Goal: Information Seeking & Learning: Learn about a topic

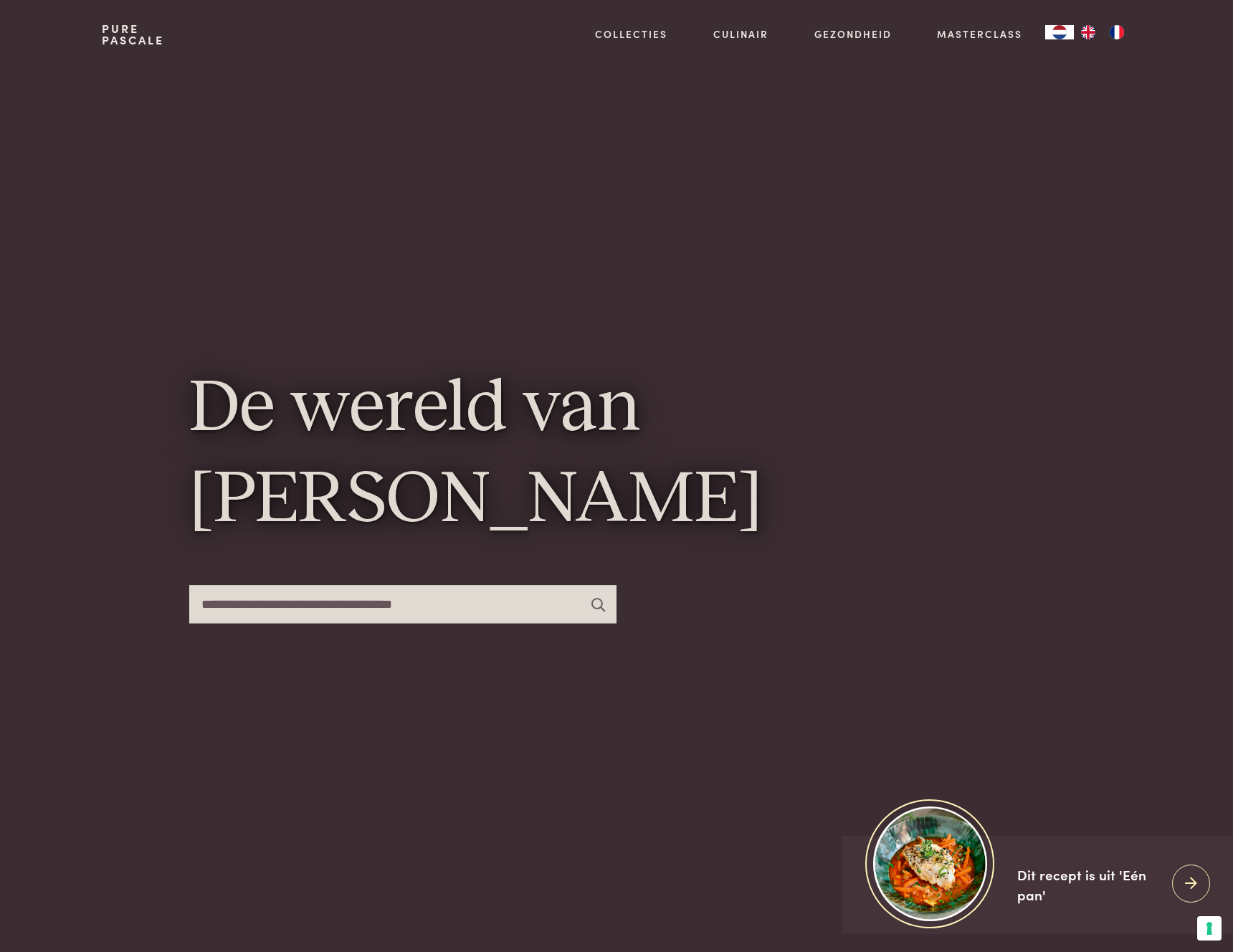
click at [249, 602] on input "text" at bounding box center [402, 604] width 427 height 38
type input "*********"
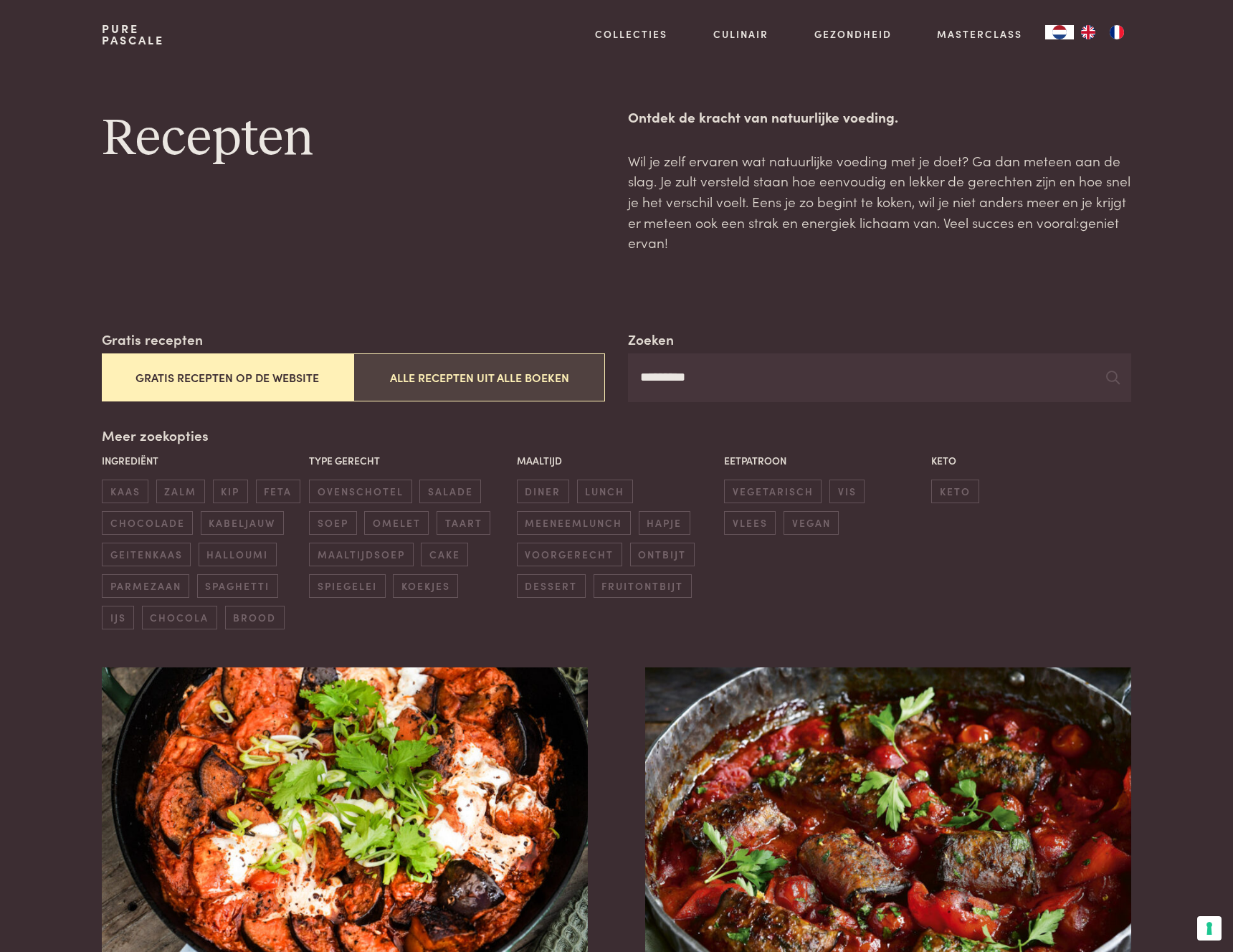
click at [519, 380] on button "Alle recepten uit alle boeken" at bounding box center [478, 377] width 252 height 48
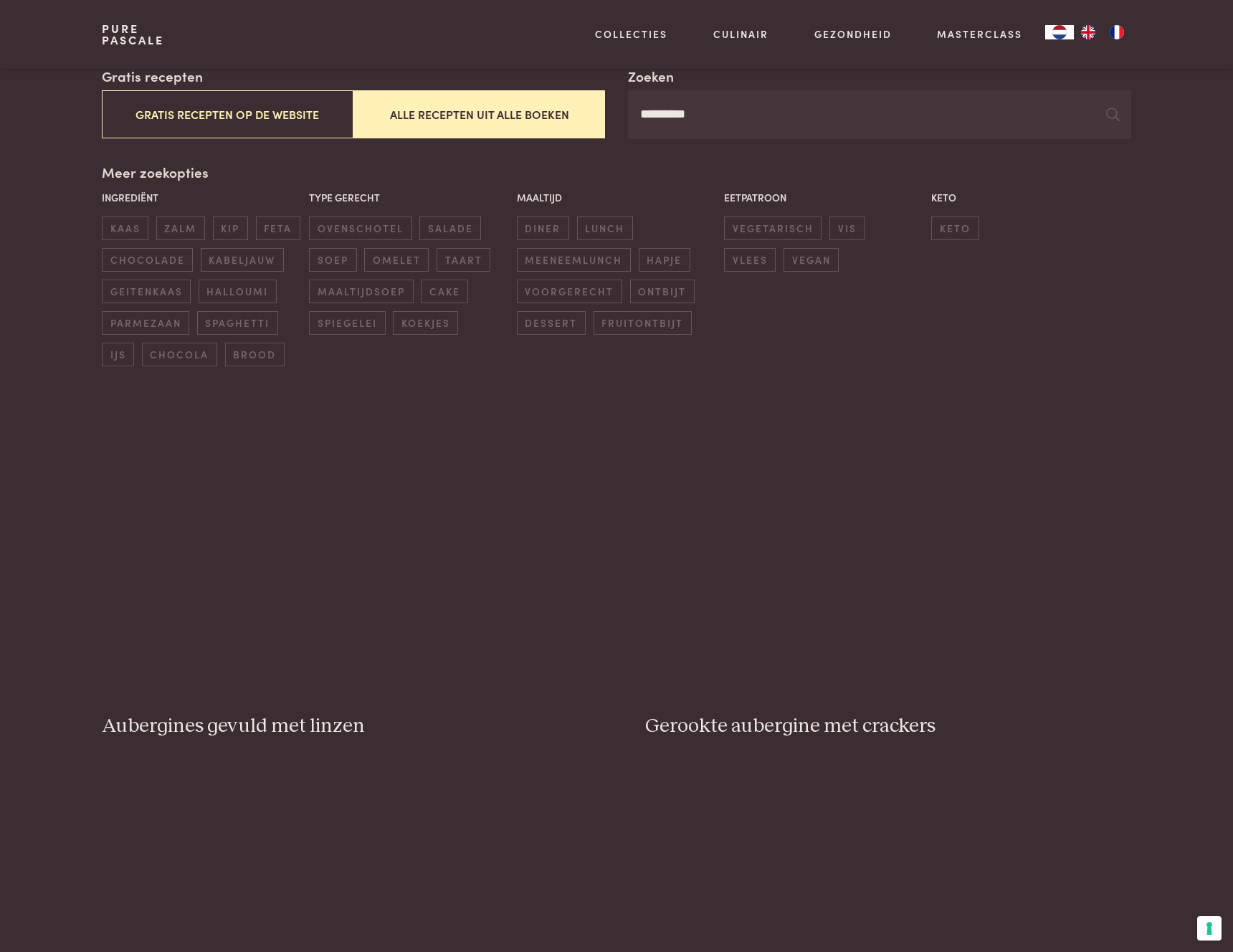
scroll to position [329, 0]
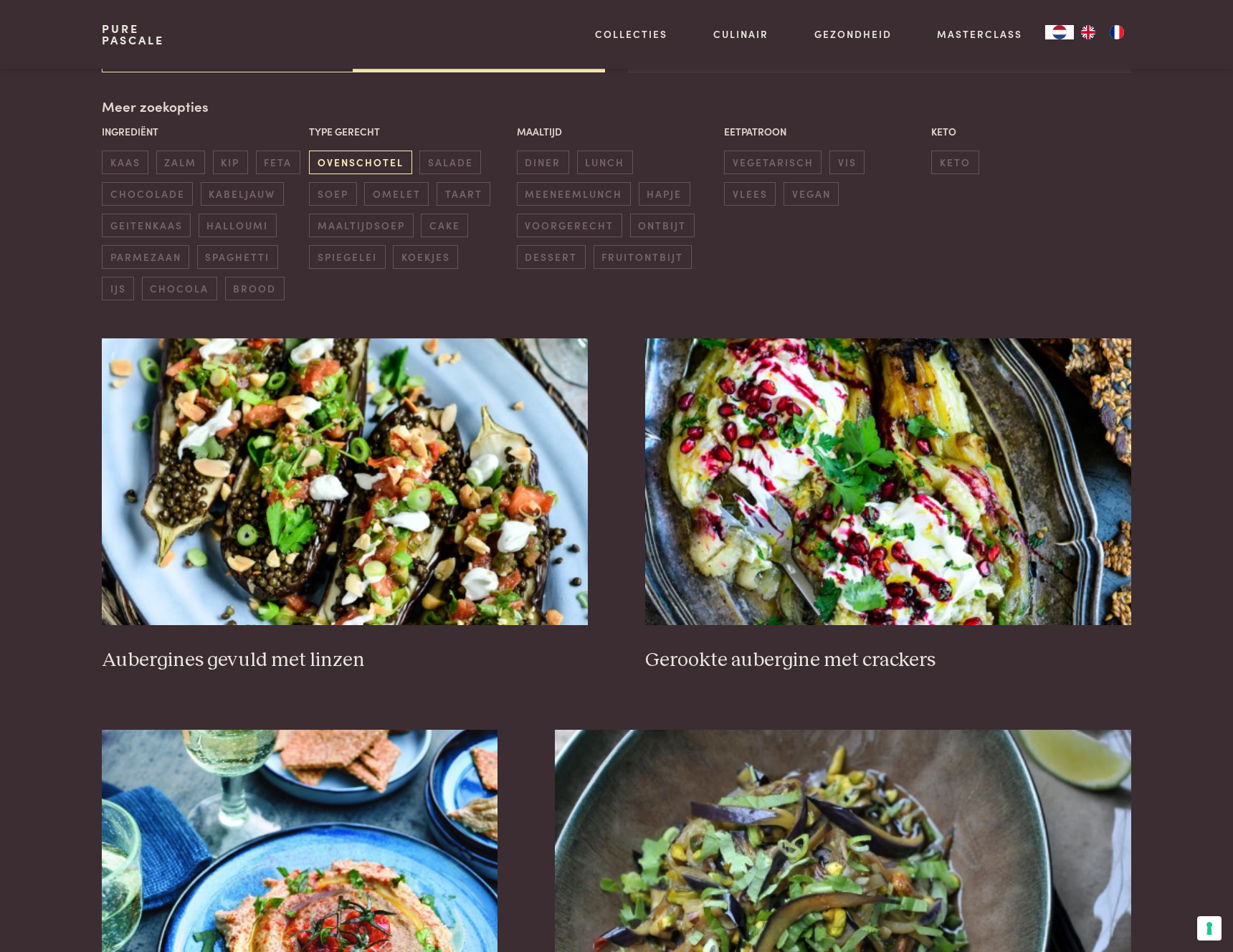
click at [348, 165] on span "ovenschotel" at bounding box center [360, 163] width 102 height 24
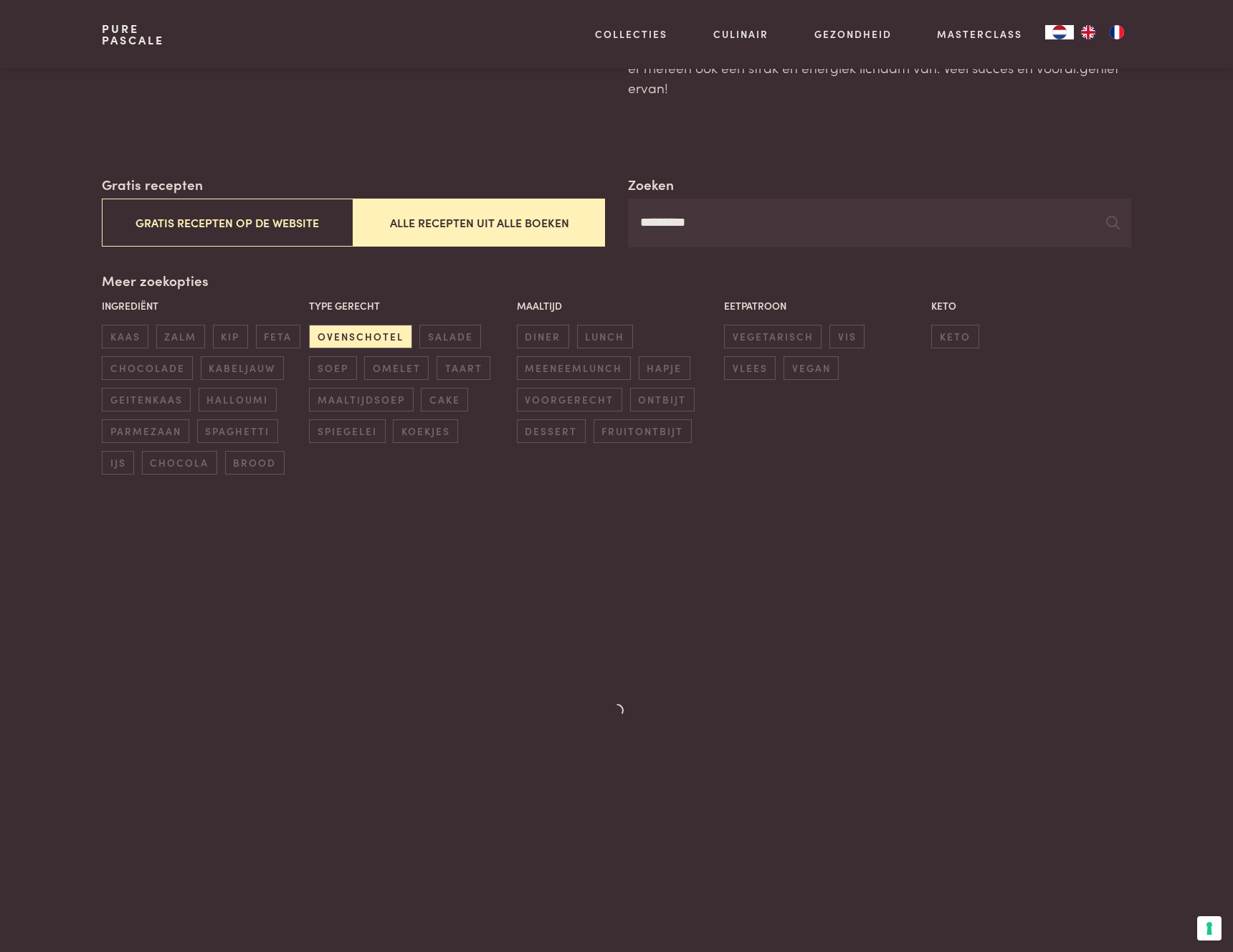
scroll to position [153, 0]
click at [367, 343] on span "ovenschotel" at bounding box center [360, 338] width 102 height 24
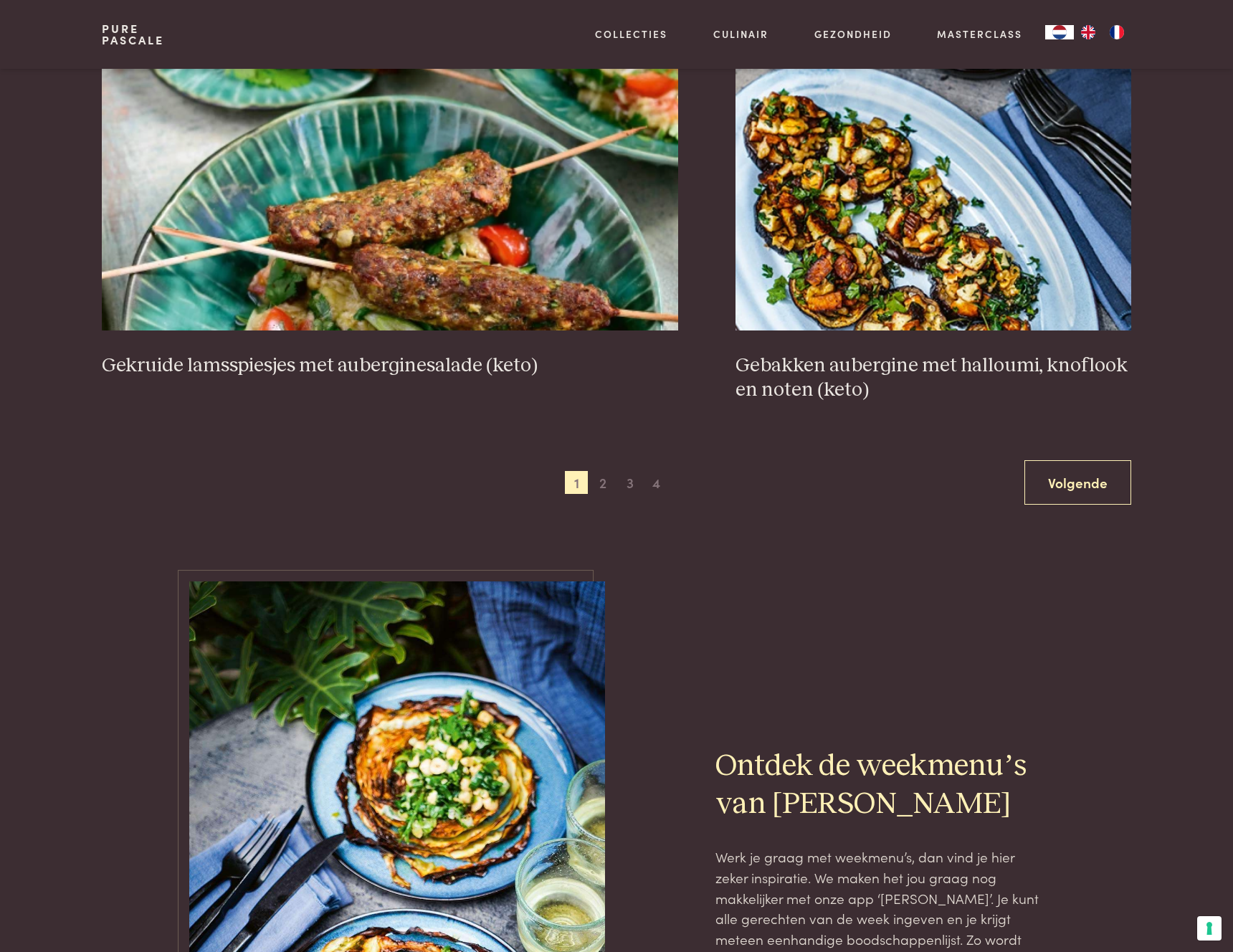
scroll to position [2607, 0]
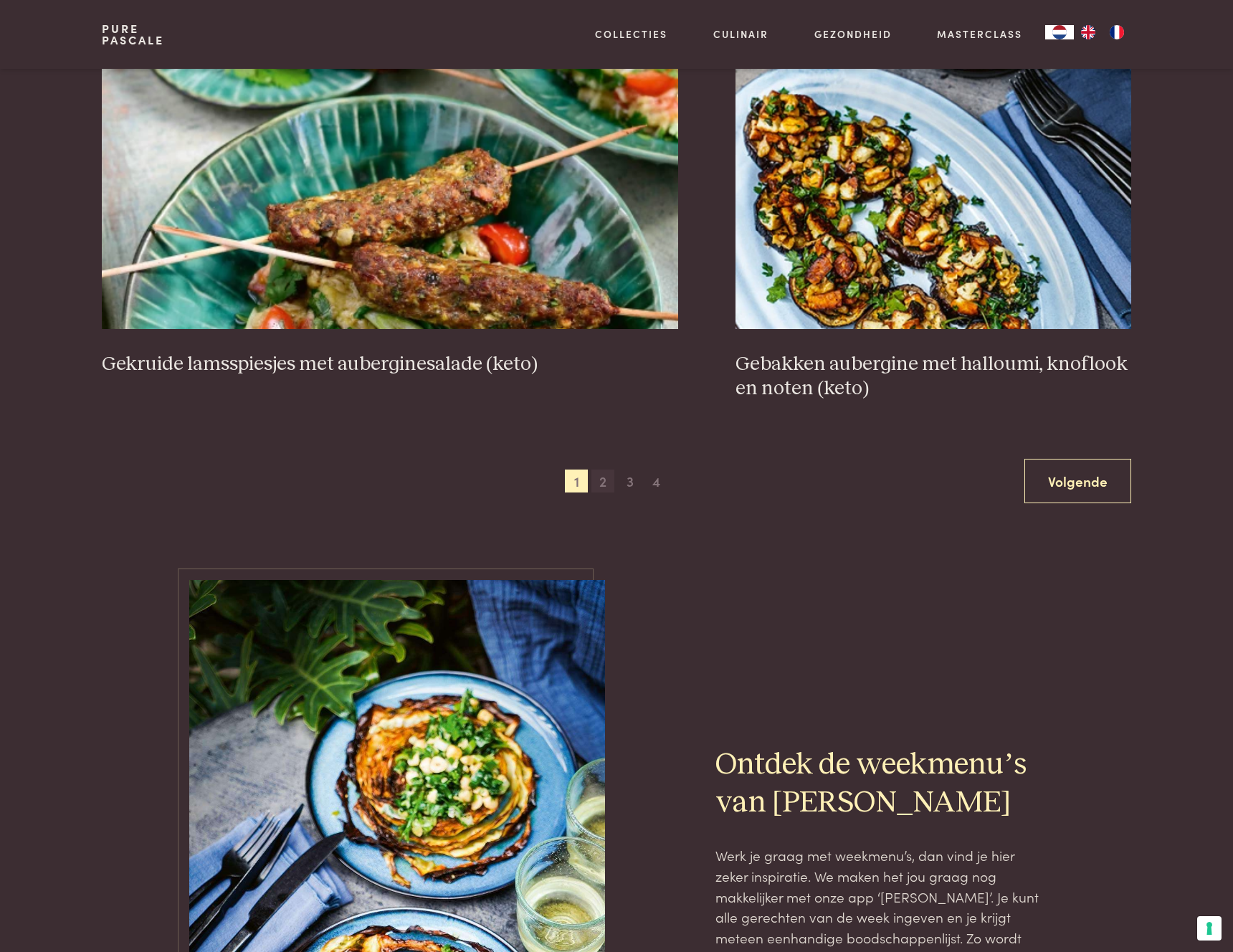
click at [607, 485] on span "2" at bounding box center [603, 480] width 23 height 23
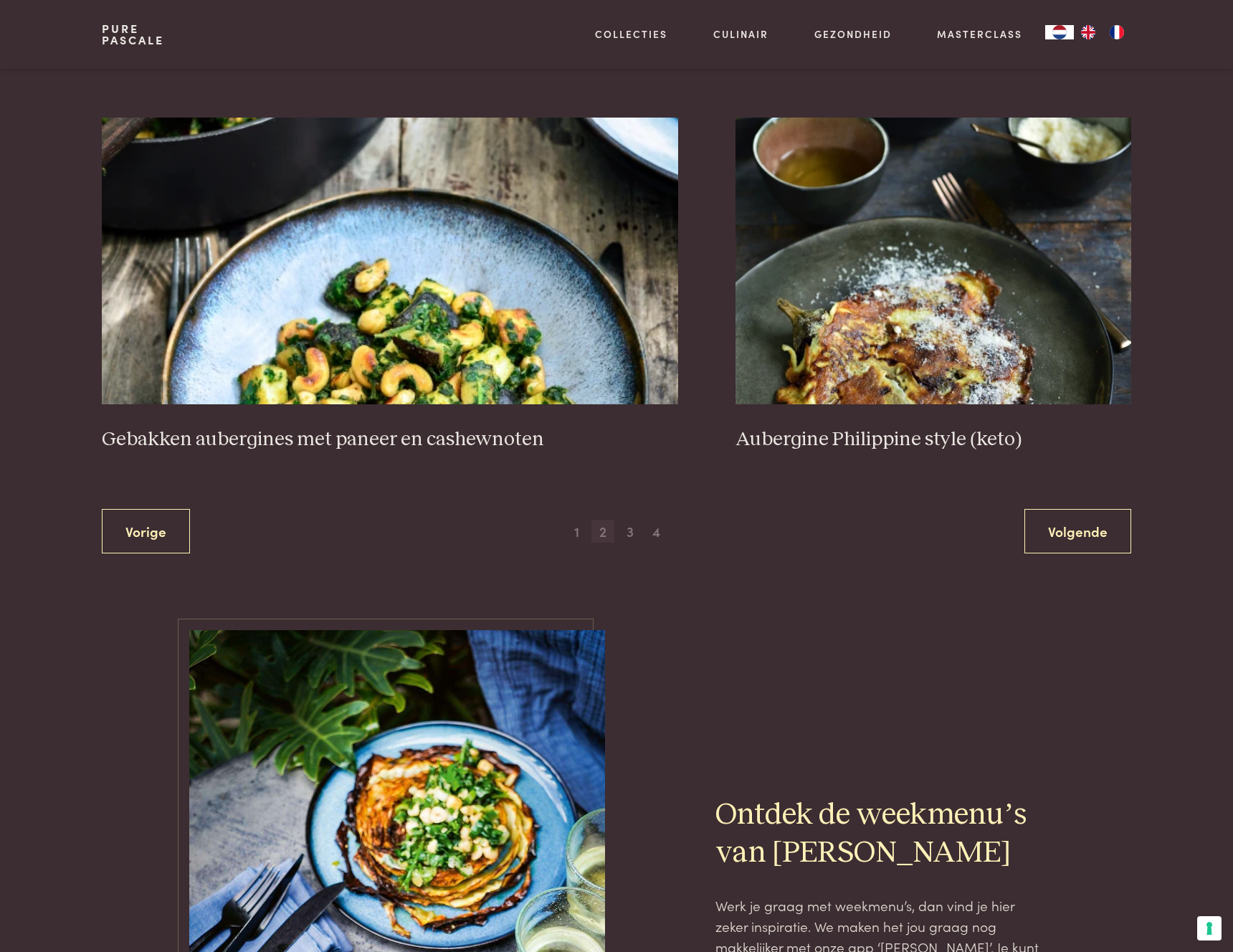
scroll to position [2609, 0]
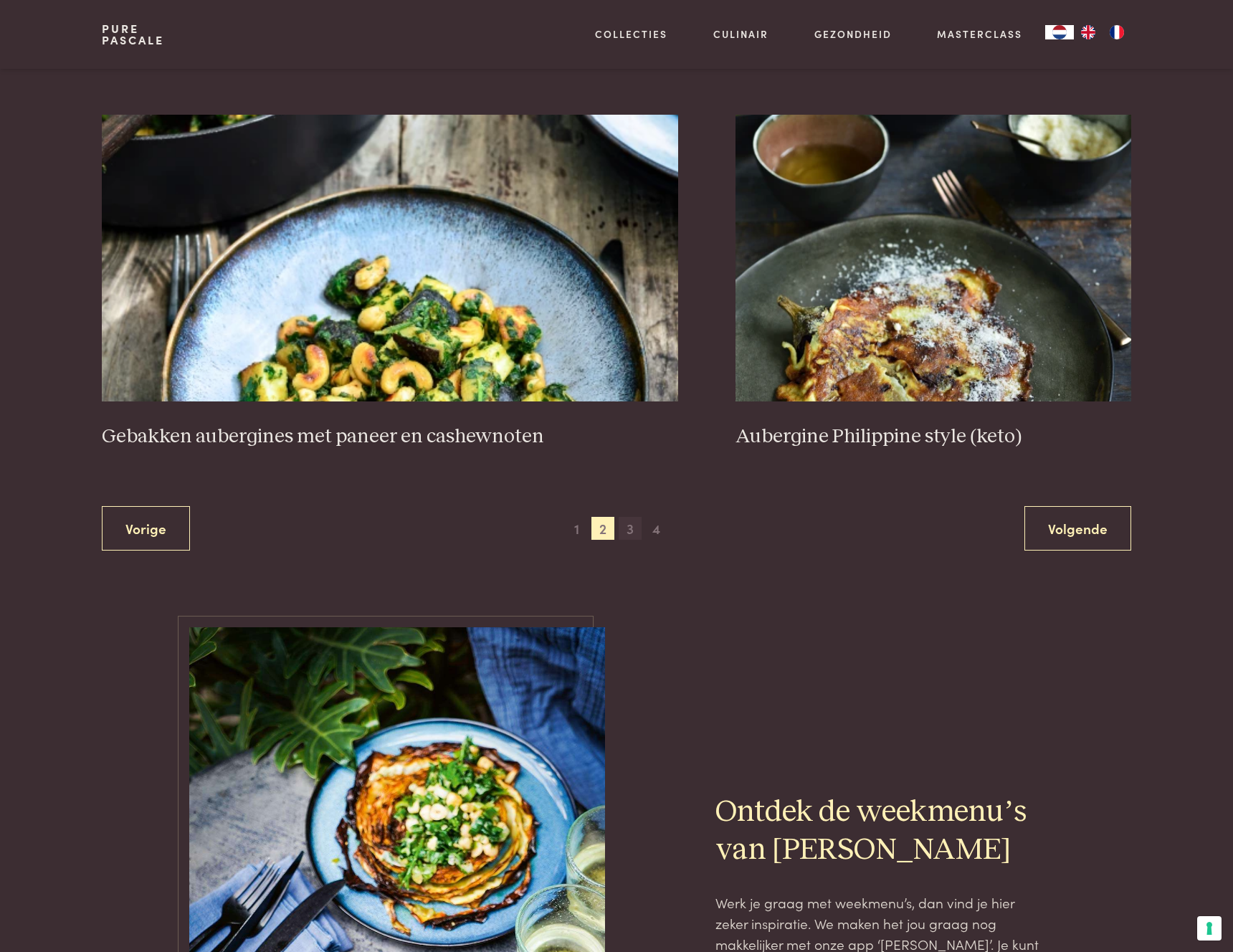
click at [628, 532] on span "3" at bounding box center [630, 528] width 23 height 23
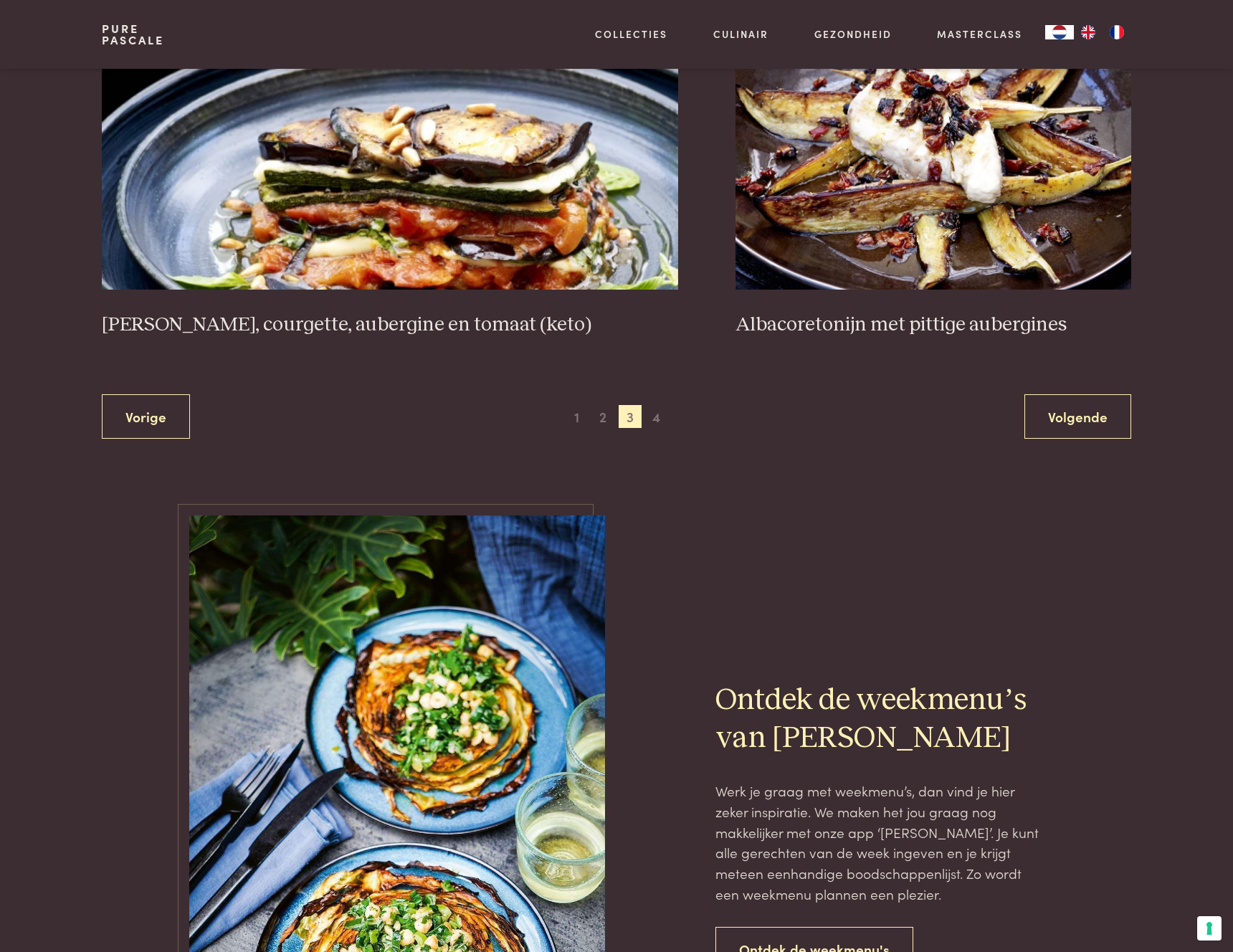
scroll to position [2724, 0]
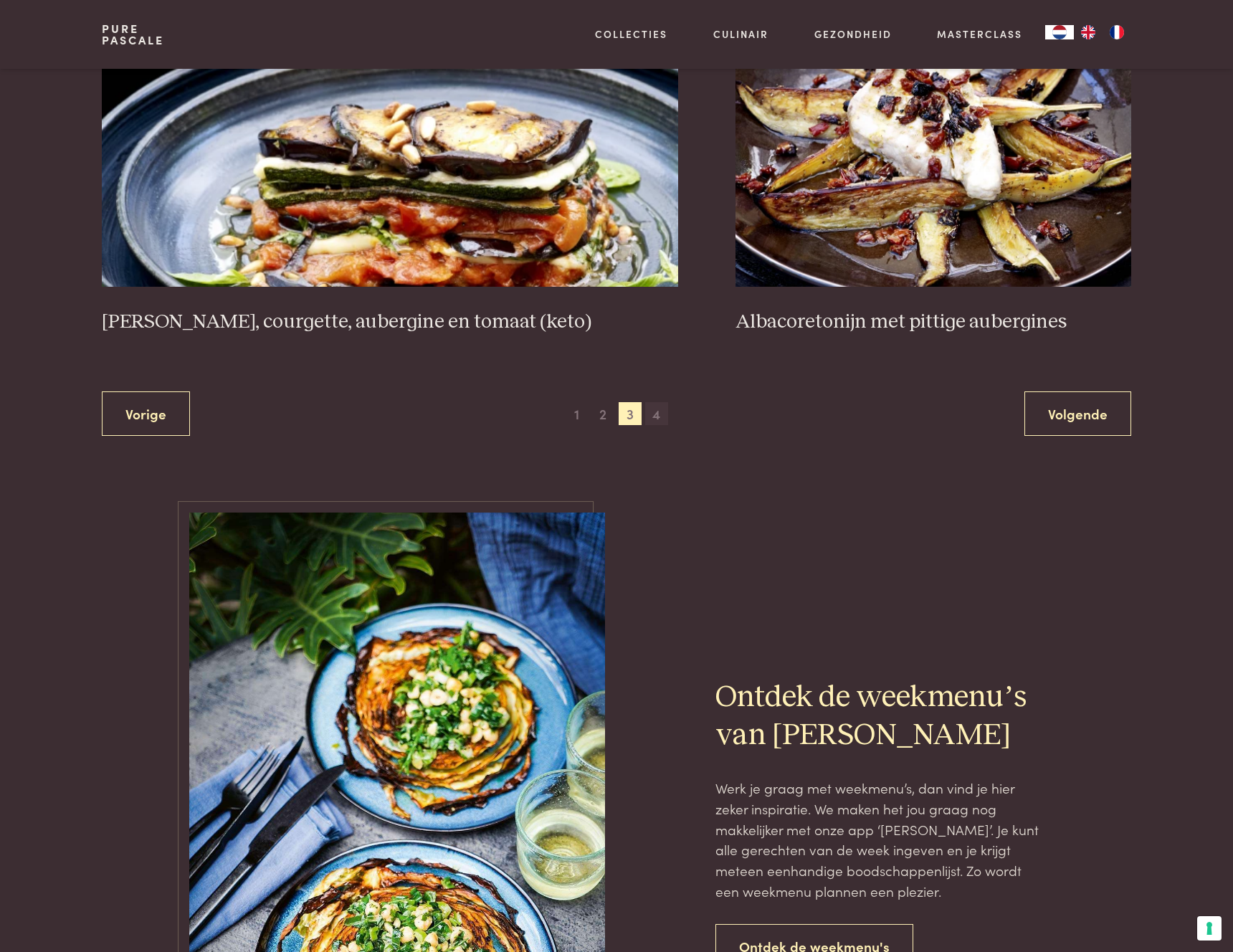
click at [652, 415] on span "4" at bounding box center [657, 413] width 23 height 23
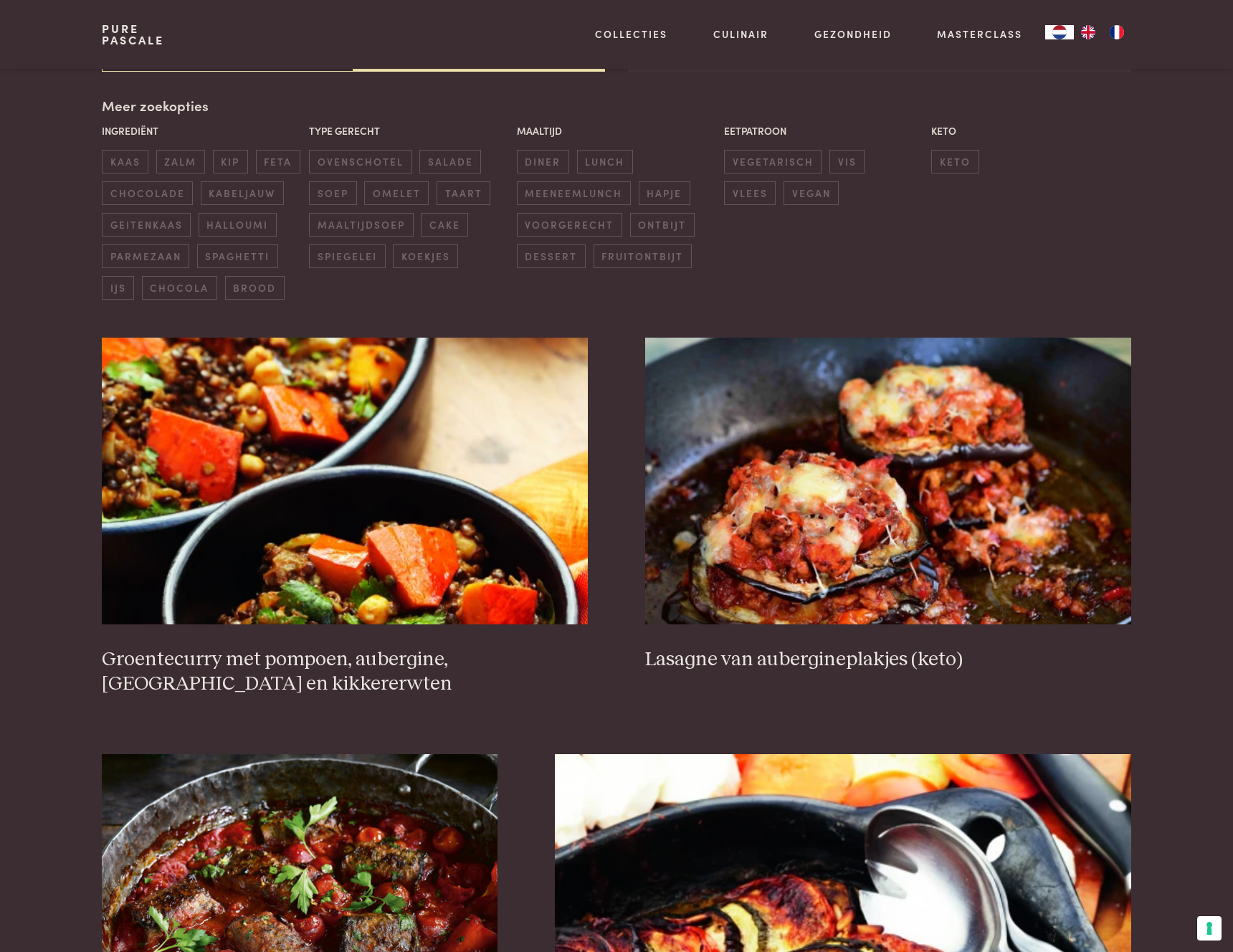
scroll to position [329, 0]
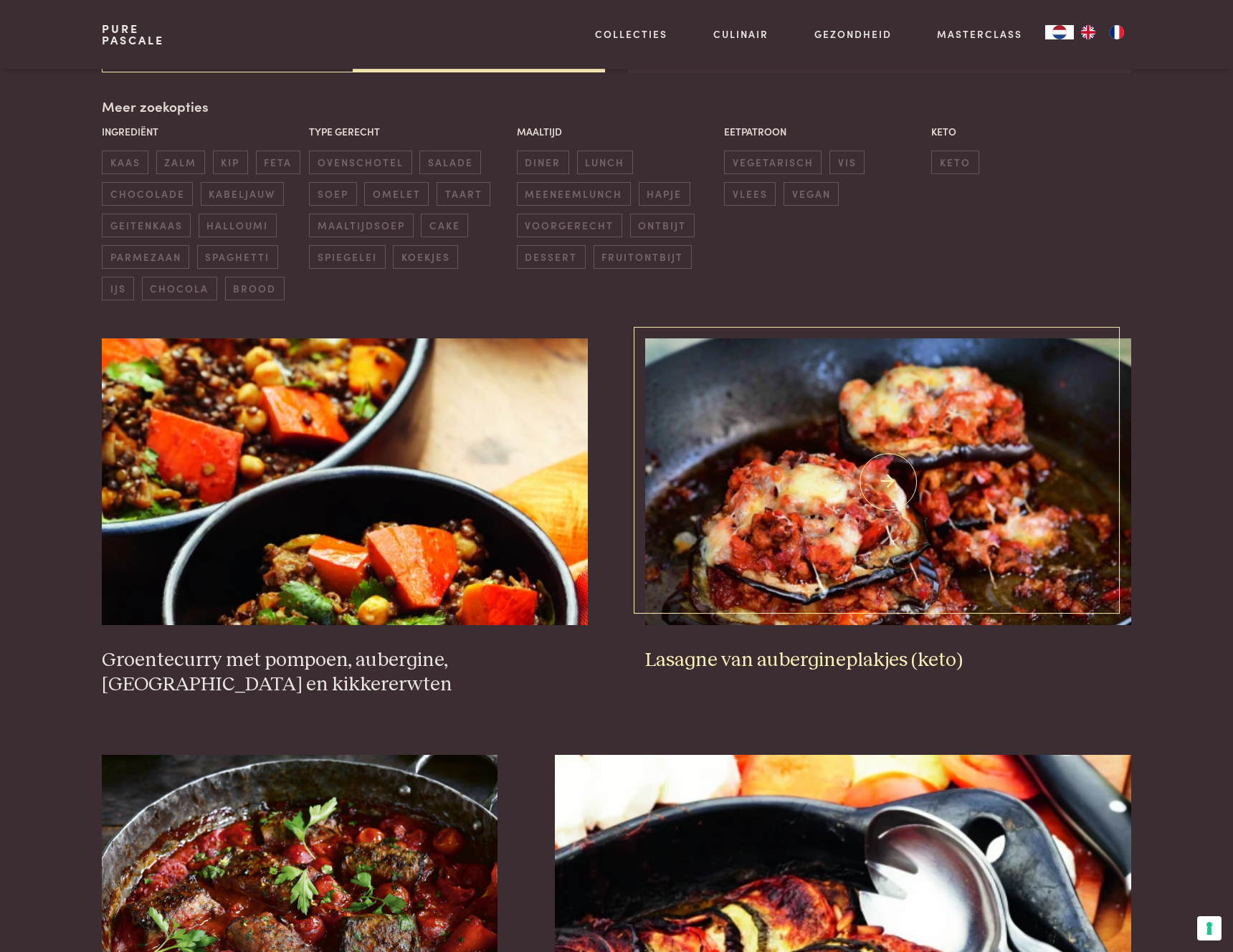
click at [863, 668] on h3 "Lasagne van aubergineplakjes (keto)" at bounding box center [888, 660] width 486 height 25
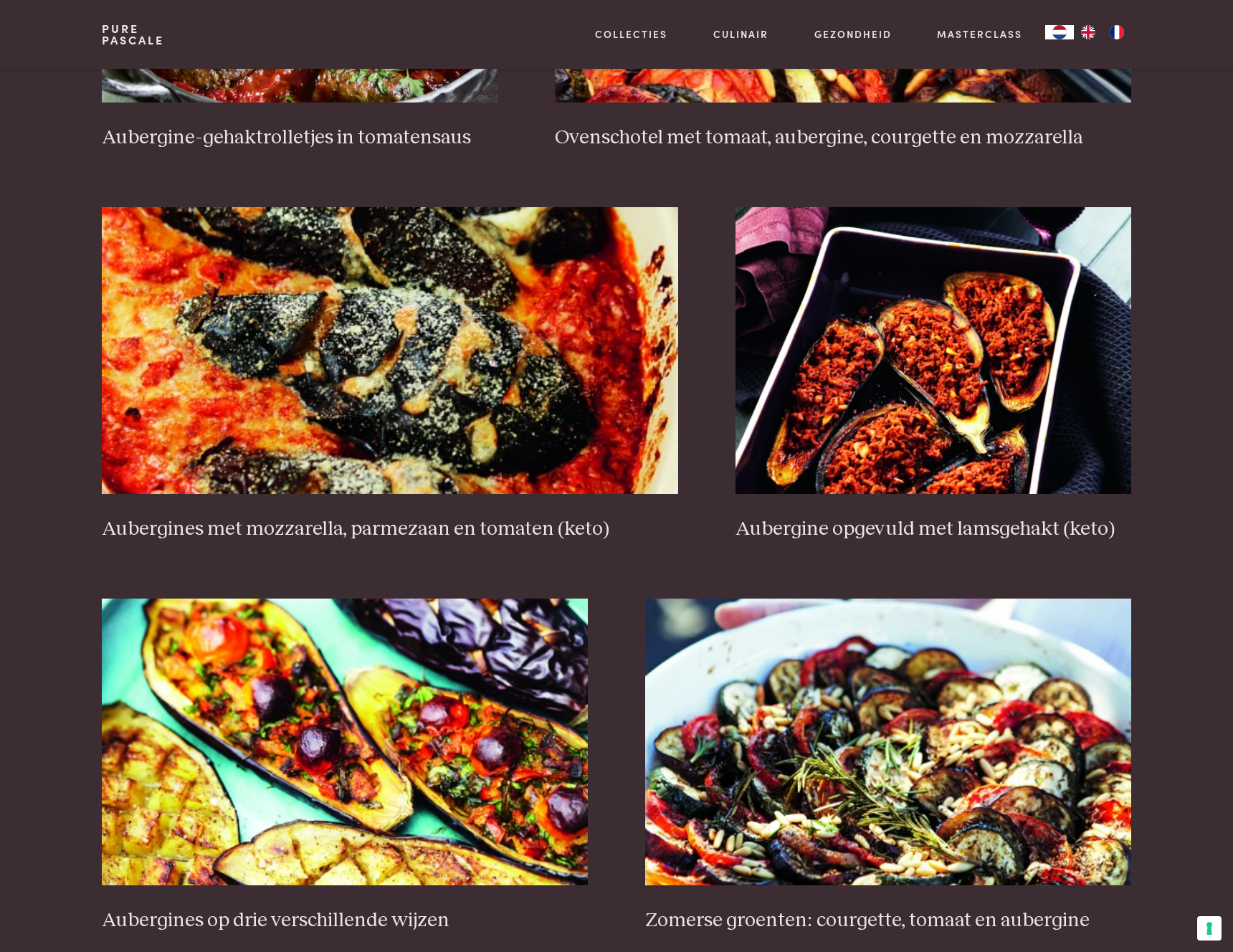
scroll to position [1278, 0]
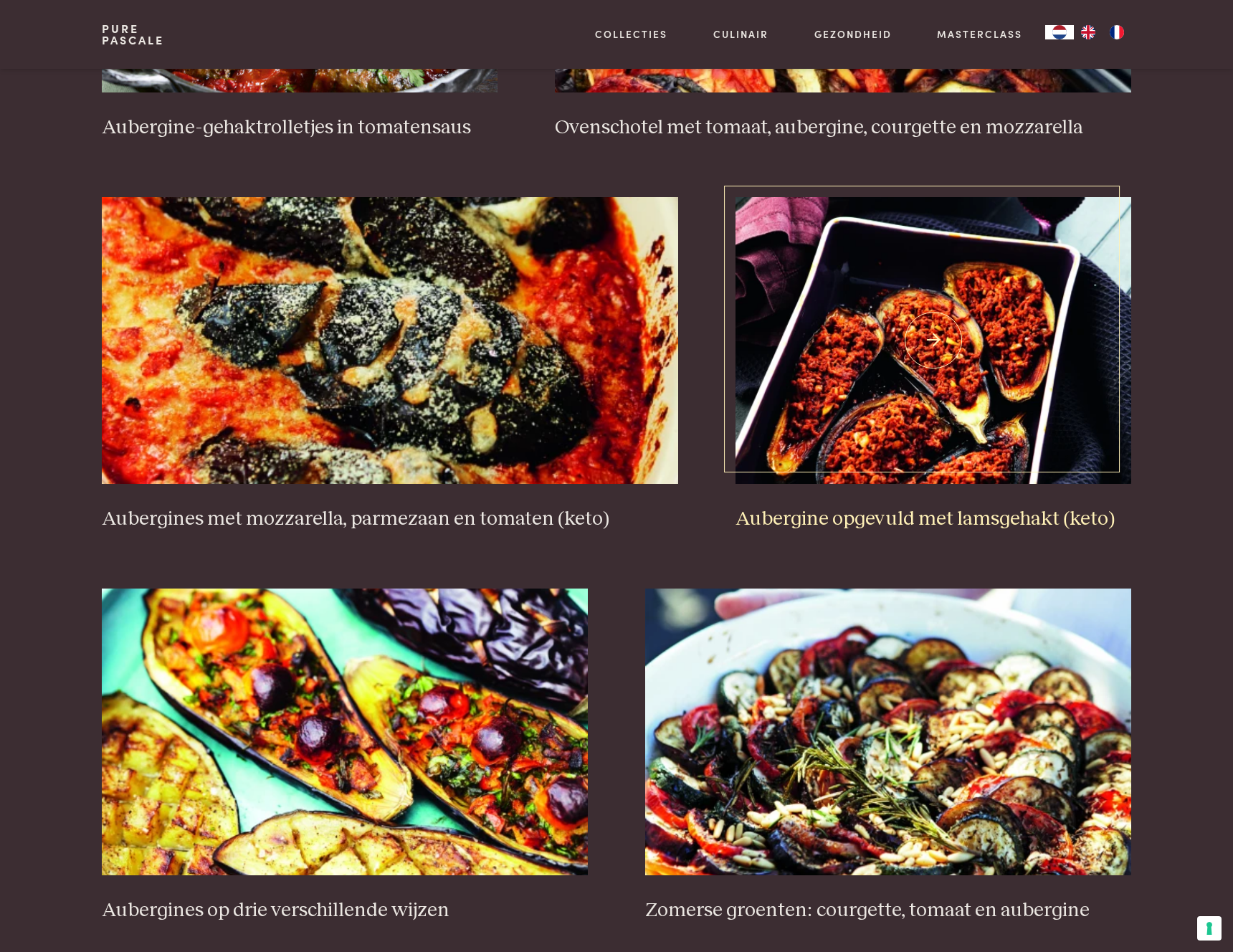
click at [929, 525] on h3 "Aubergine opgevuld met lamsgehakt (keto)" at bounding box center [933, 519] width 396 height 25
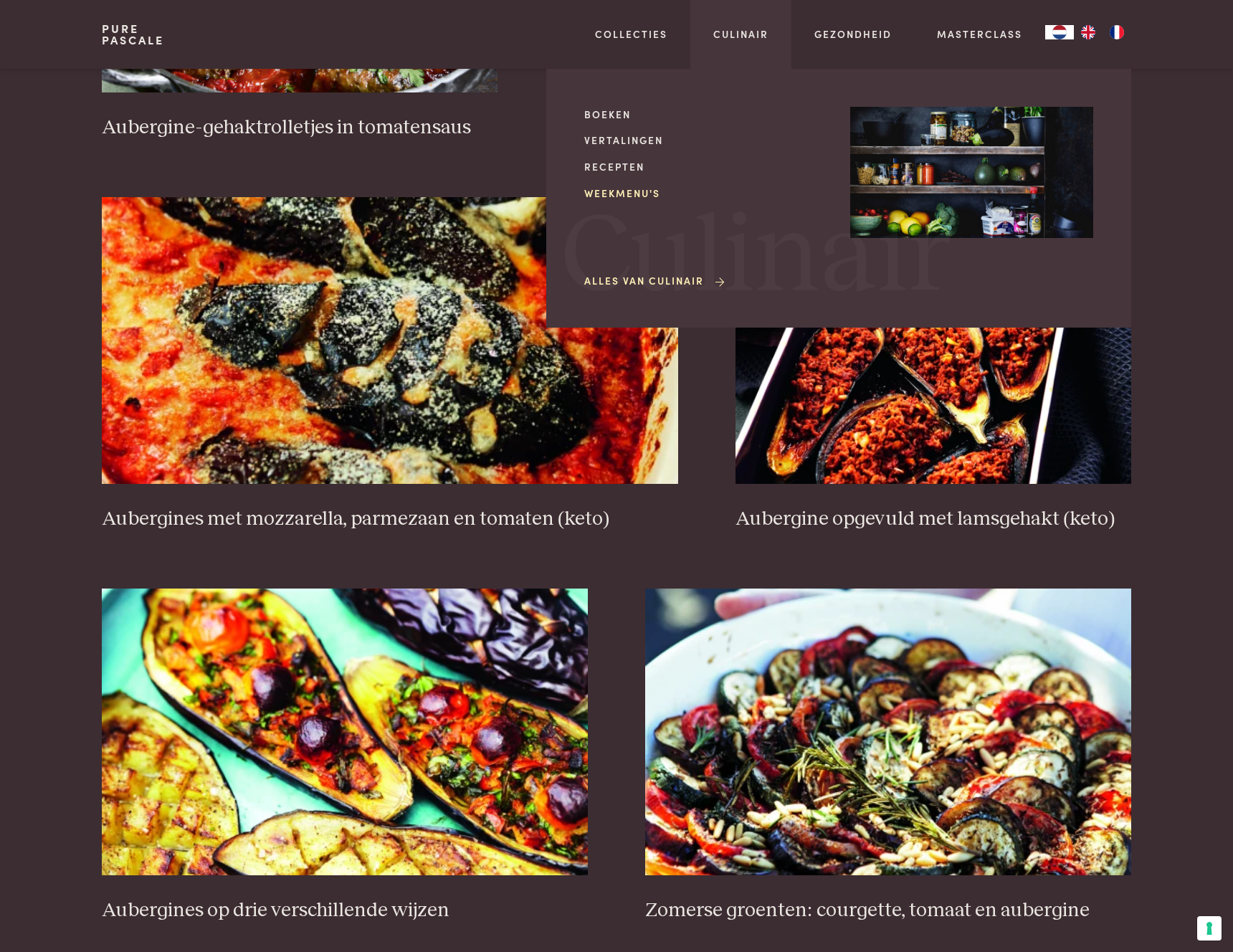
click at [649, 190] on link "Weekmenu's" at bounding box center [706, 193] width 243 height 15
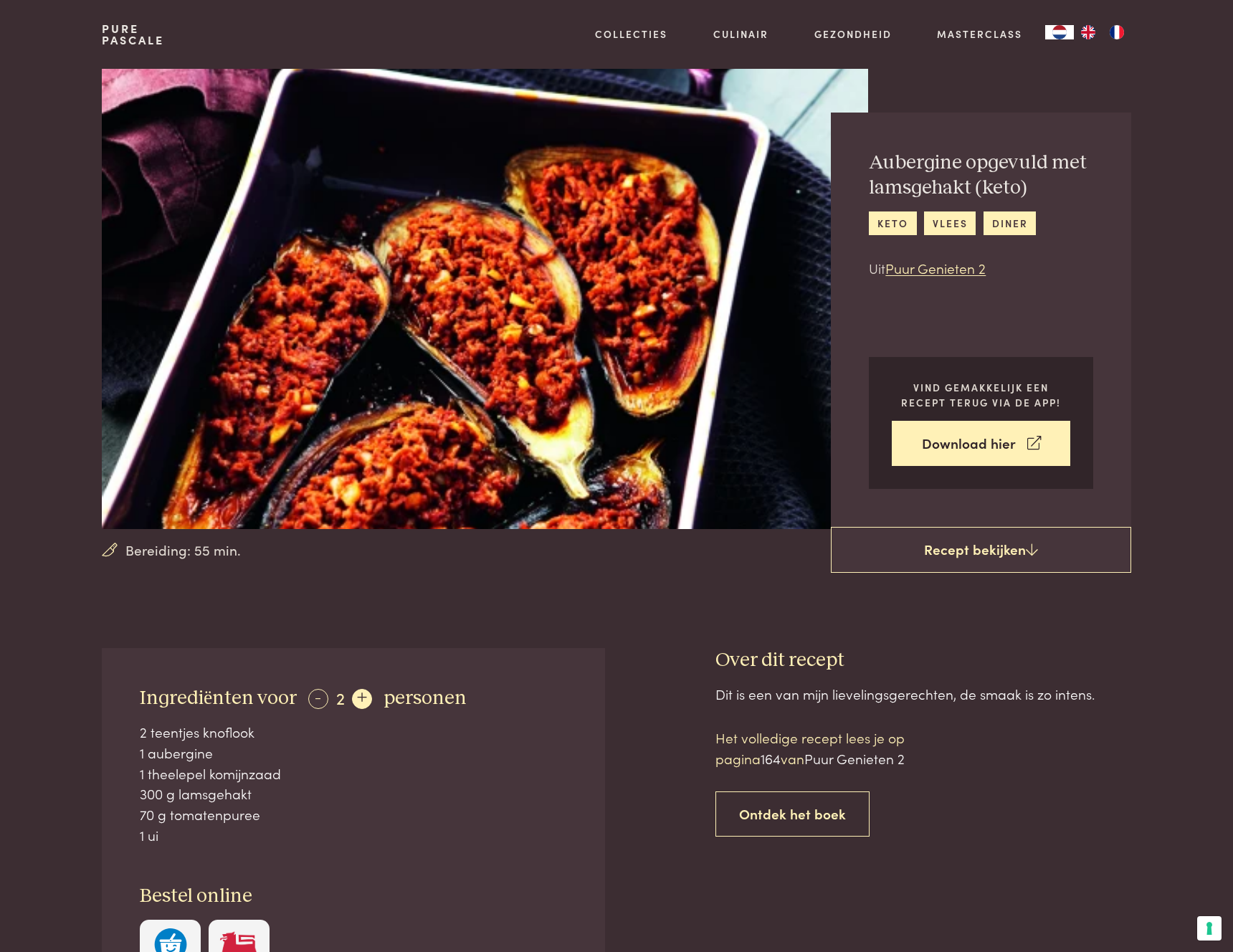
click at [357, 702] on div "+" at bounding box center [362, 699] width 20 height 20
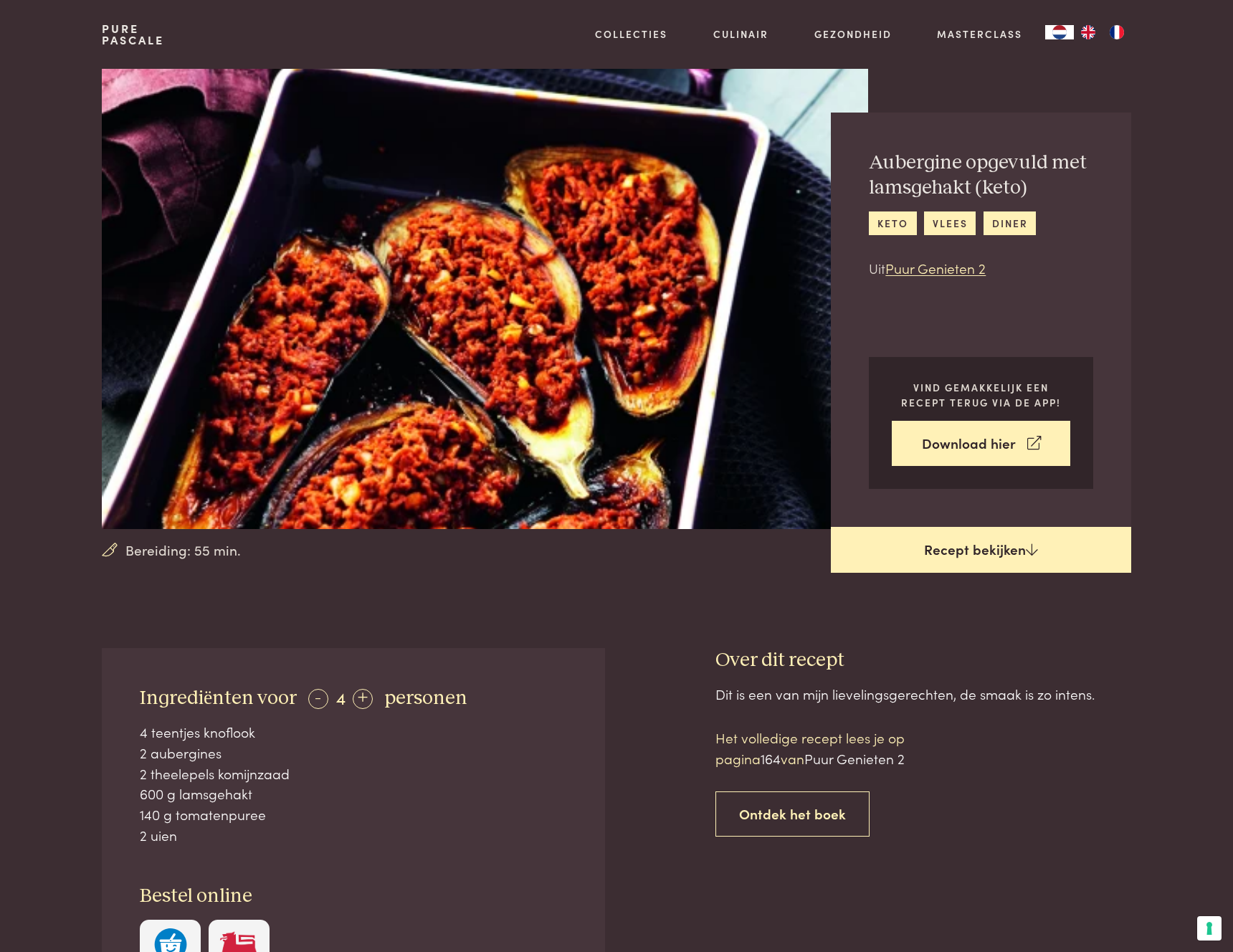
click at [1006, 561] on link "Recept bekijken" at bounding box center [981, 550] width 300 height 46
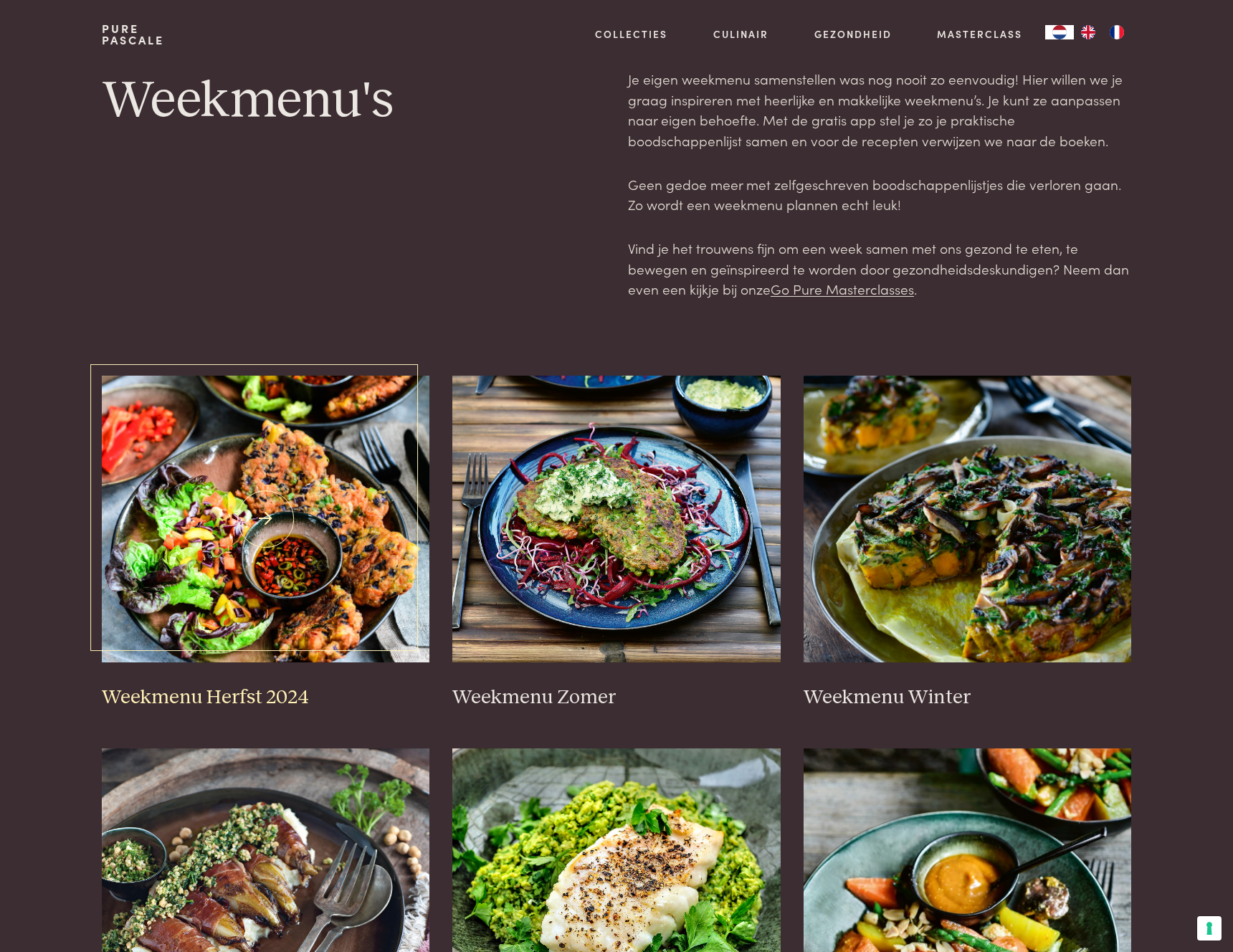
click at [219, 693] on h3 "Weekmenu Herfst 2024" at bounding box center [265, 697] width 328 height 25
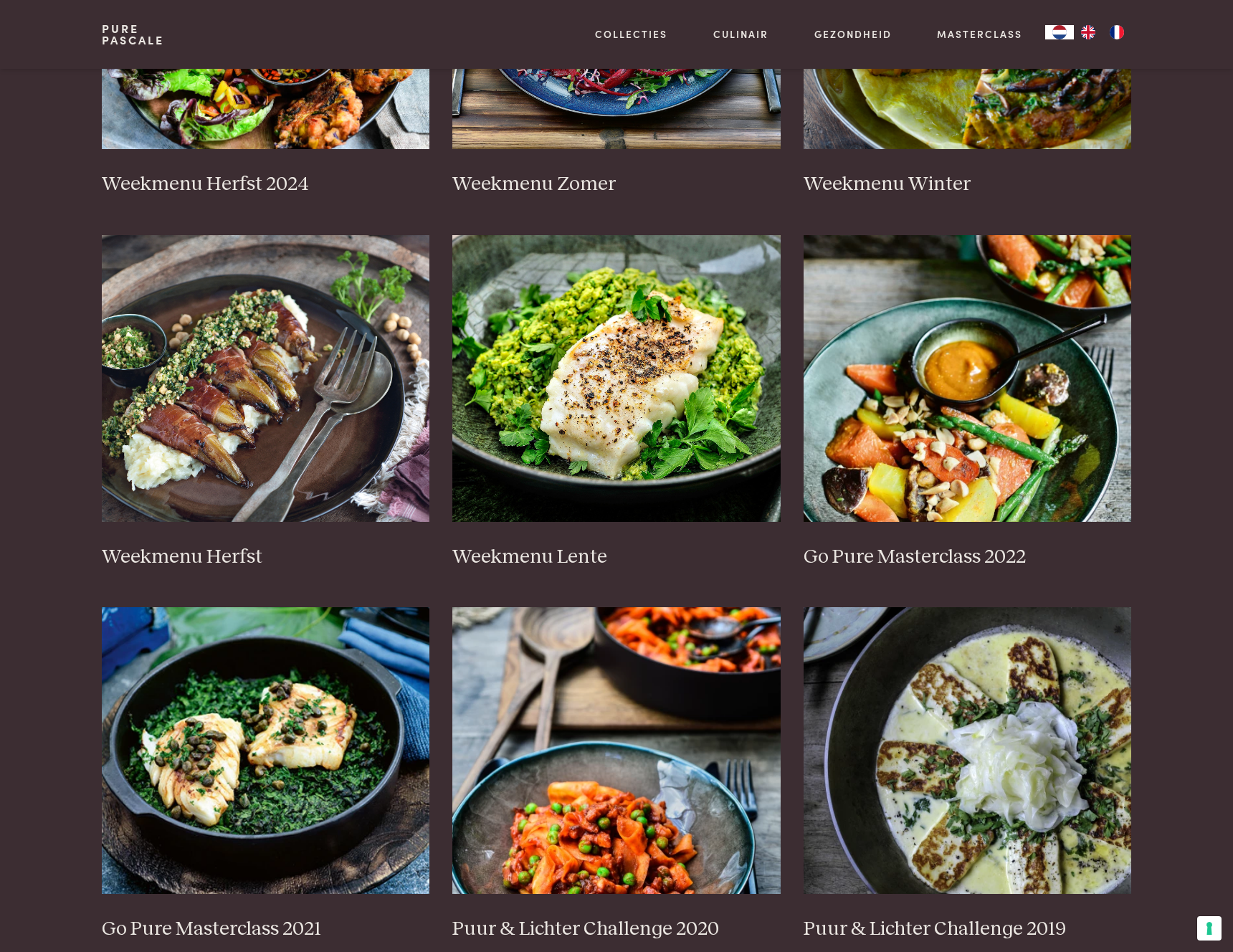
scroll to position [526, 0]
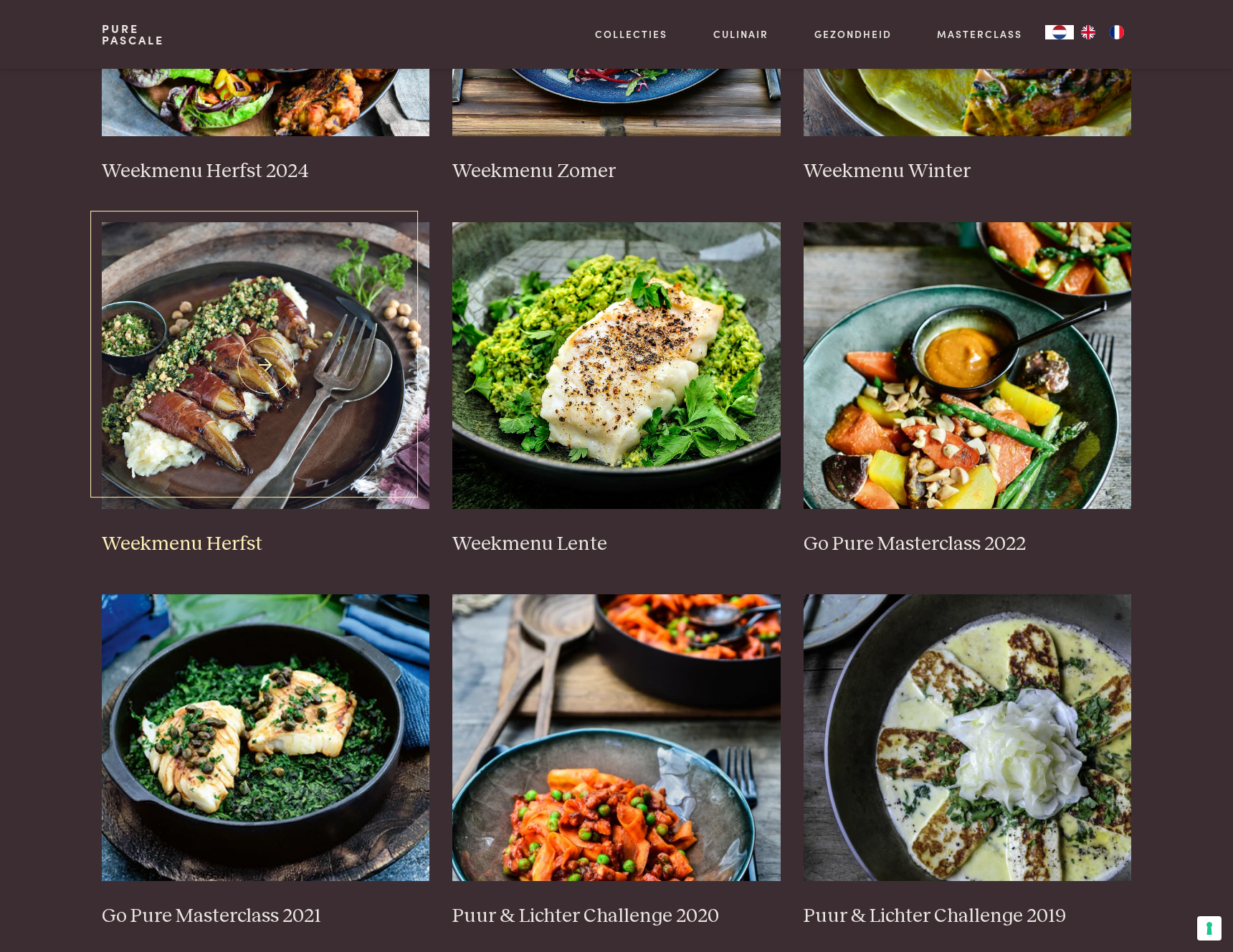
click at [229, 544] on h3 "Weekmenu Herfst" at bounding box center [265, 544] width 328 height 25
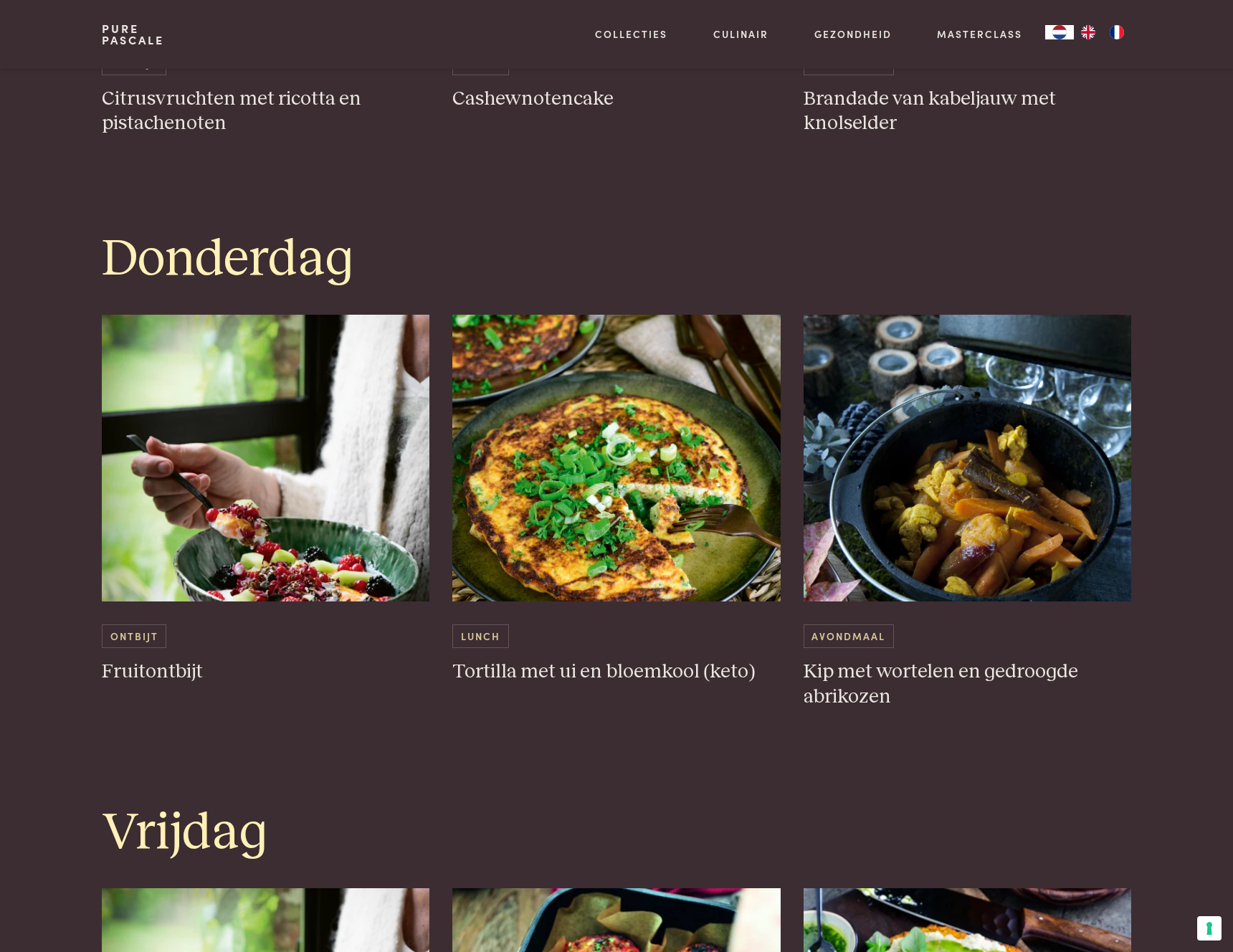
scroll to position [2408, 0]
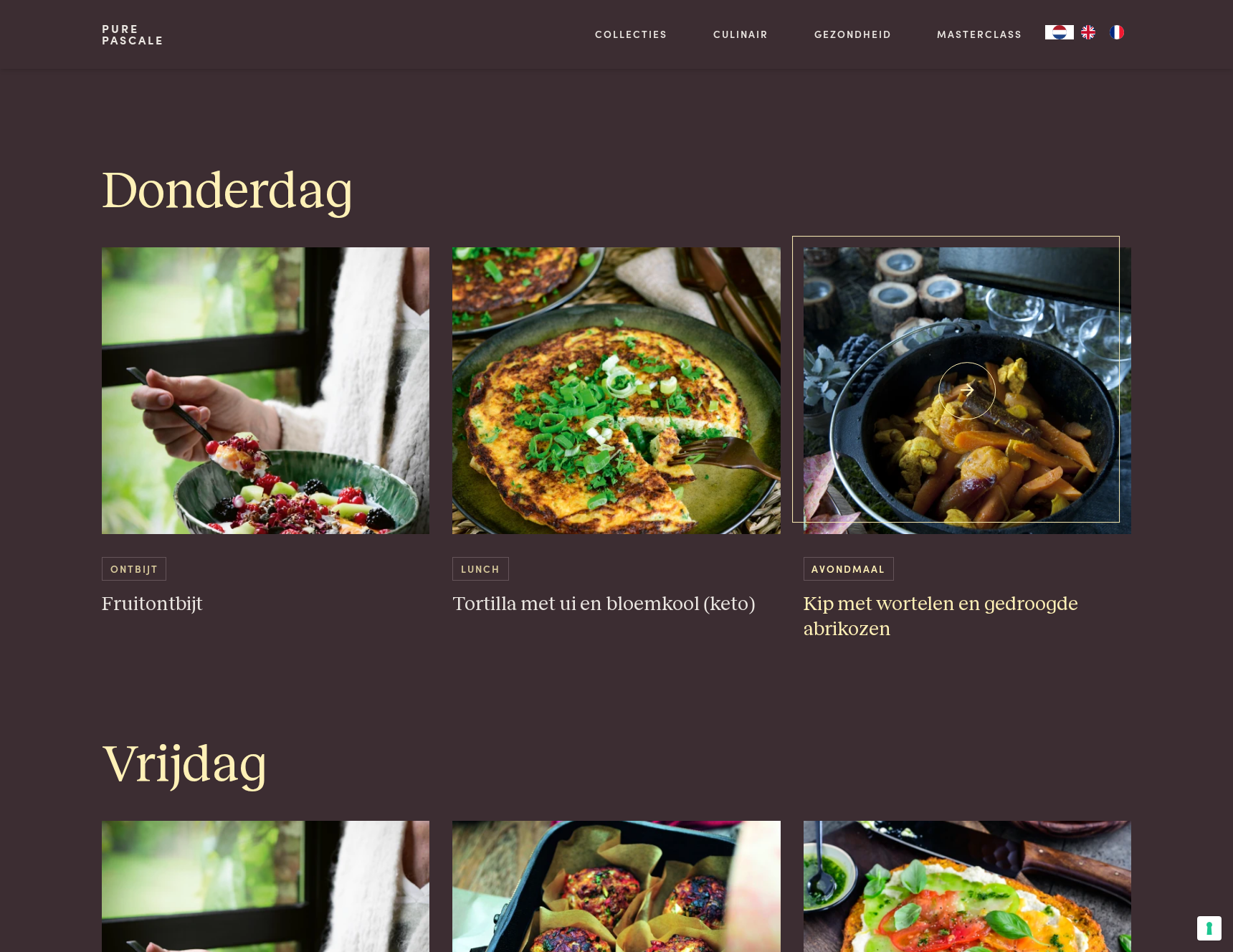
click at [874, 606] on h3 "Kip met wortelen en gedroogde abrikozen" at bounding box center [968, 616] width 328 height 49
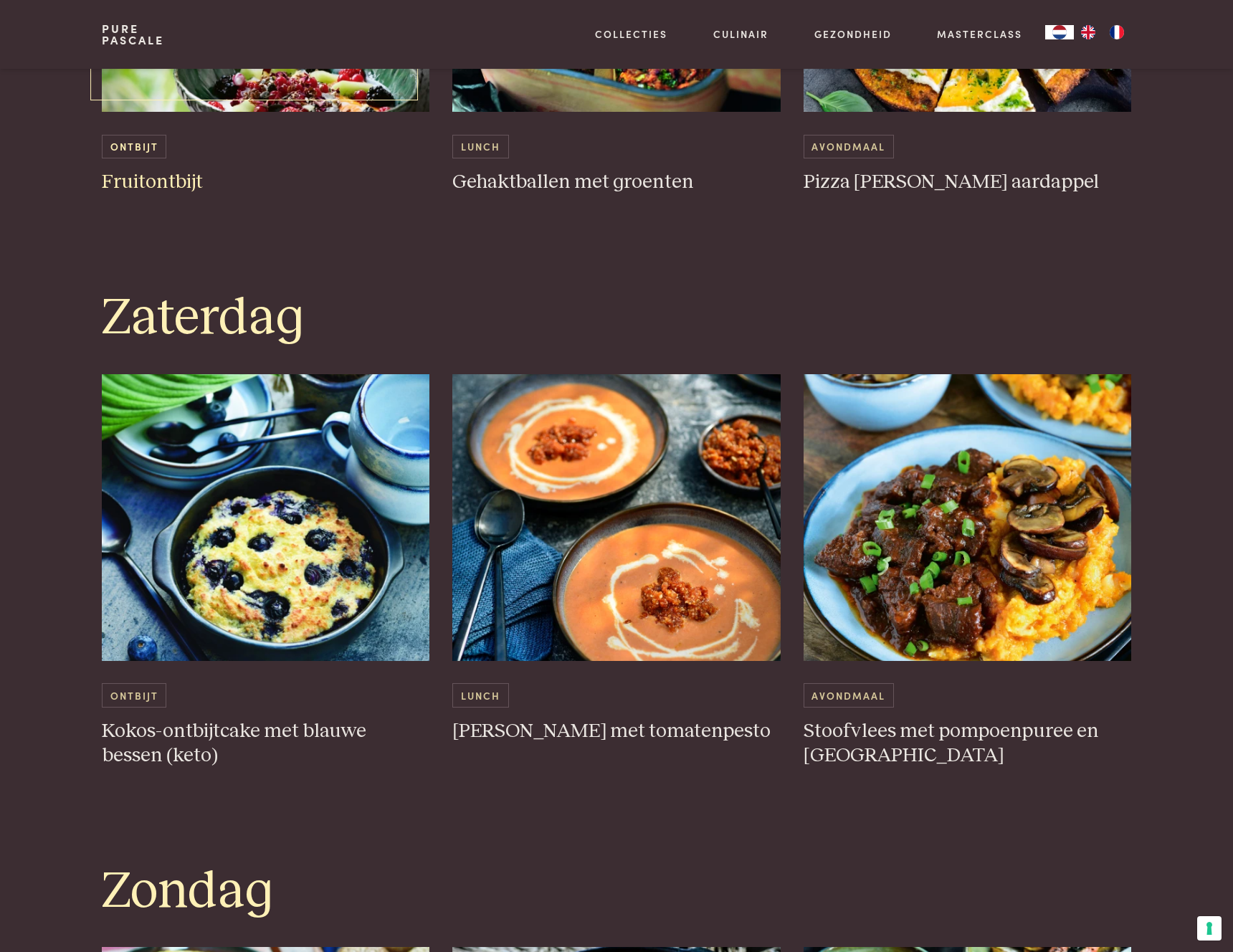
scroll to position [3470, 0]
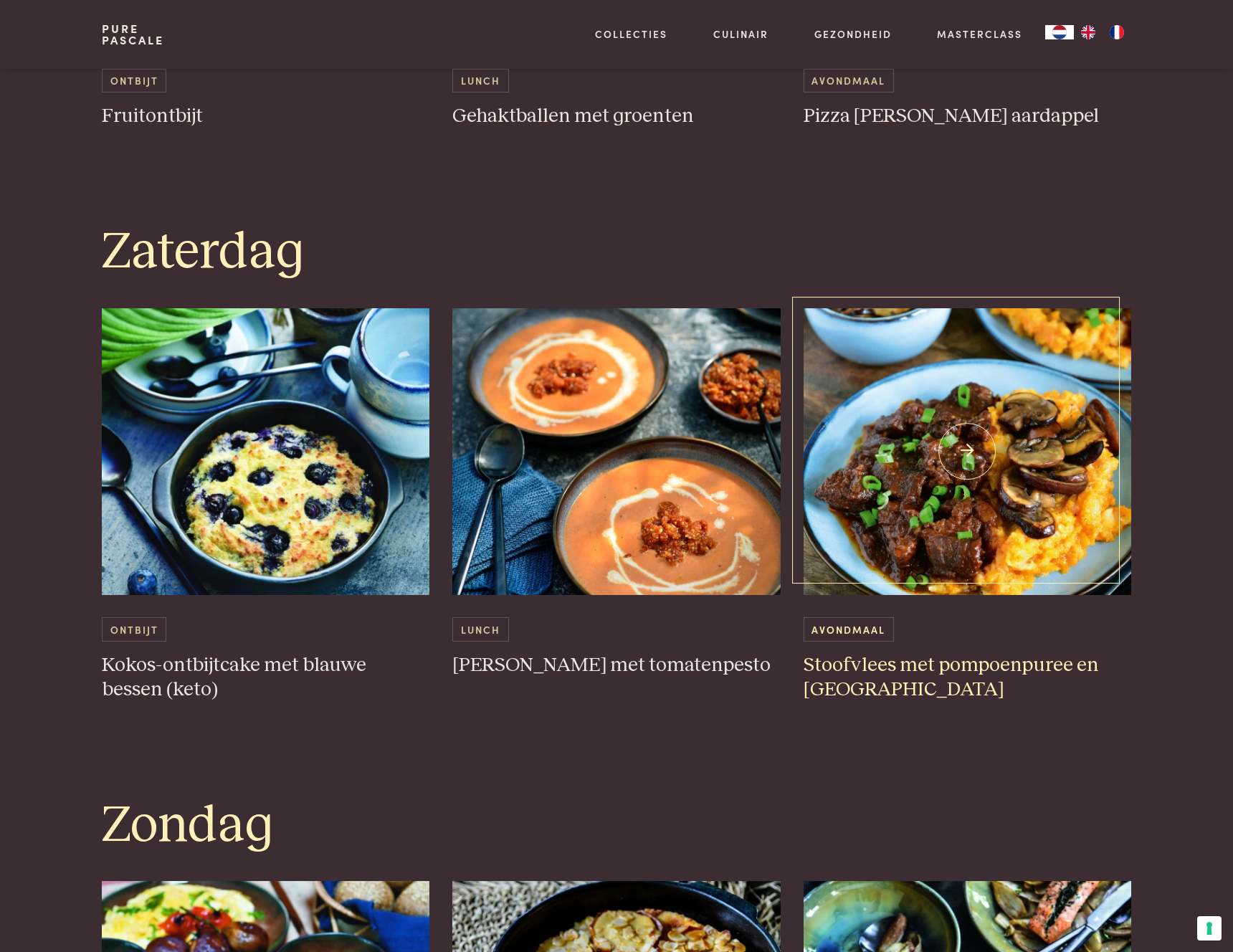
click at [934, 666] on h3 "Stoofvlees met pompoenpuree en [GEOGRAPHIC_DATA]" at bounding box center [968, 678] width 328 height 49
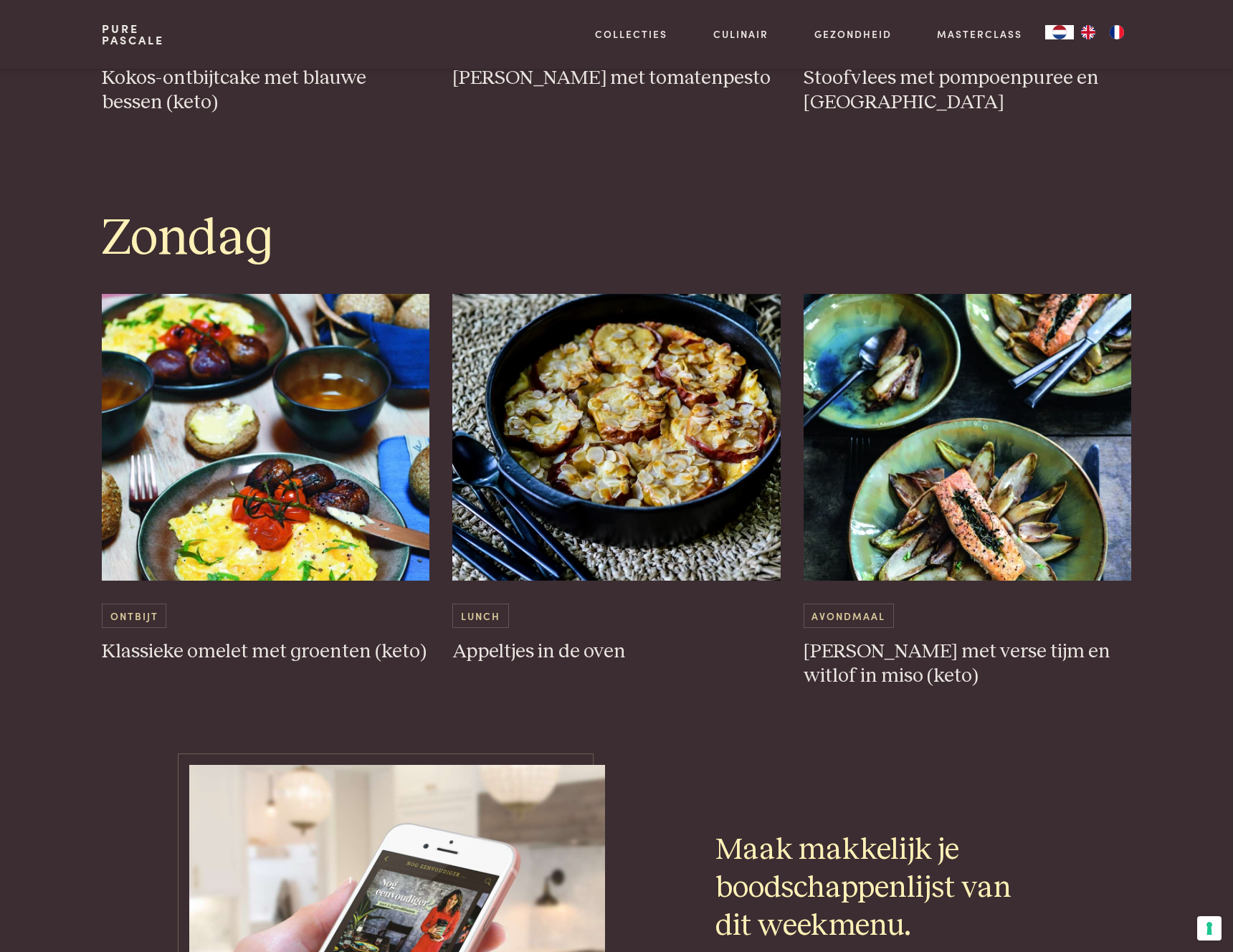
scroll to position [4095, 0]
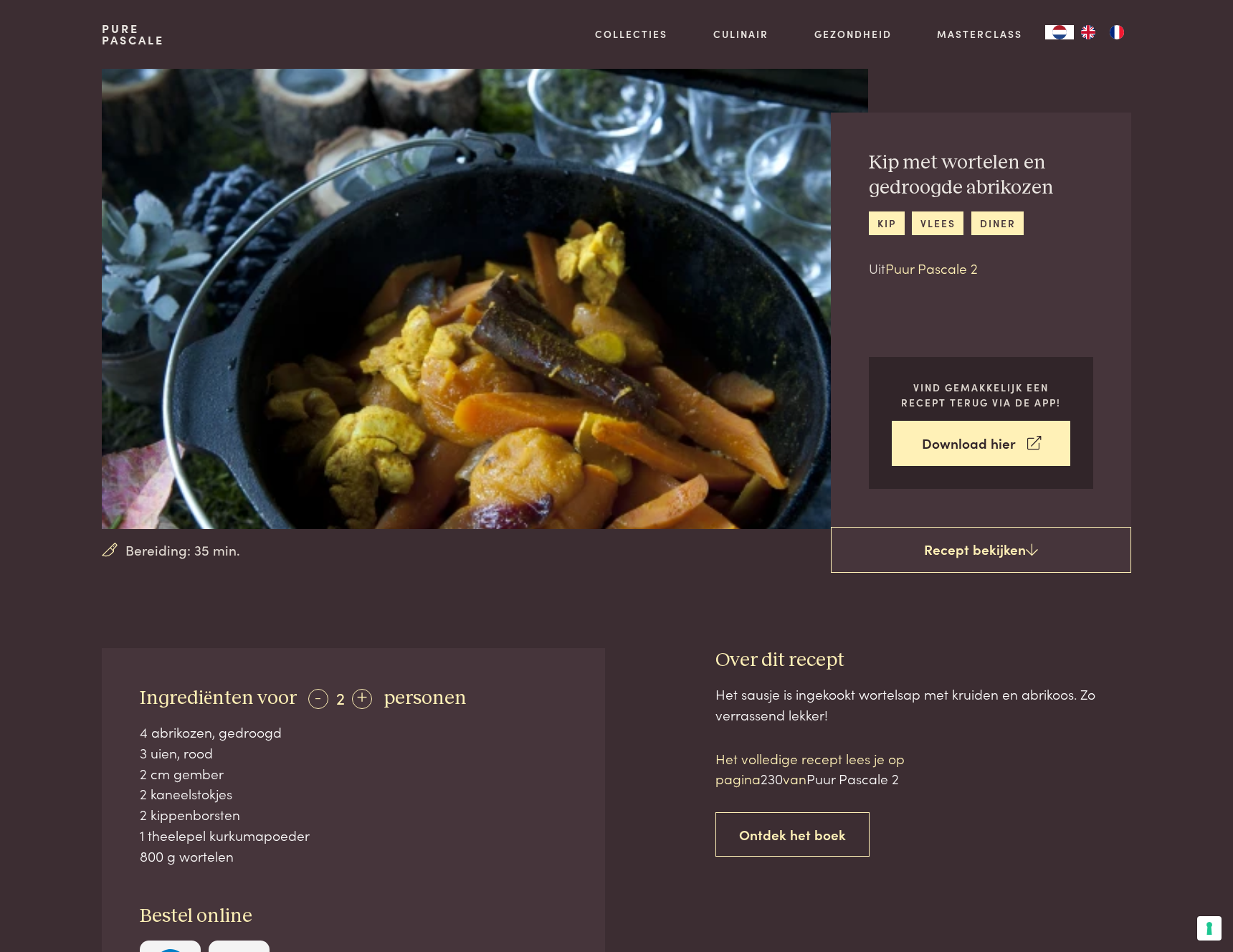
click at [948, 273] on link "Puur Pascale 2" at bounding box center [931, 267] width 92 height 19
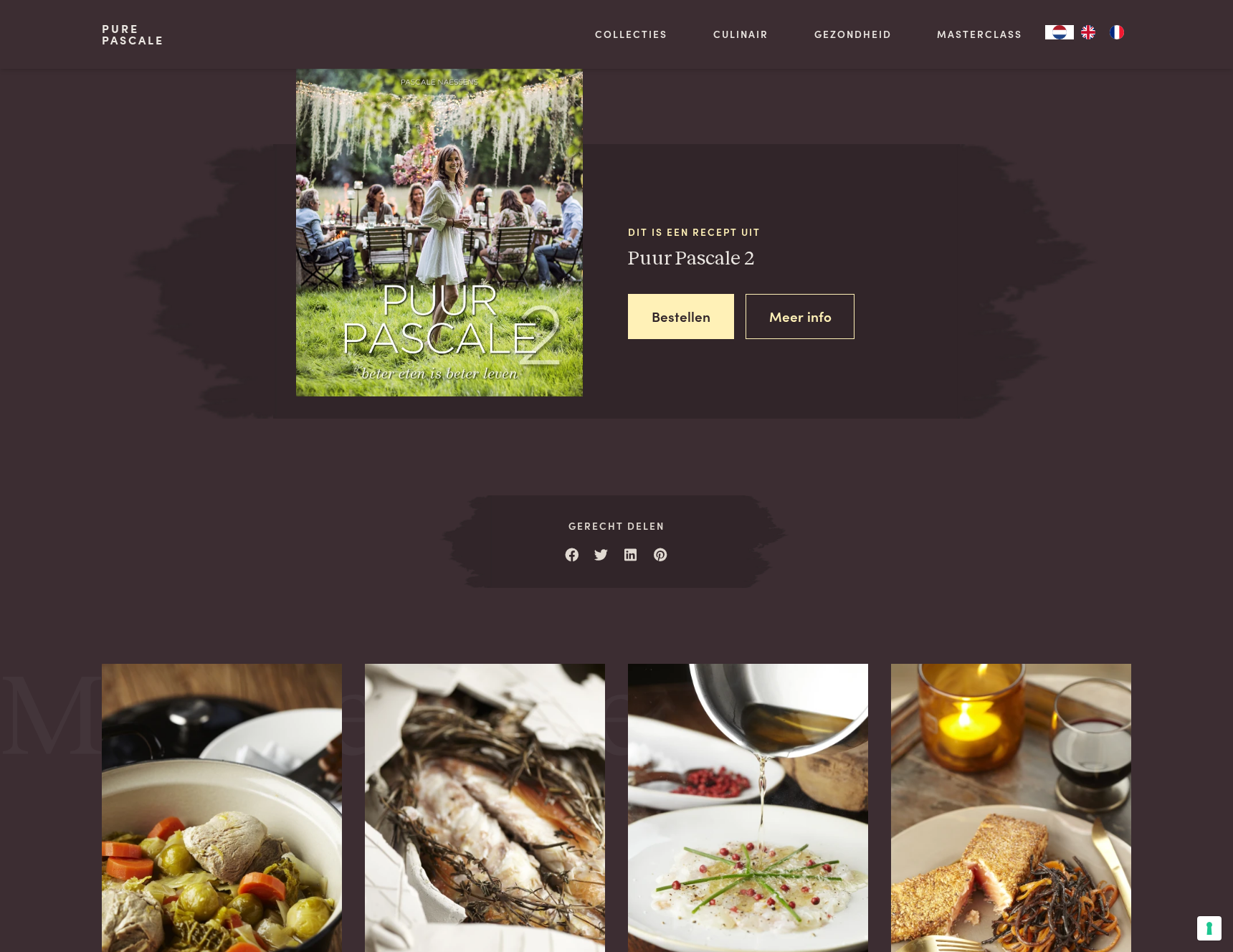
scroll to position [1289, 0]
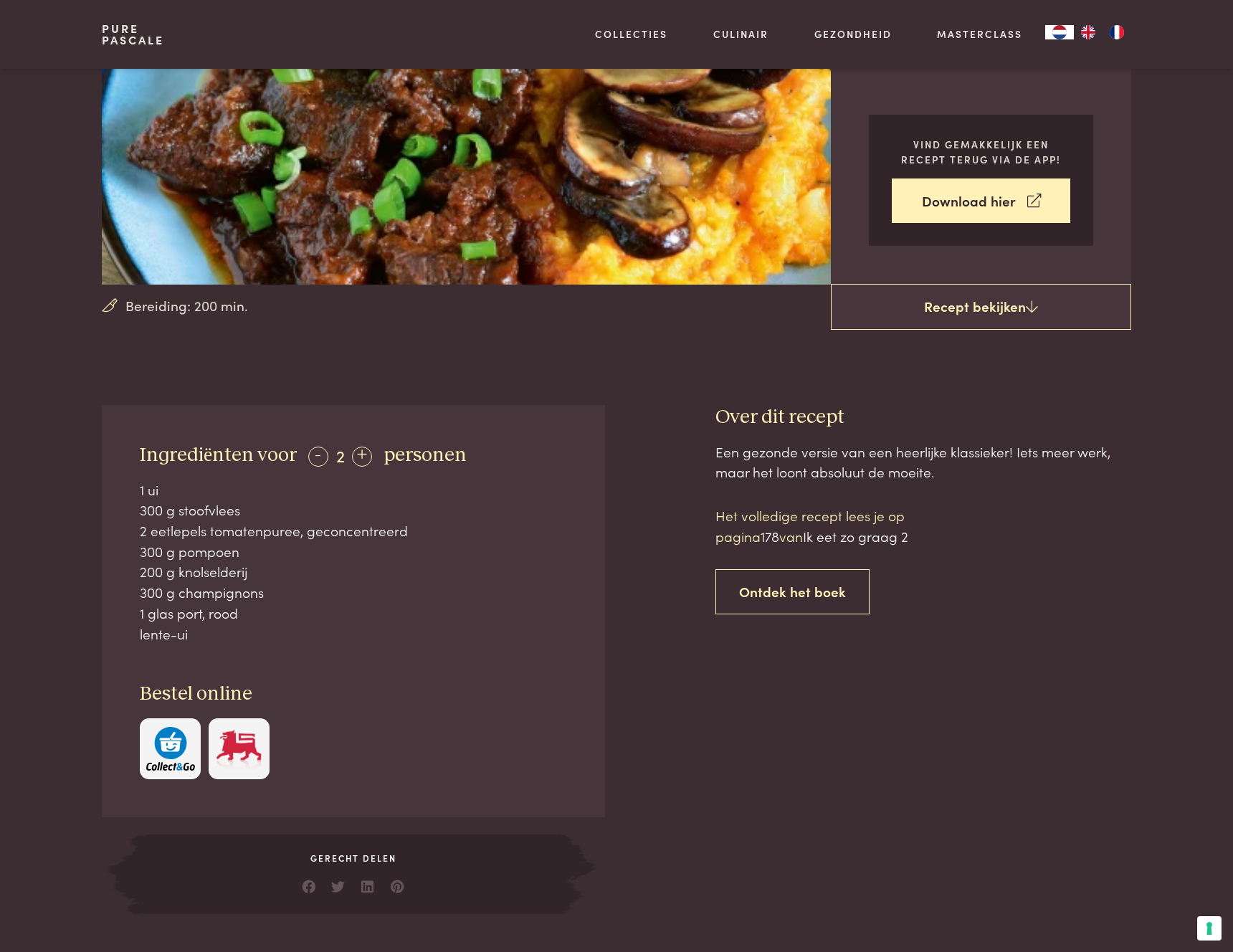
scroll to position [230, 0]
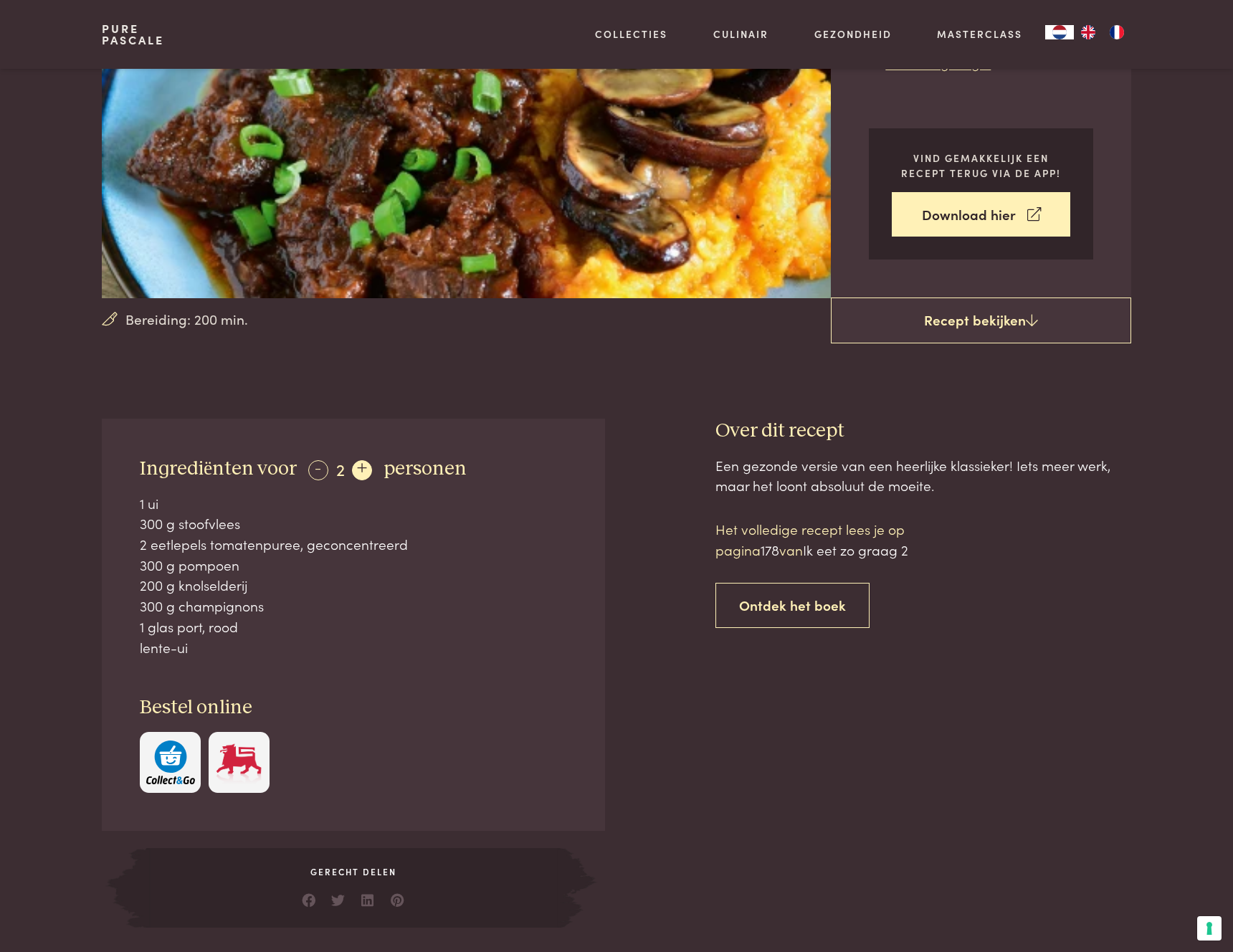
click at [358, 475] on div "+" at bounding box center [362, 470] width 20 height 20
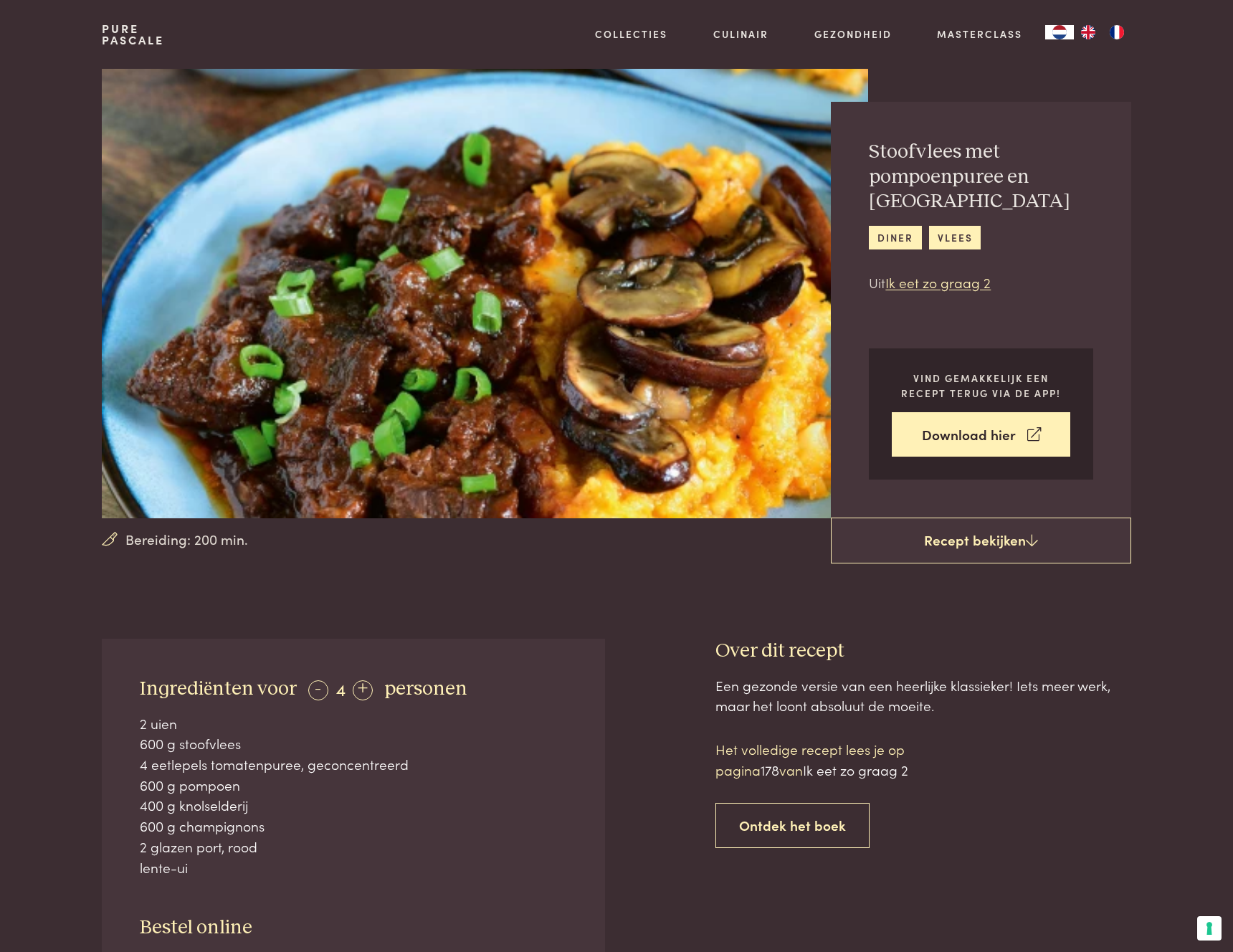
scroll to position [0, 0]
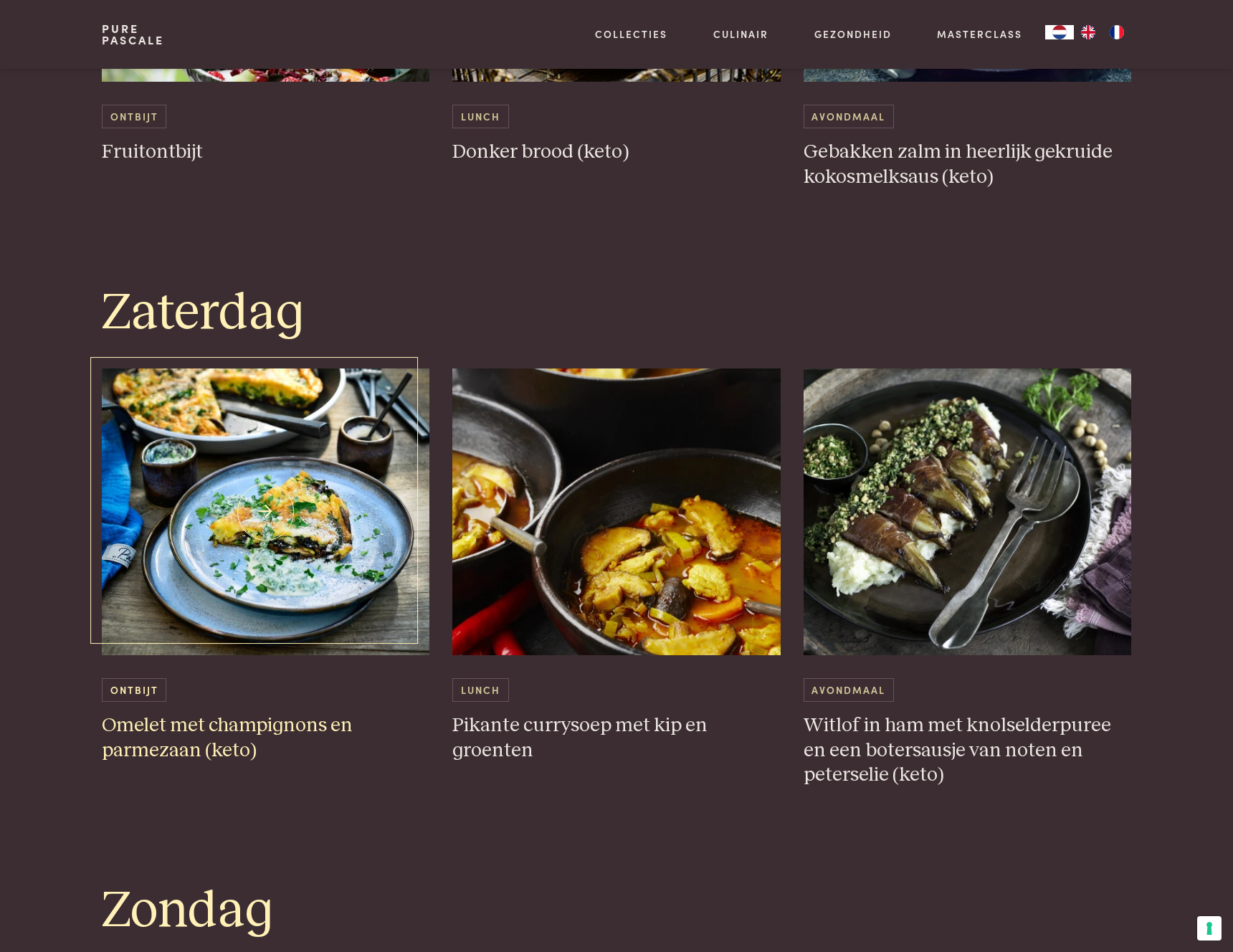
scroll to position [3323, 0]
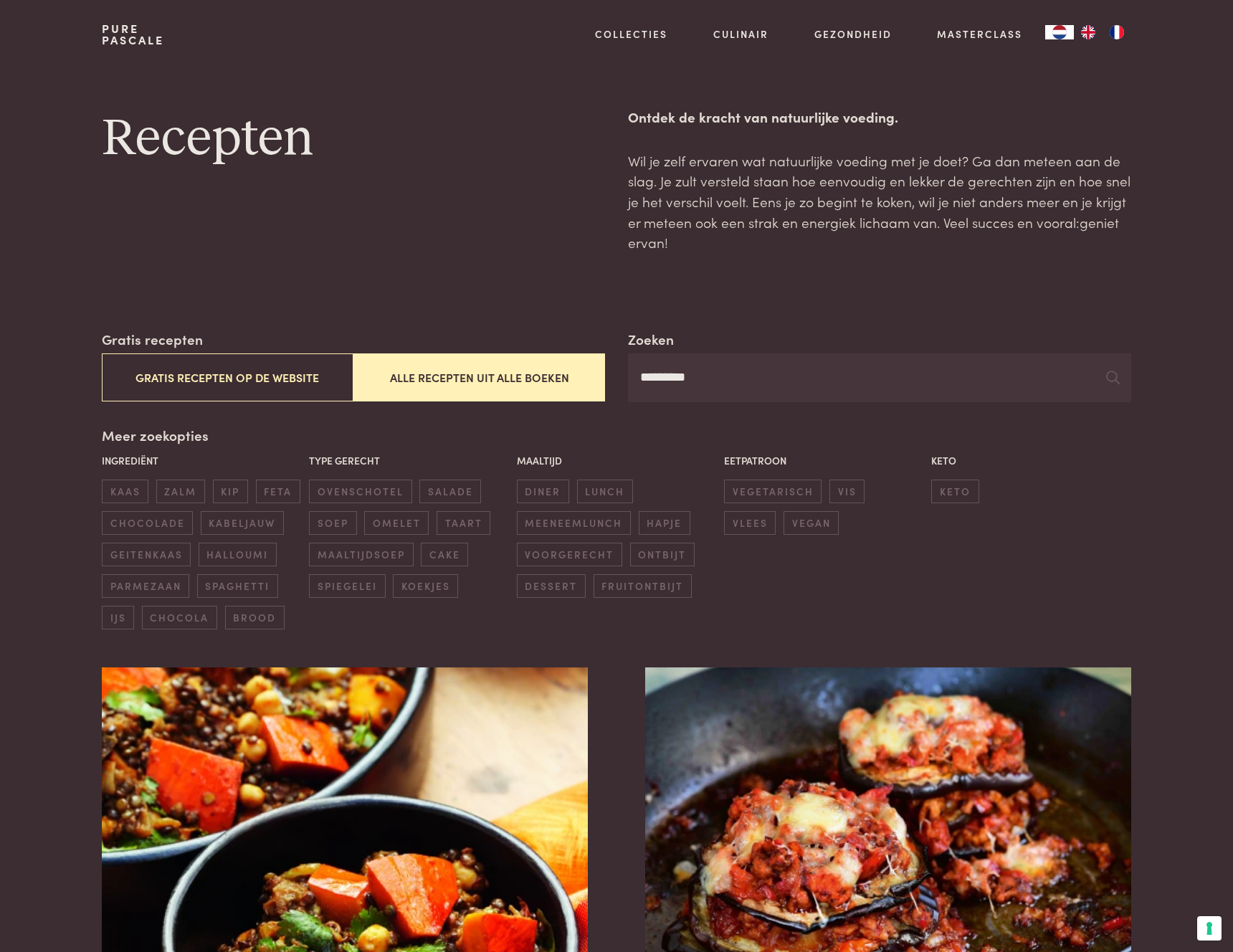
drag, startPoint x: 768, startPoint y: 392, endPoint x: 577, endPoint y: 368, distance: 192.5
click at [577, 368] on div "Zoeken ********* Gratis recepten Gratis recepten op de website Alle recepten ui…" at bounding box center [616, 366] width 1030 height 73
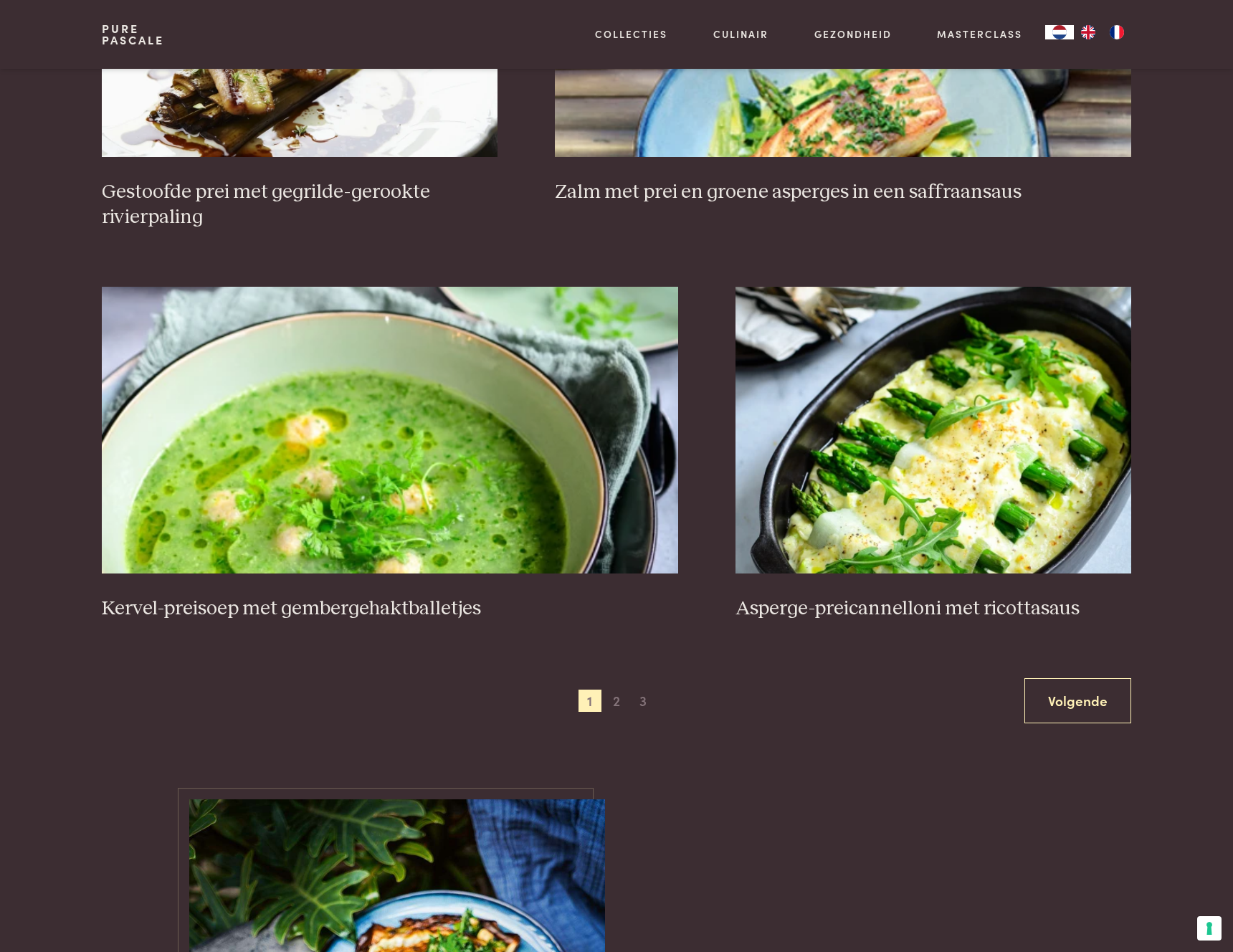
scroll to position [2391, 0]
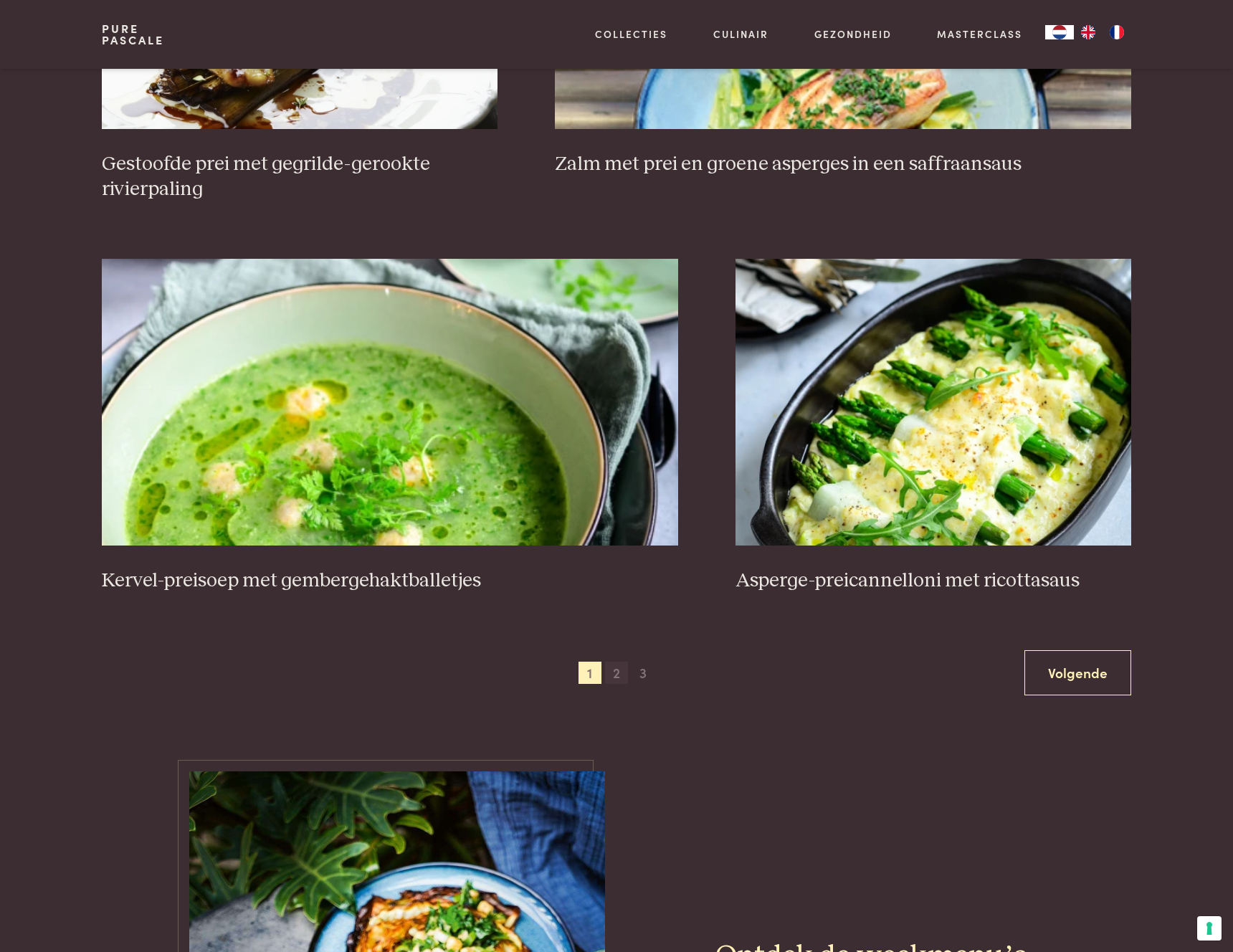
click at [621, 677] on span "2" at bounding box center [616, 673] width 23 height 23
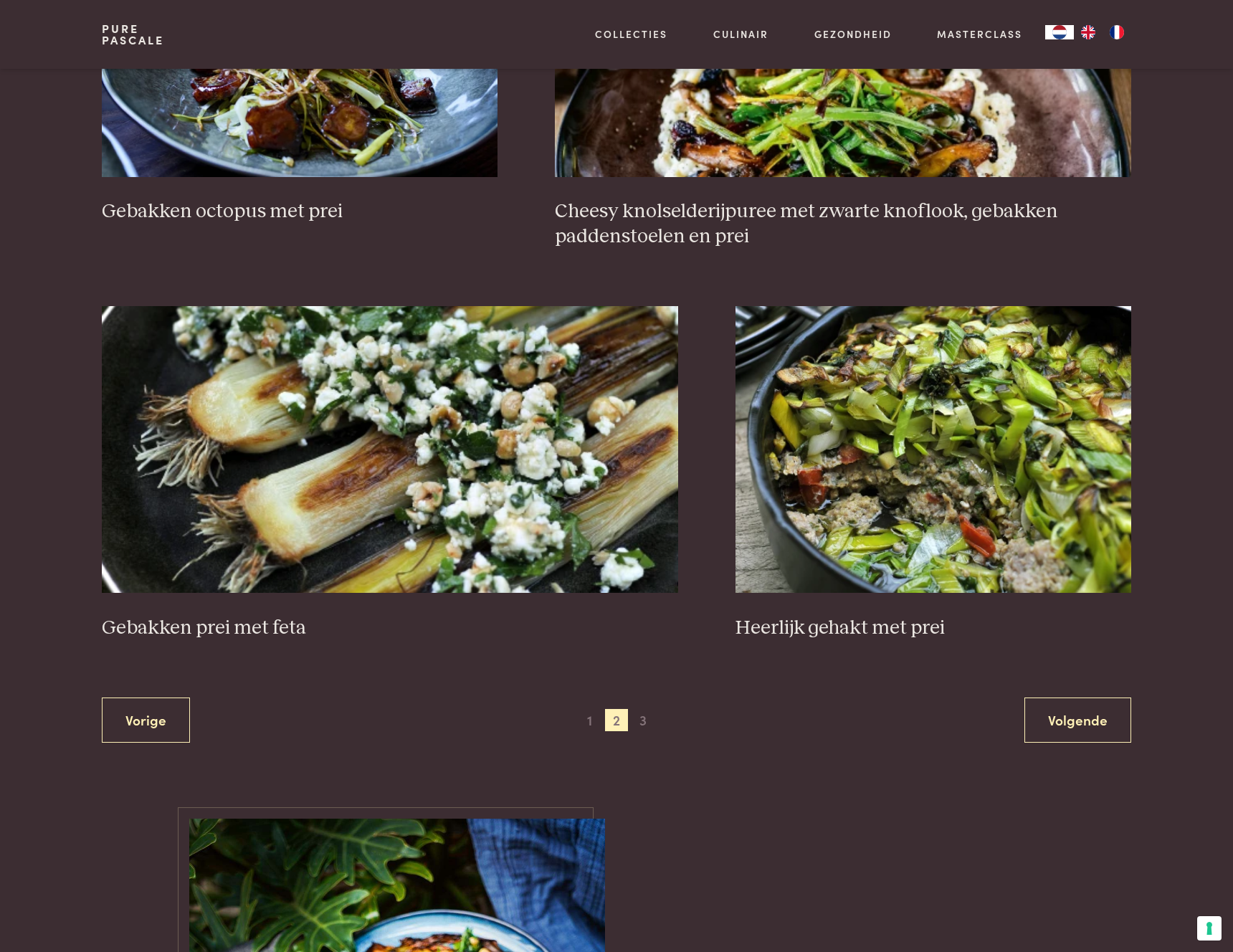
scroll to position [2403, 0]
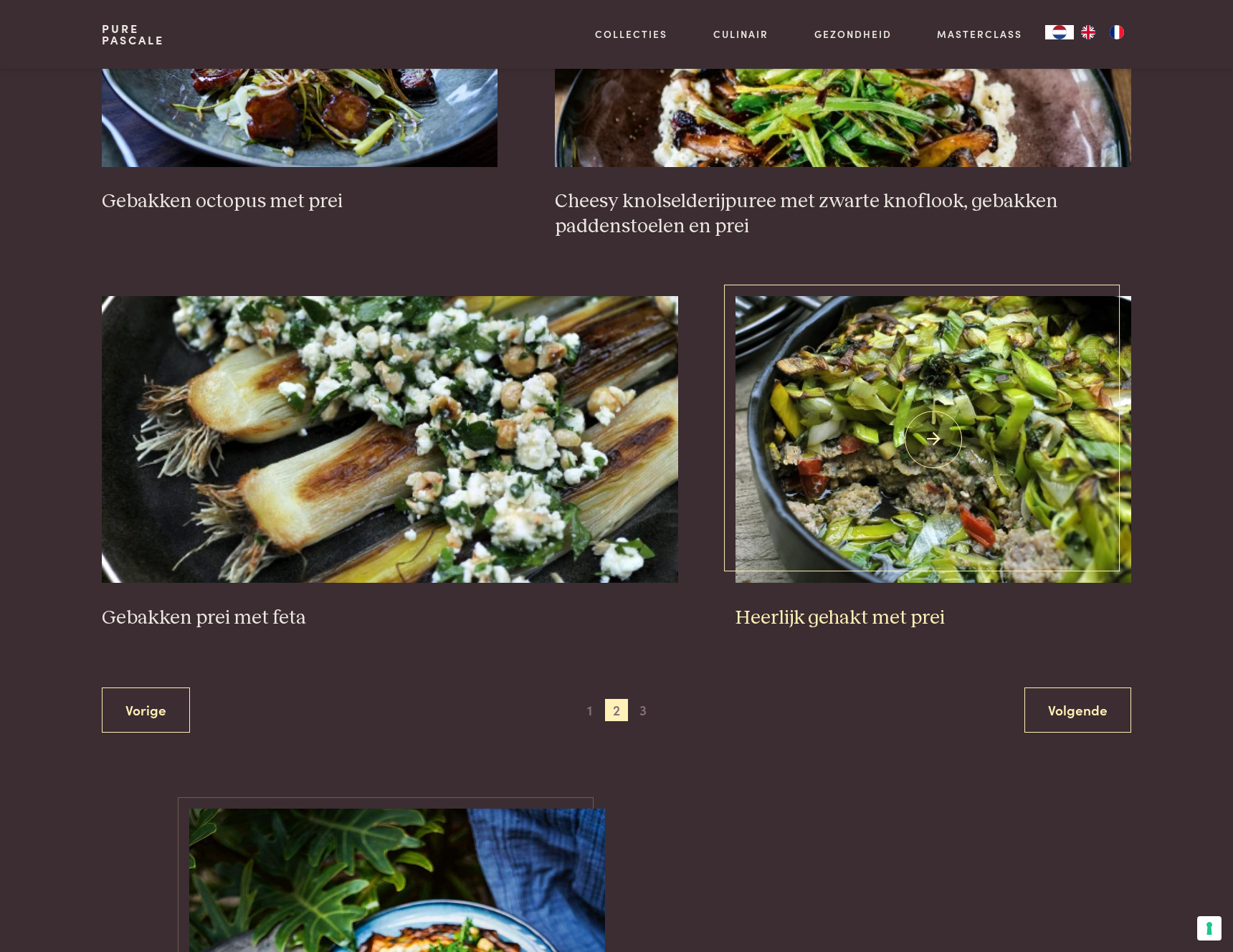
click at [916, 622] on h3 "Heerlijk gehakt met prei" at bounding box center [933, 617] width 396 height 25
click at [645, 713] on span "3" at bounding box center [643, 710] width 23 height 23
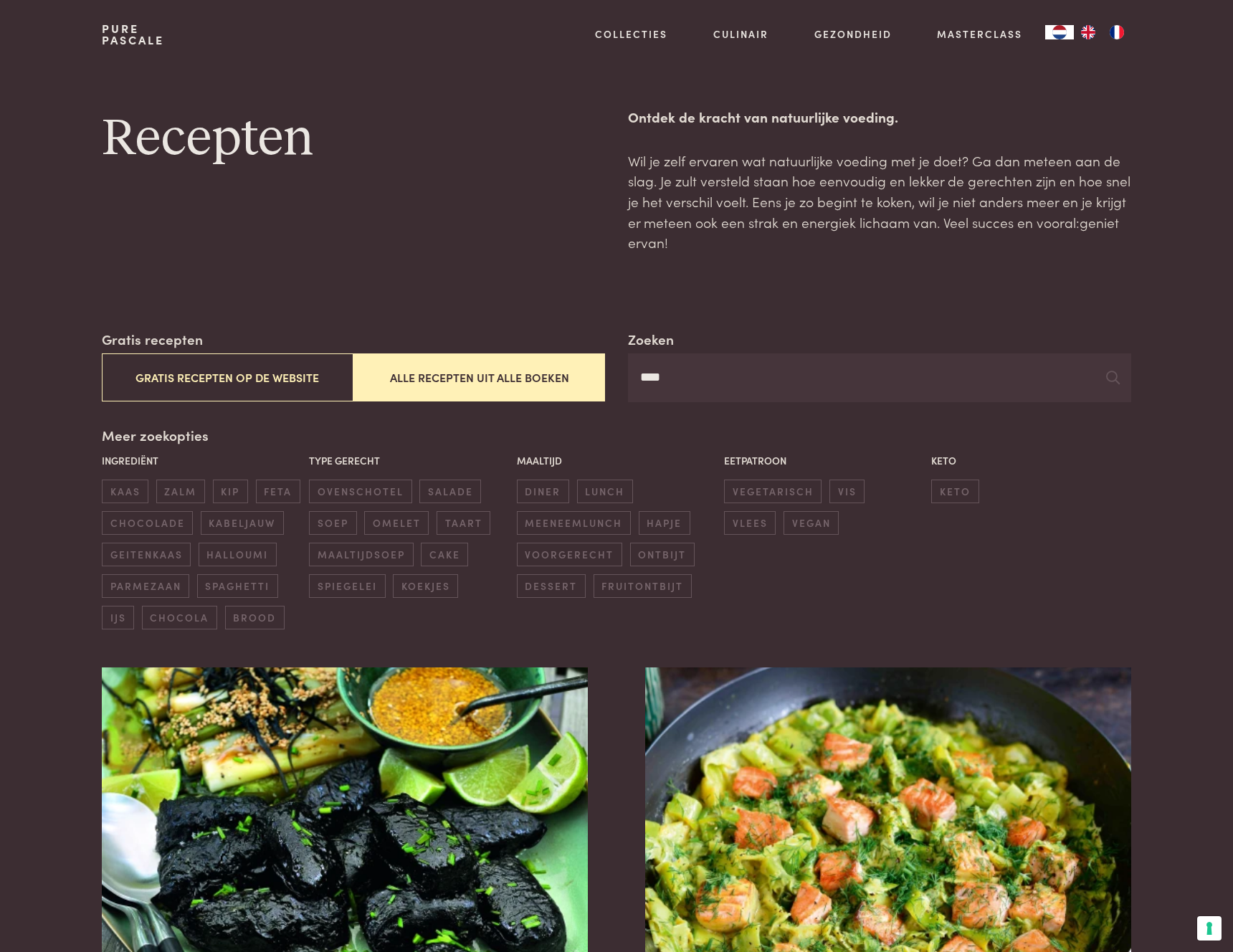
drag, startPoint x: 691, startPoint y: 385, endPoint x: 631, endPoint y: 377, distance: 60.5
click at [631, 377] on input "****" at bounding box center [880, 377] width 503 height 48
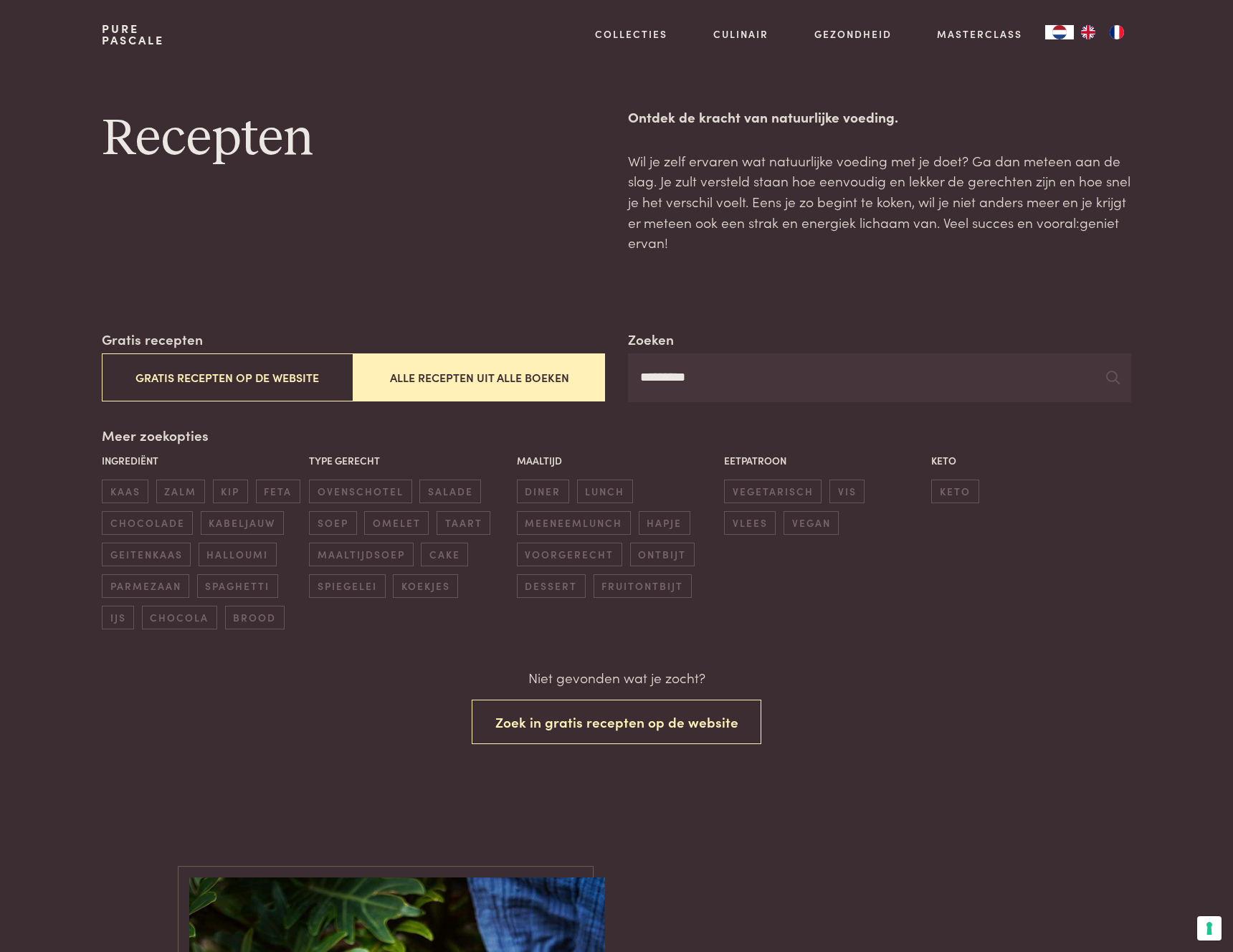
type input "*********"
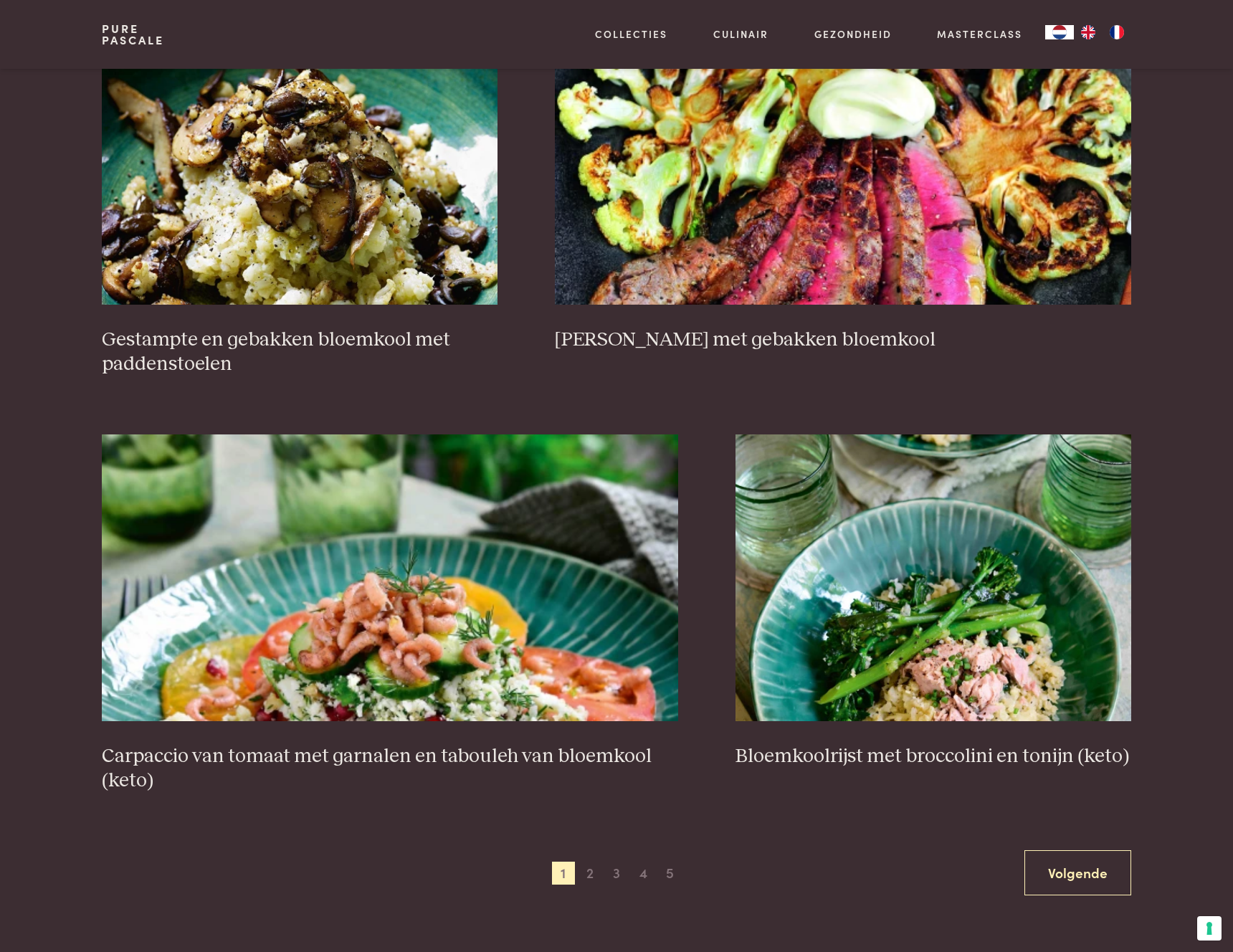
scroll to position [2566, 0]
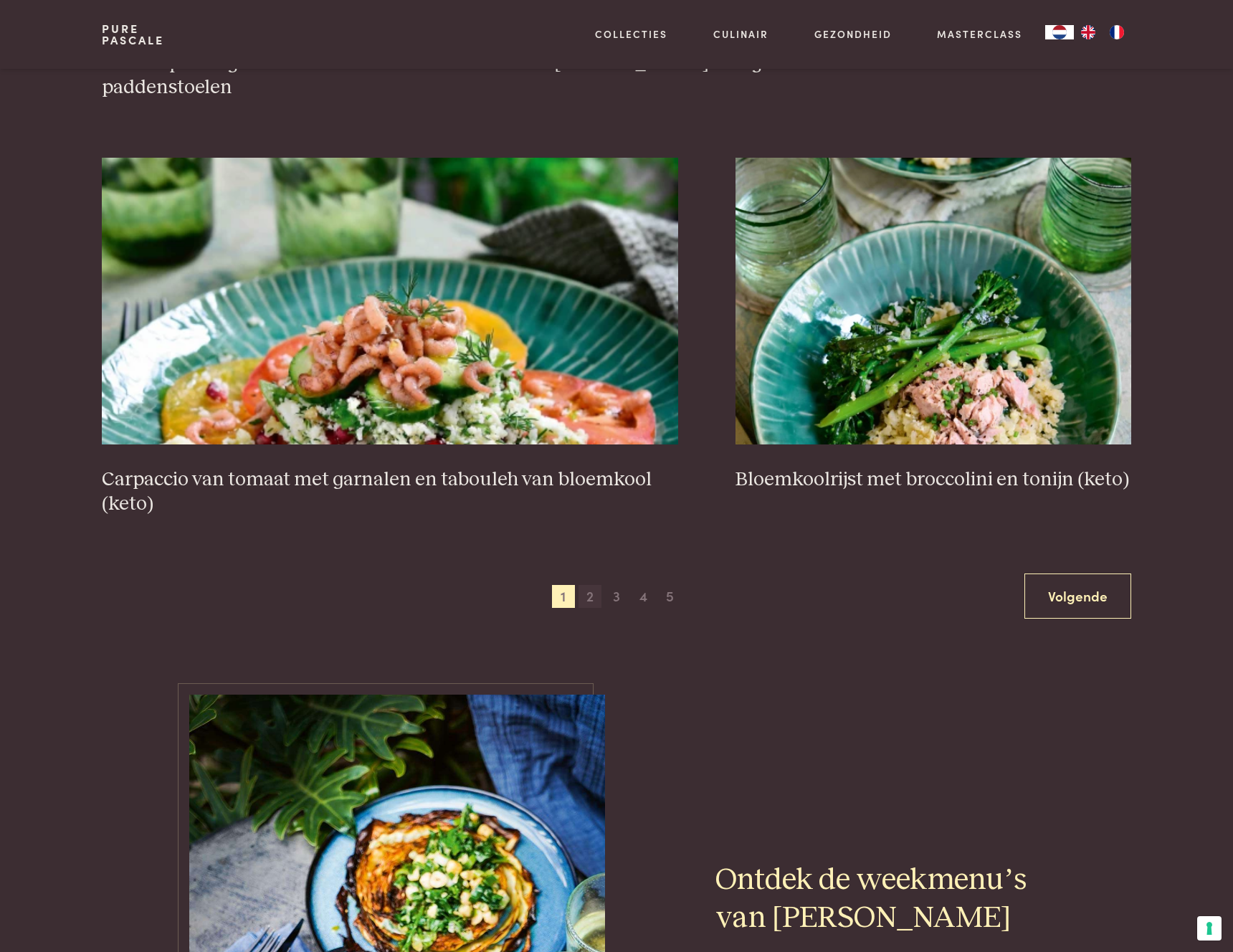
click at [592, 595] on span "2" at bounding box center [590, 596] width 23 height 23
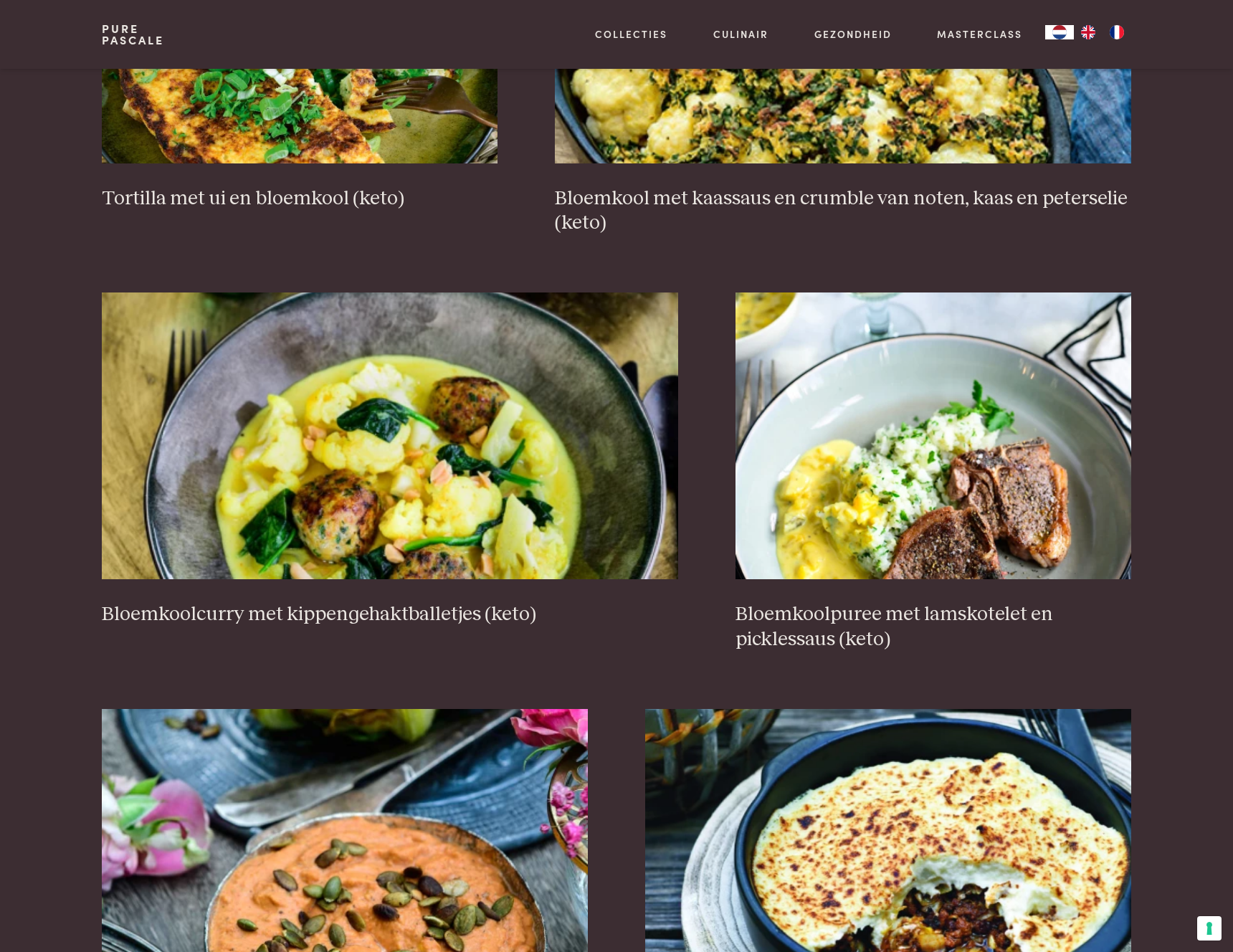
scroll to position [1212, 0]
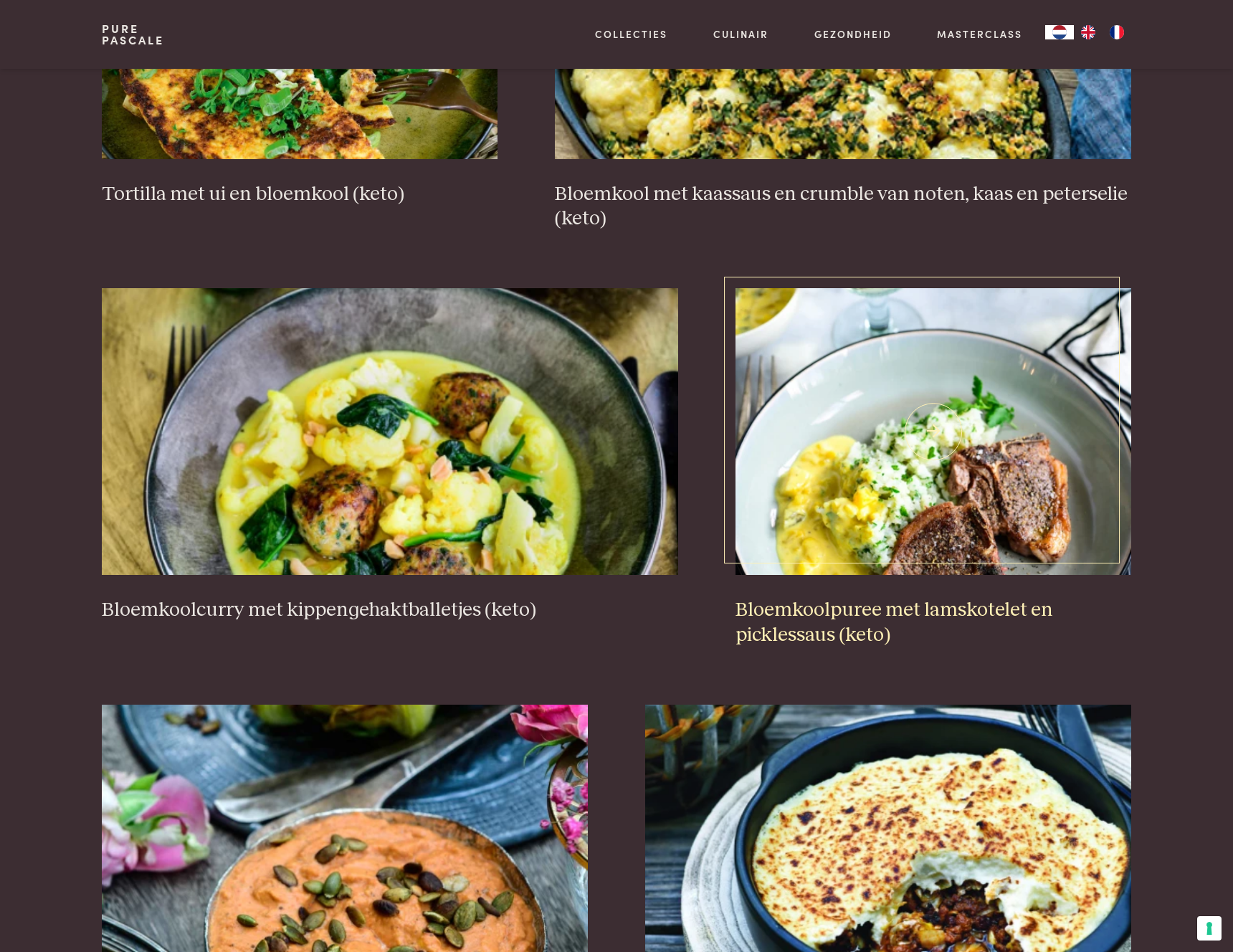
click at [928, 609] on h3 "Bloemkoolpuree met lamskotelet en picklessaus (keto)" at bounding box center [933, 623] width 396 height 49
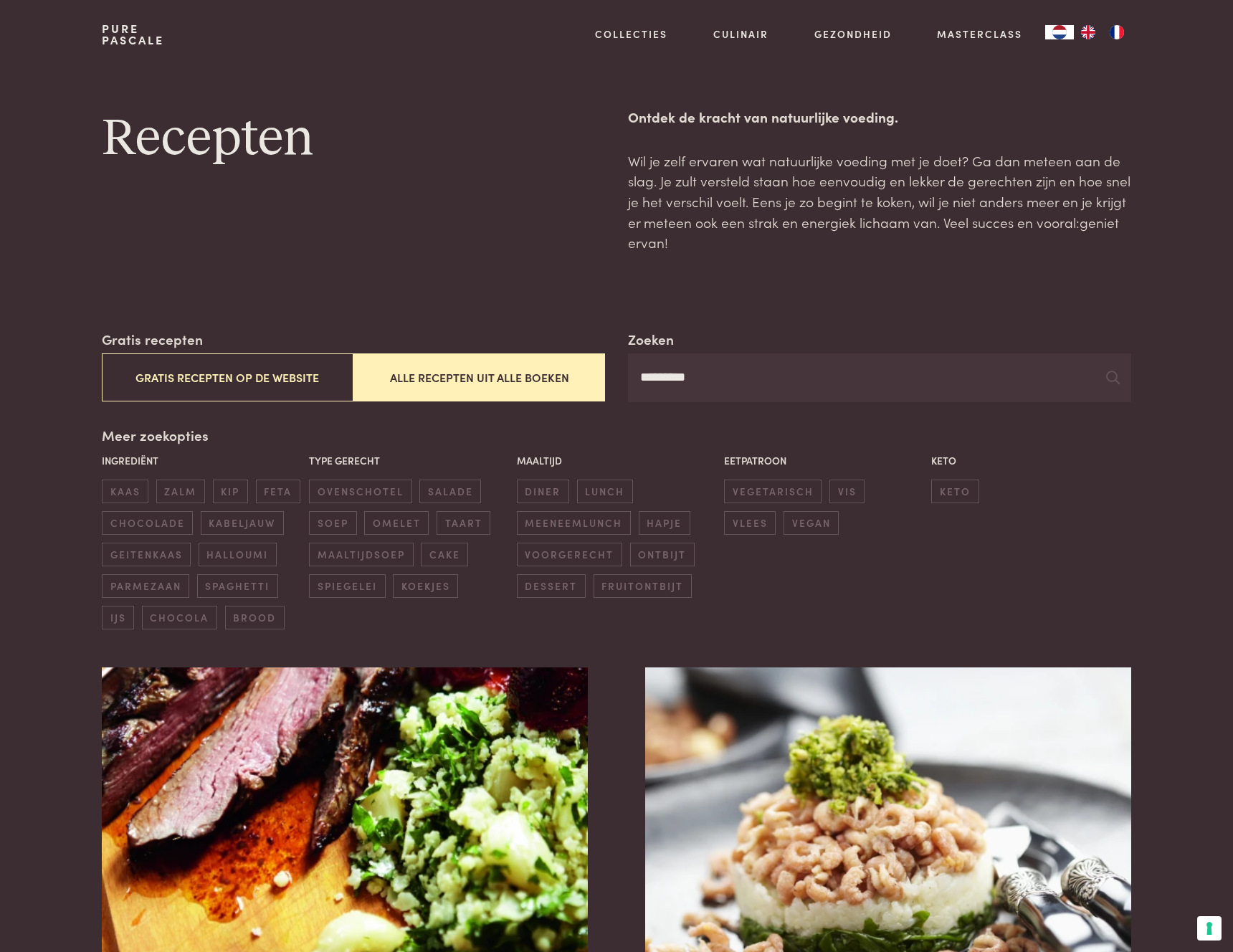
drag, startPoint x: 799, startPoint y: 377, endPoint x: 627, endPoint y: 383, distance: 172.1
click at [628, 383] on input "*********" at bounding box center [880, 377] width 503 height 48
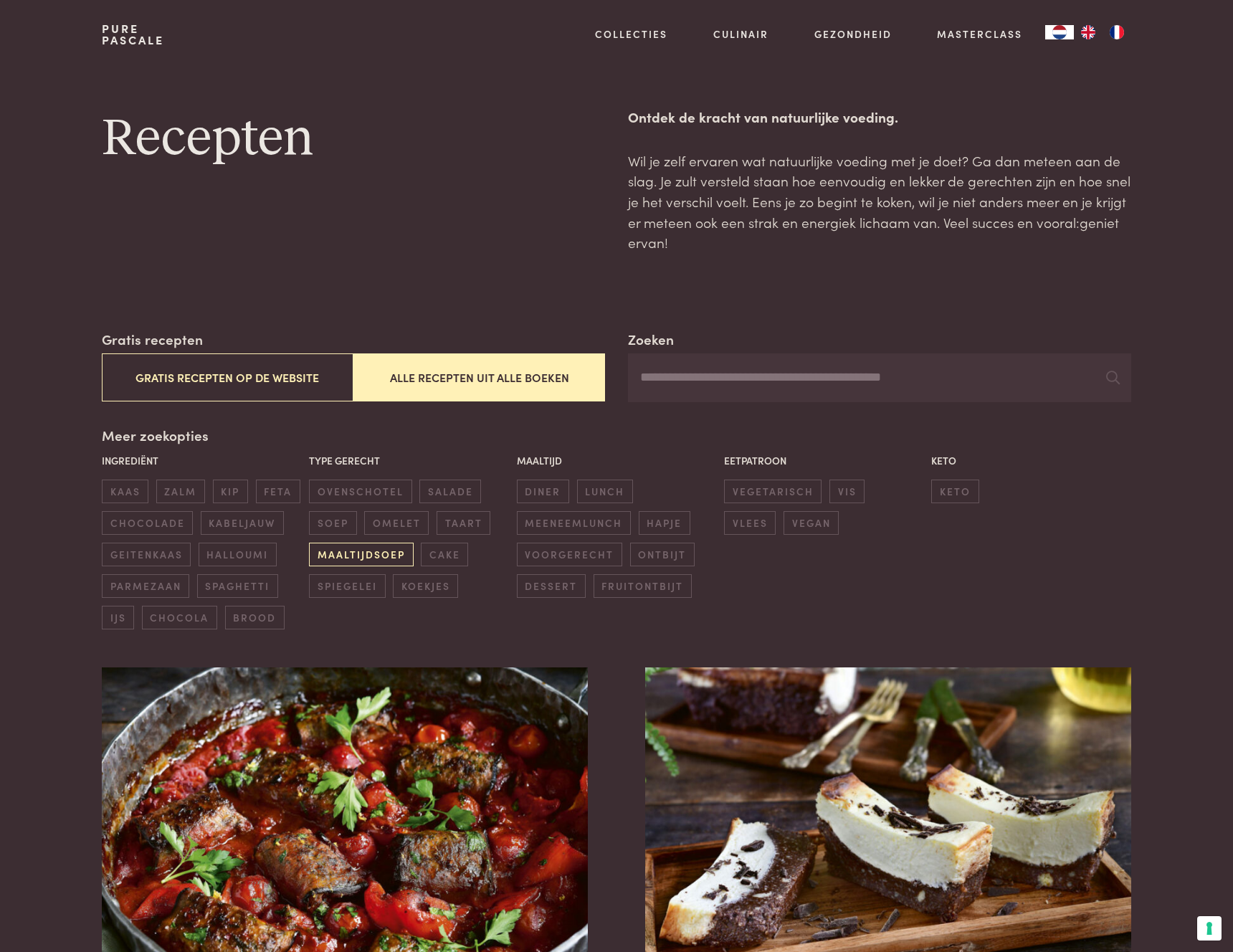
click at [353, 556] on span "maaltijdsoep" at bounding box center [361, 554] width 104 height 24
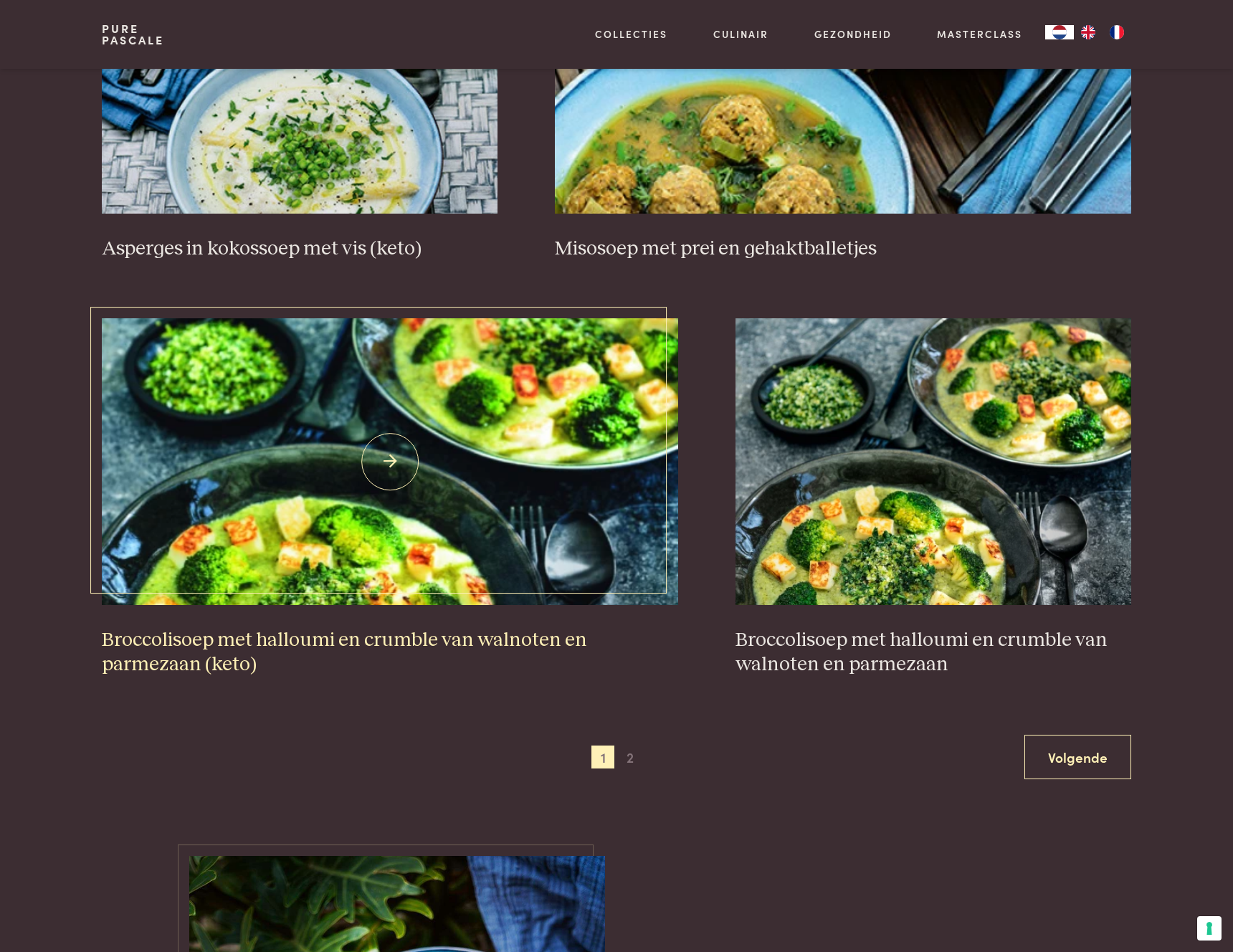
scroll to position [2363, 0]
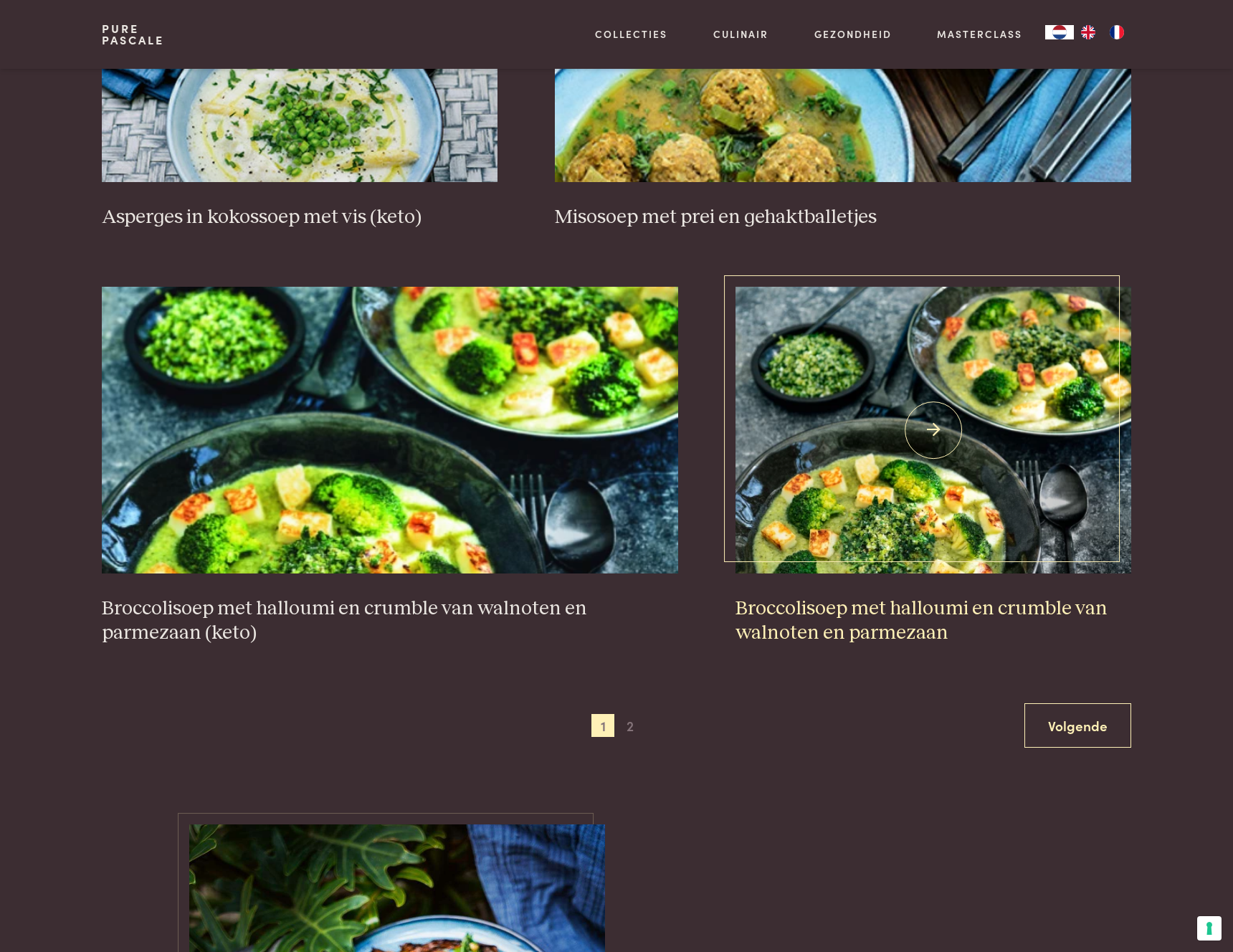
click at [791, 606] on h3 "Broccolisoep met halloumi en crumble van walnoten en parmezaan" at bounding box center [933, 621] width 396 height 49
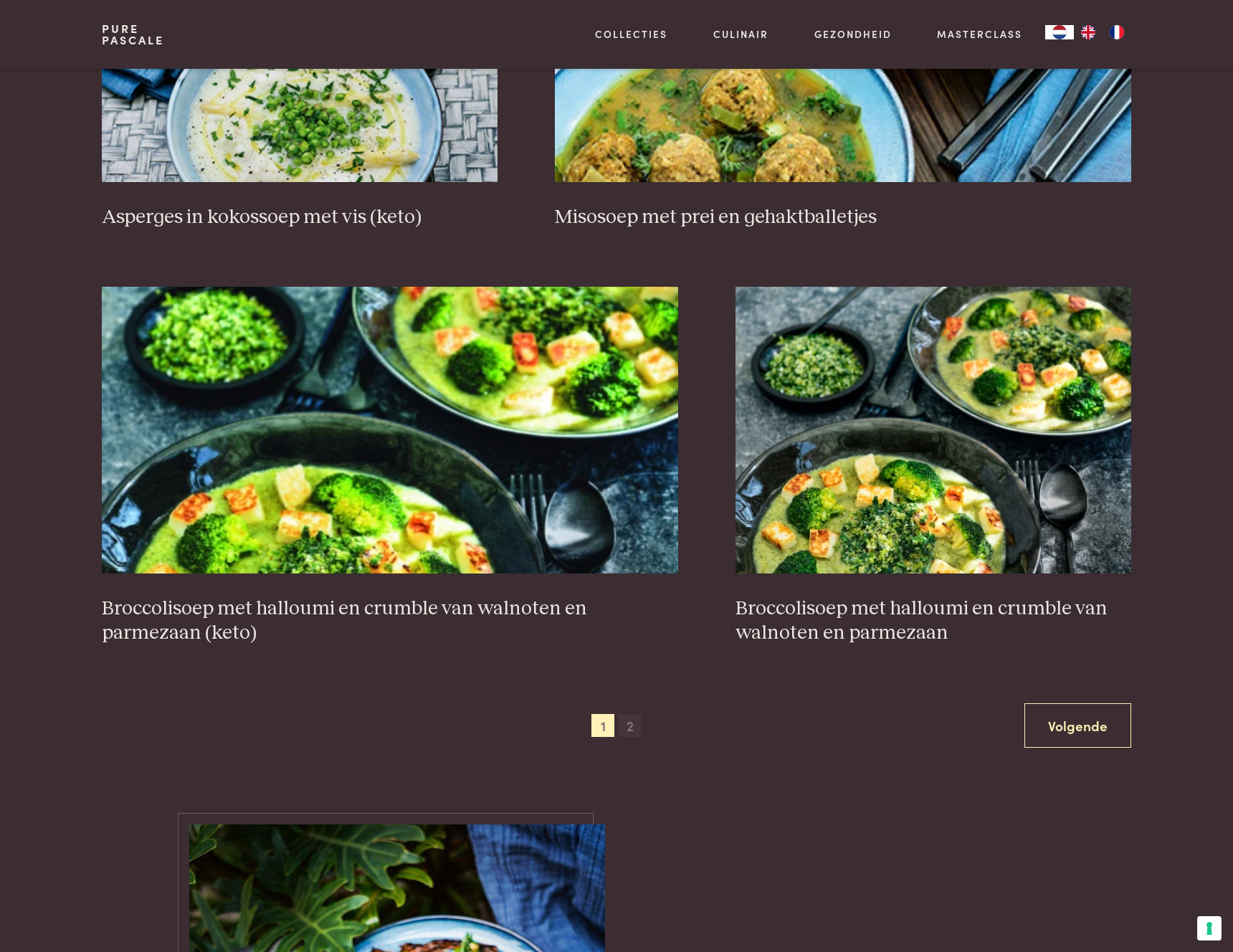
click at [628, 725] on span "2" at bounding box center [630, 725] width 23 height 23
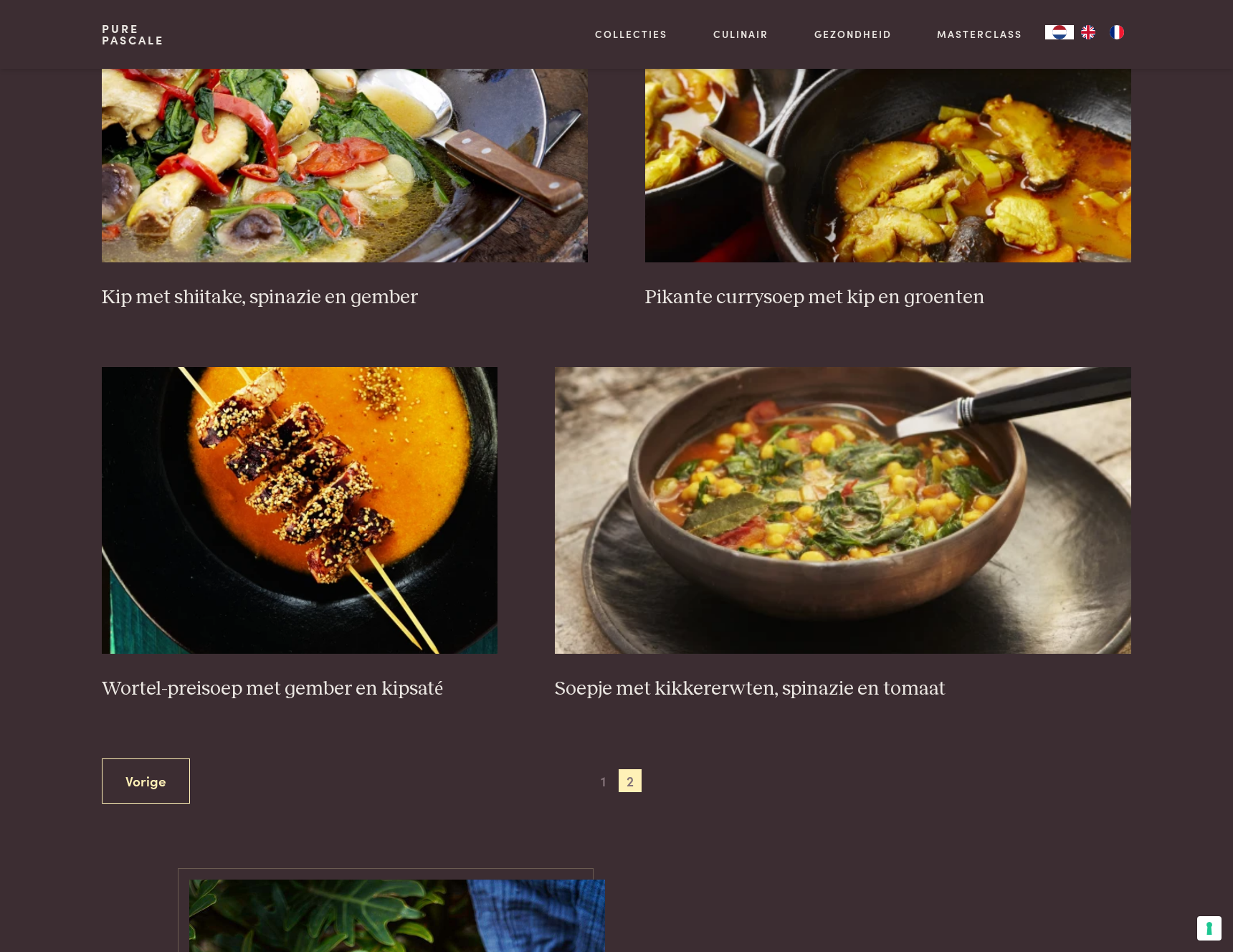
scroll to position [1901, 0]
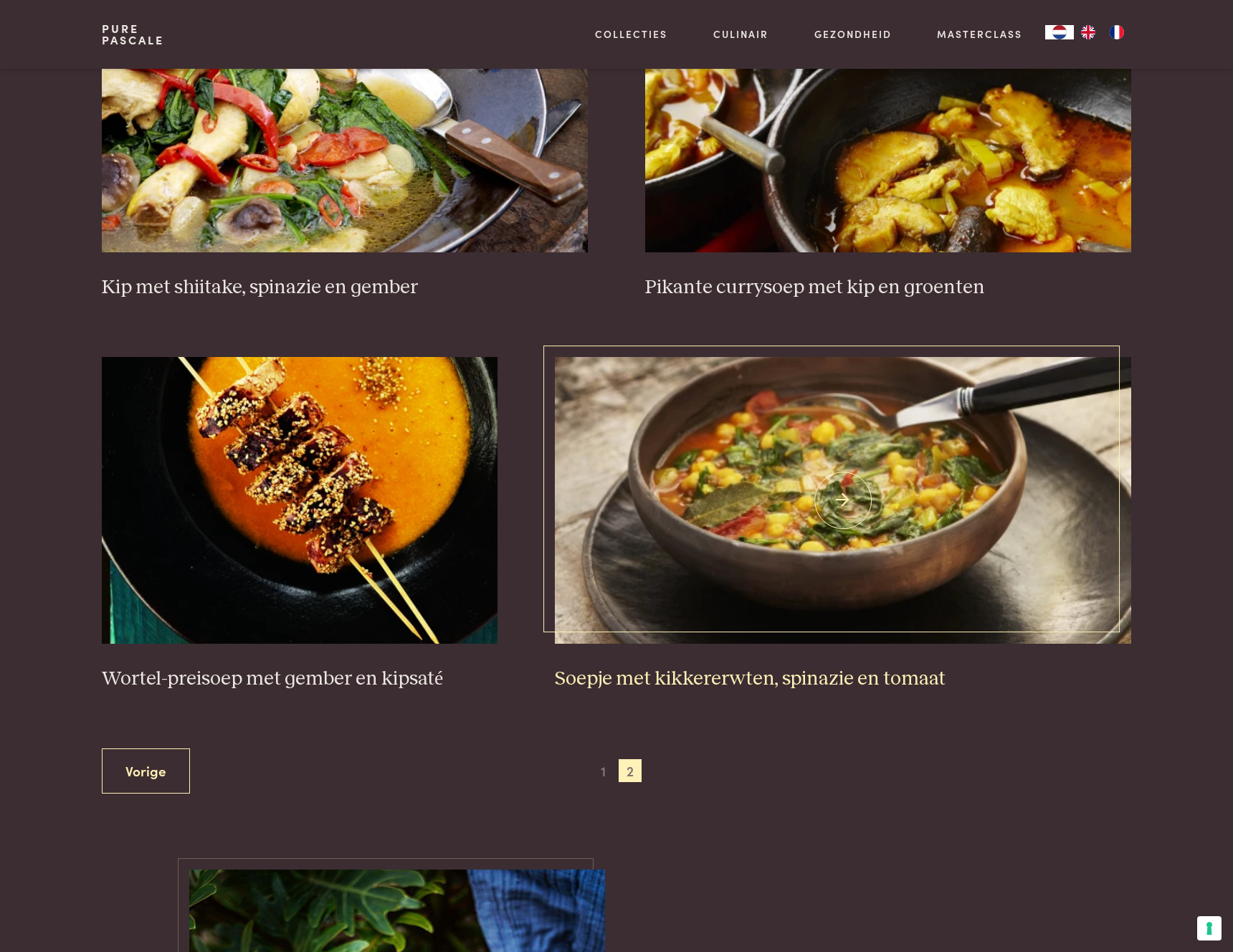
click at [692, 678] on h3 "Soepje met kikkererwten, spinazie en tomaat" at bounding box center [843, 679] width 577 height 25
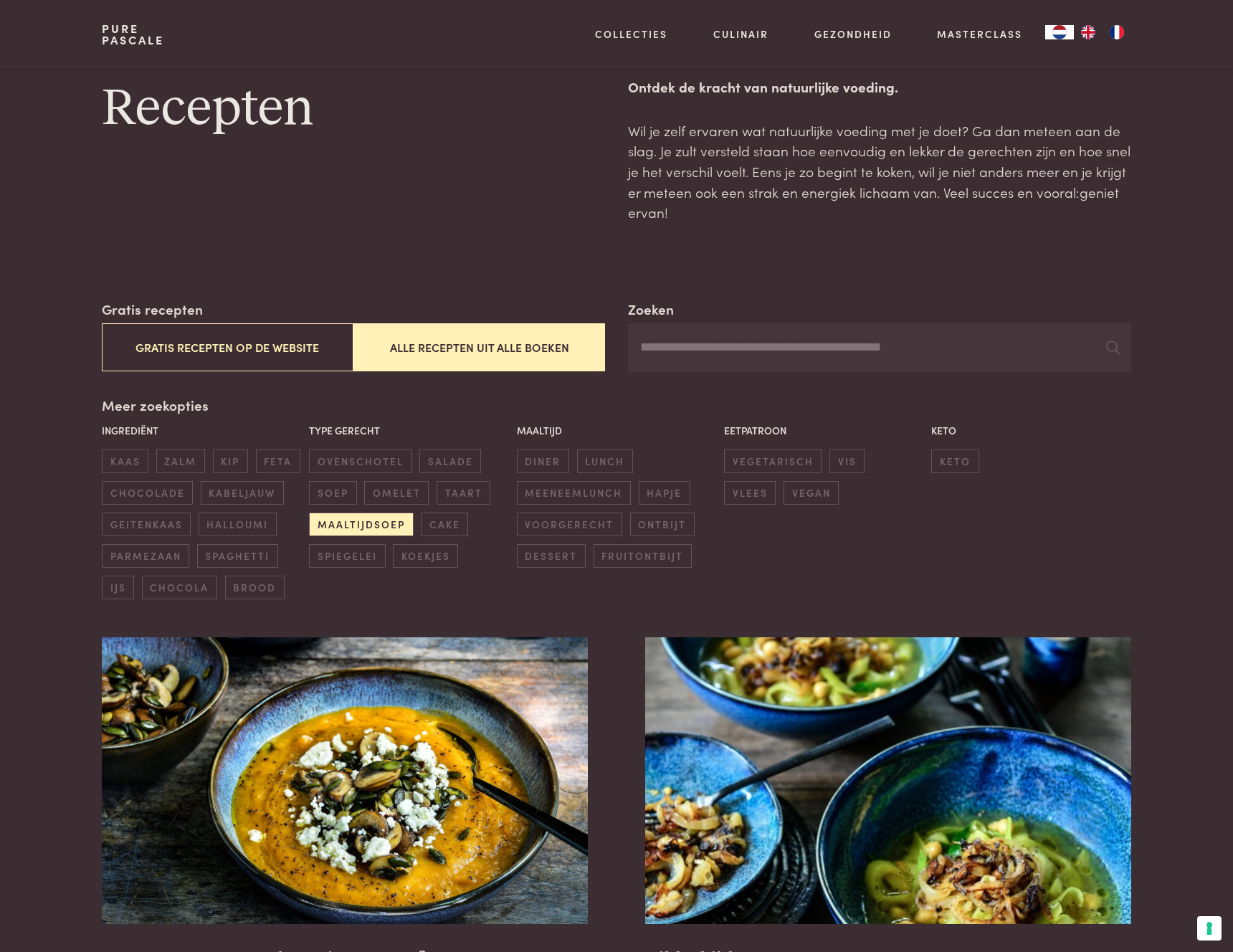
scroll to position [0, 0]
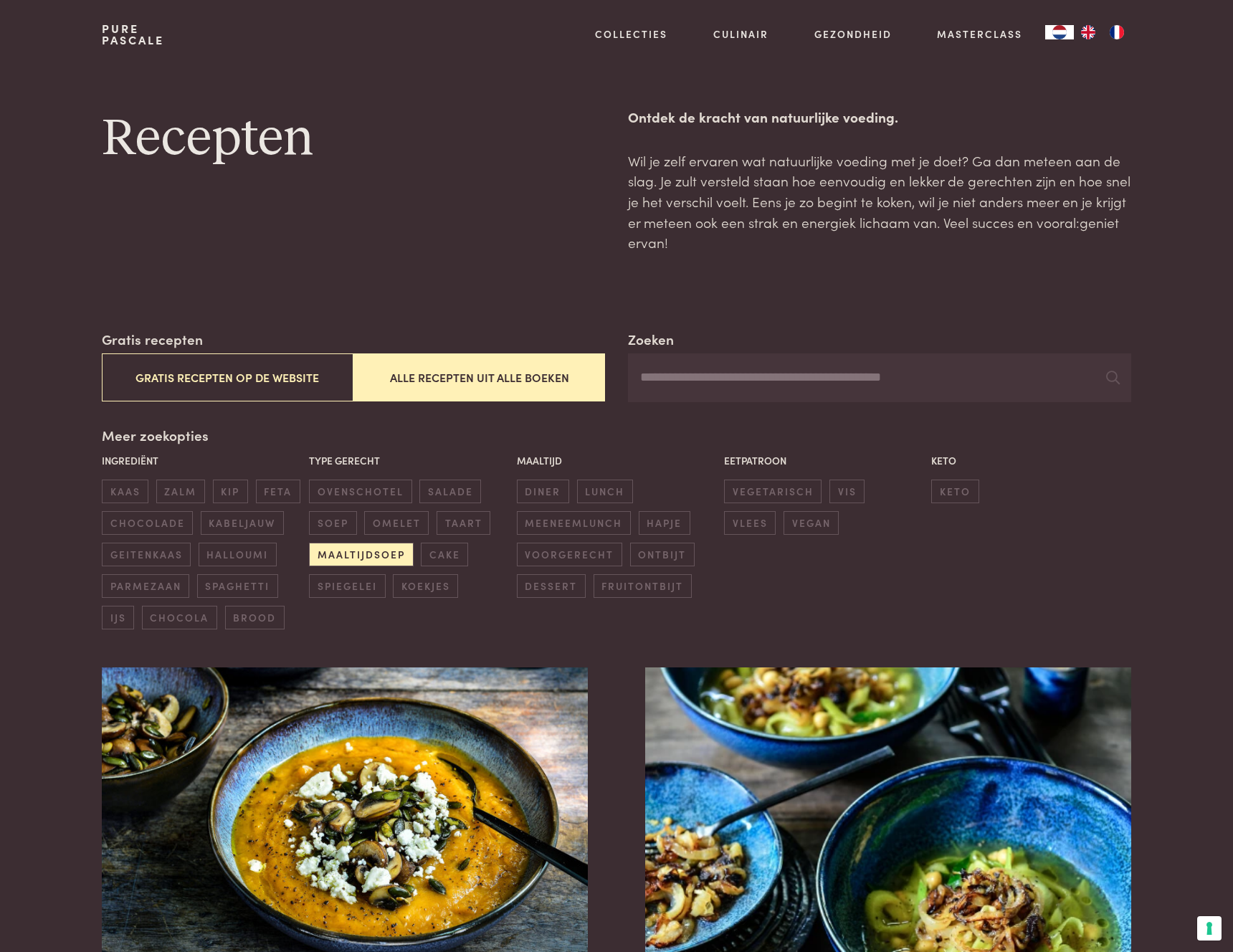
click at [705, 383] on input "Zoeken" at bounding box center [880, 377] width 503 height 48
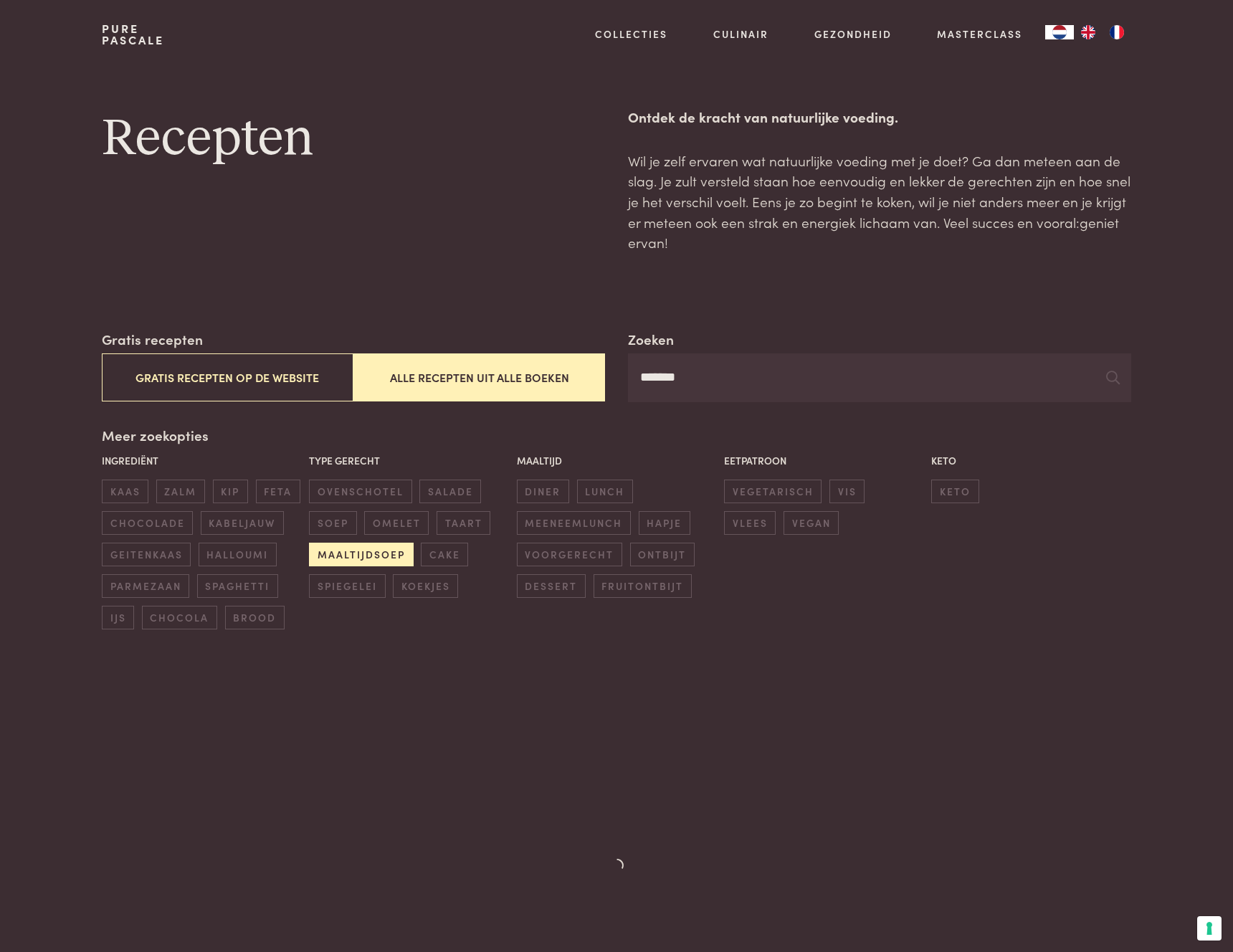
click at [396, 556] on span "maaltijdsoep" at bounding box center [361, 554] width 104 height 24
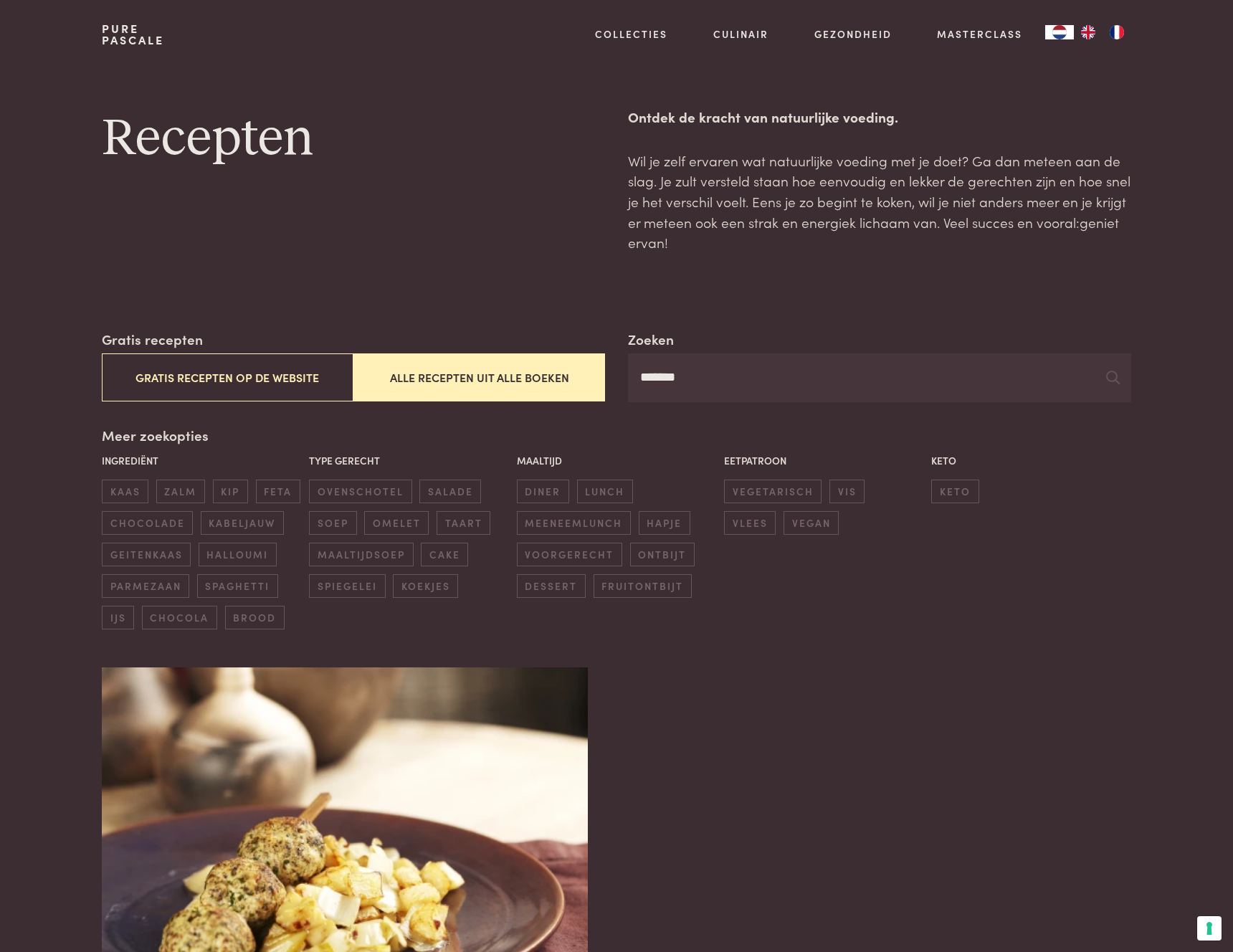
drag, startPoint x: 707, startPoint y: 369, endPoint x: 632, endPoint y: 371, distance: 75.0
click at [632, 371] on input "*******" at bounding box center [880, 377] width 503 height 48
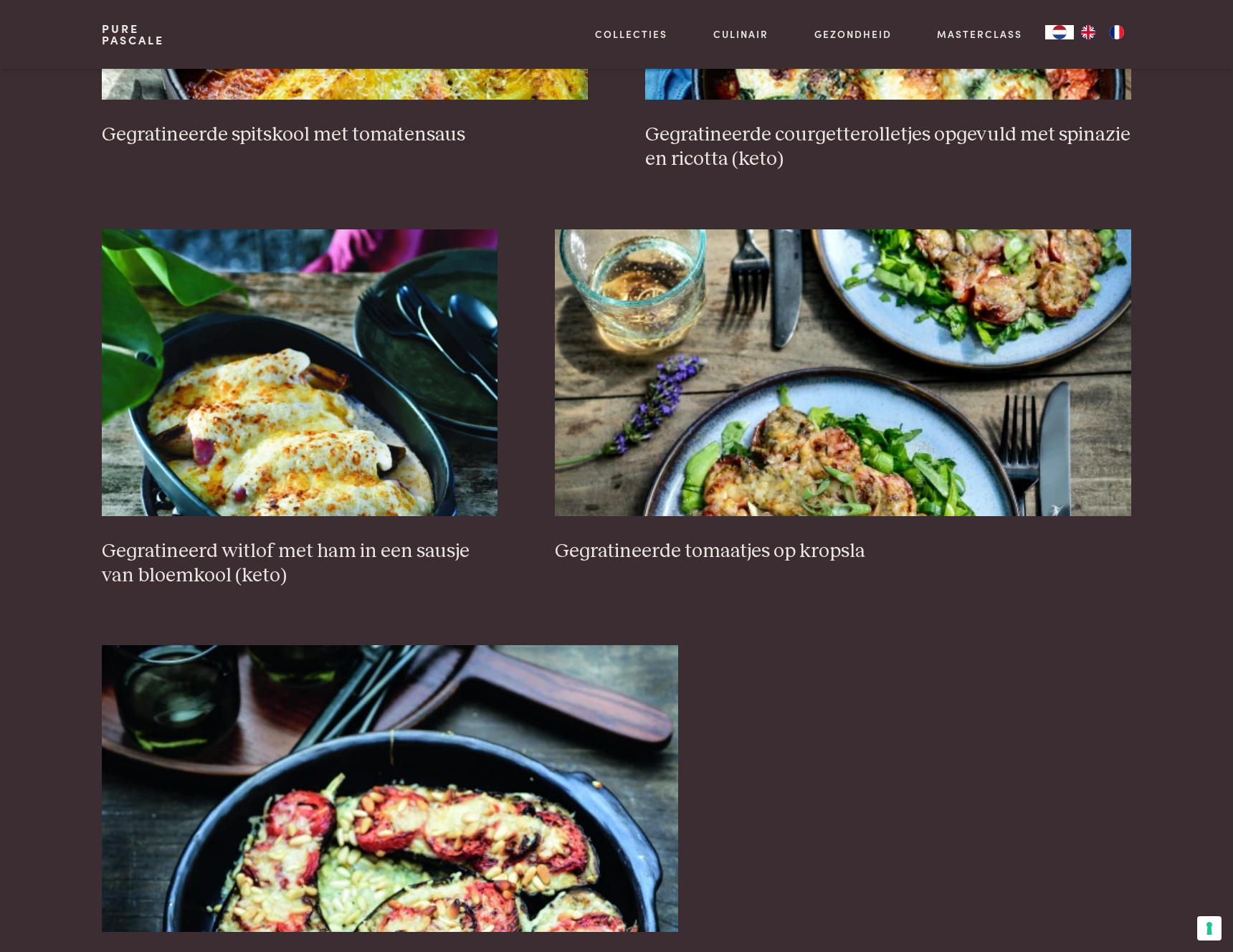
scroll to position [991, 0]
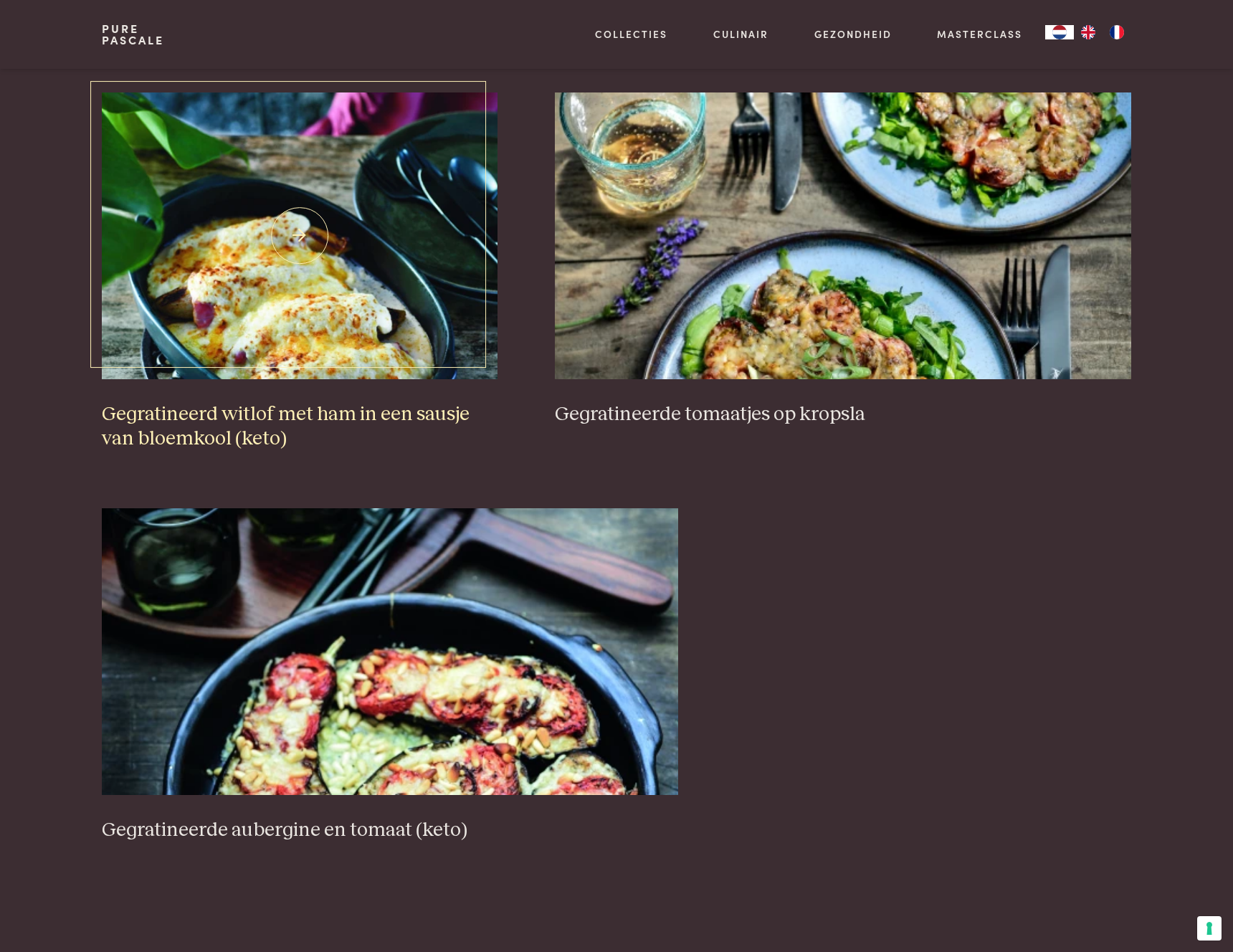
type input "**********"
click at [361, 412] on h3 "Gegratineerd witlof met ham in een sausje van bloemkool (keto)" at bounding box center [299, 427] width 396 height 49
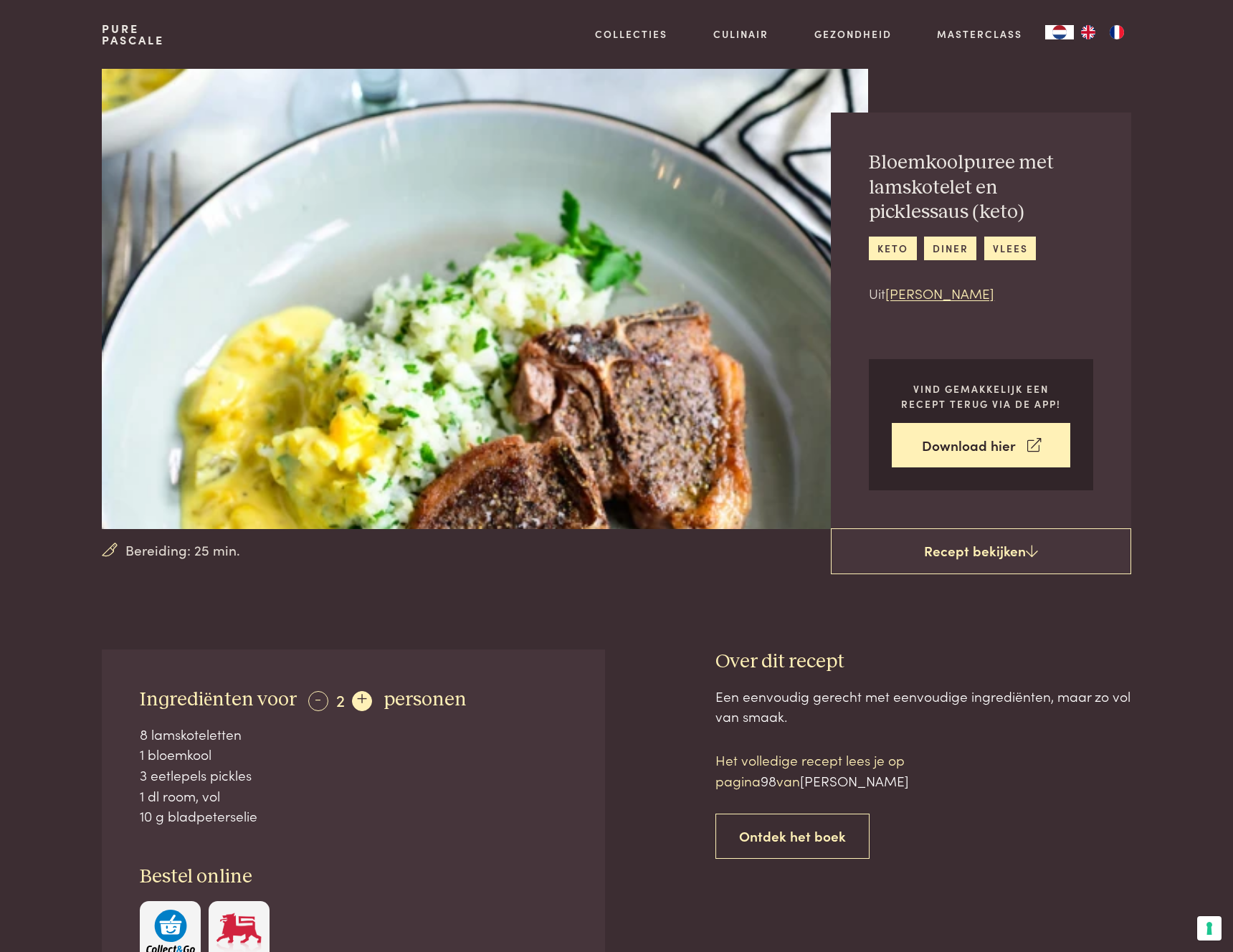
click at [361, 703] on div "+" at bounding box center [362, 701] width 20 height 20
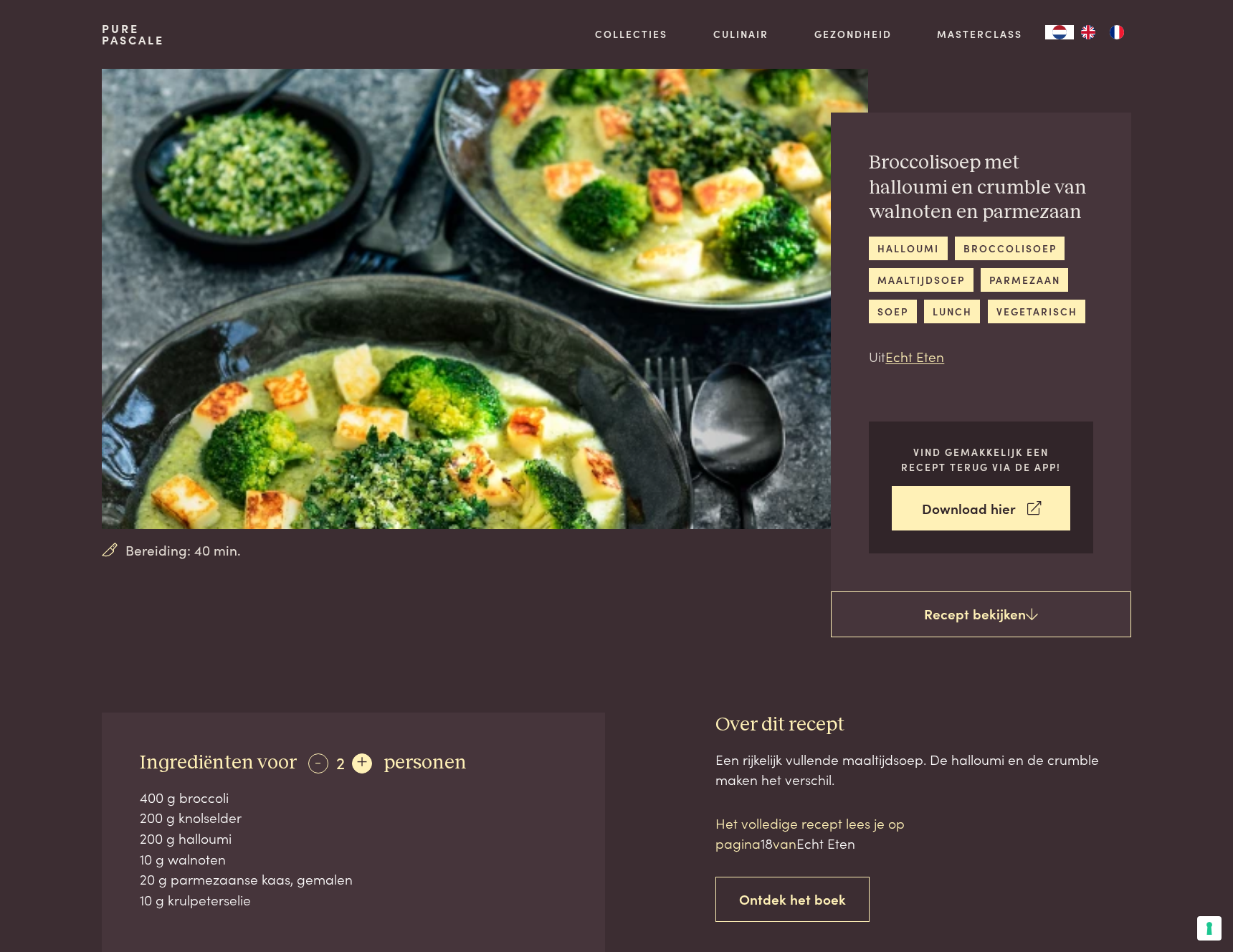
click at [363, 765] on div "+" at bounding box center [362, 764] width 20 height 20
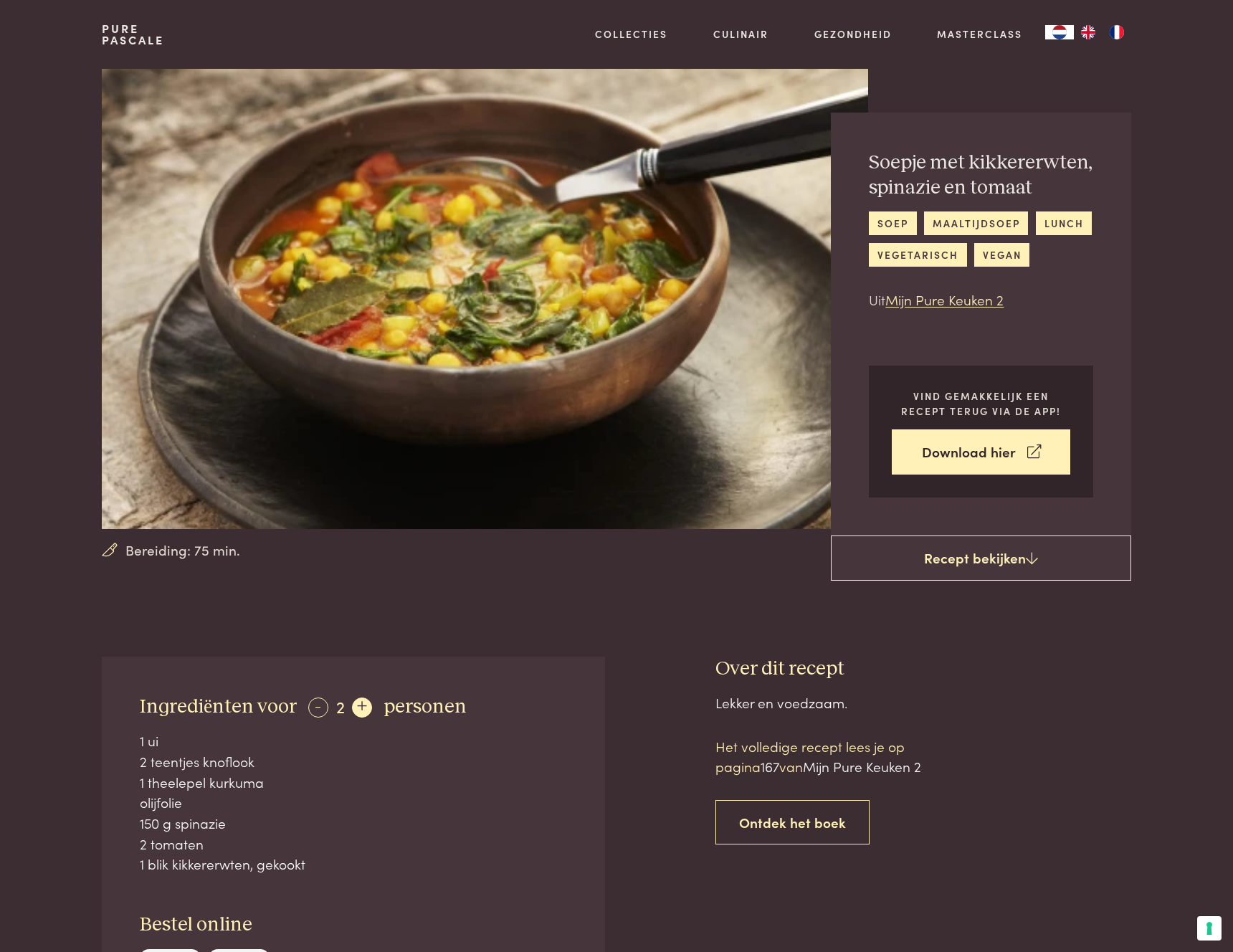
click at [360, 712] on div "+" at bounding box center [362, 708] width 20 height 20
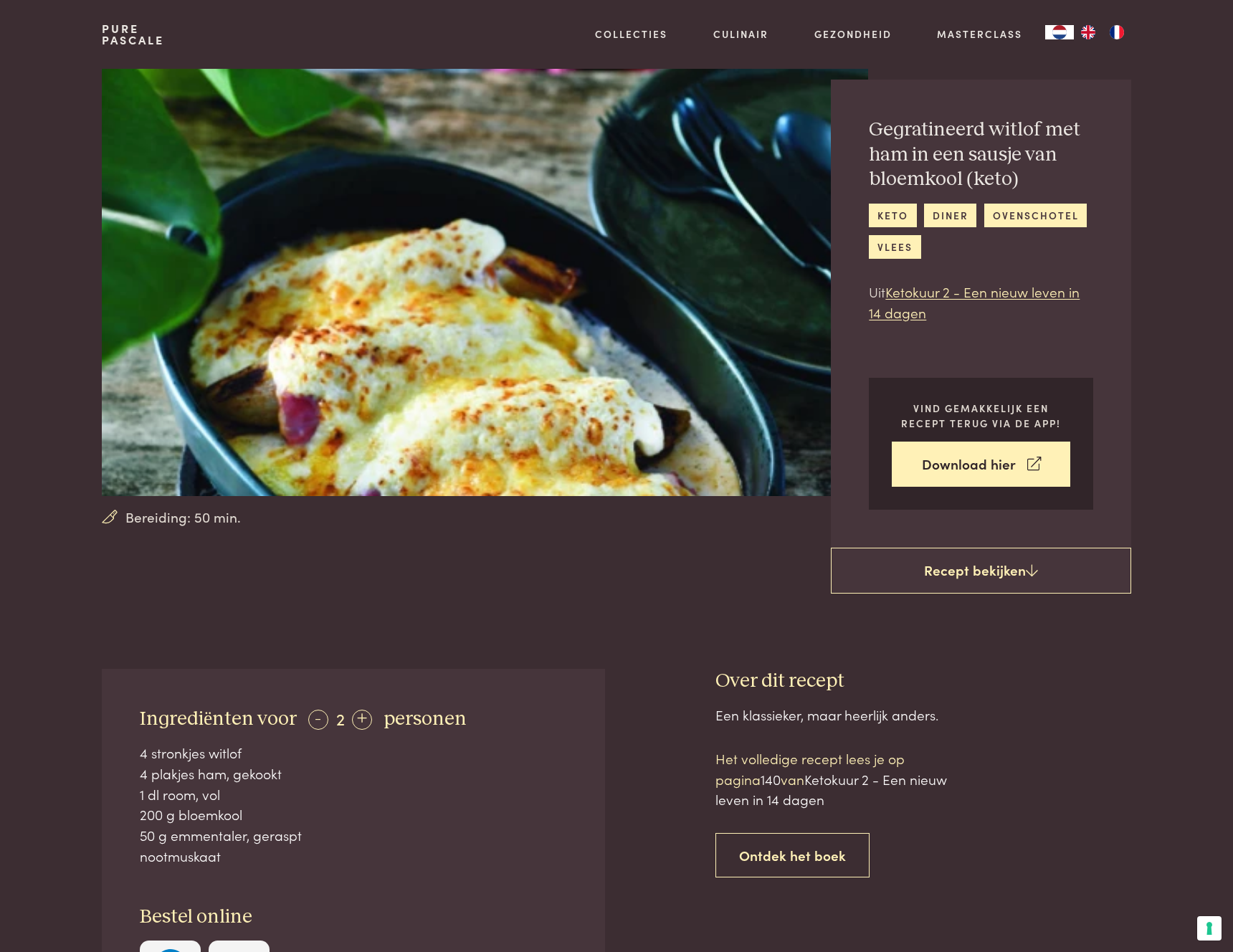
scroll to position [38, 0]
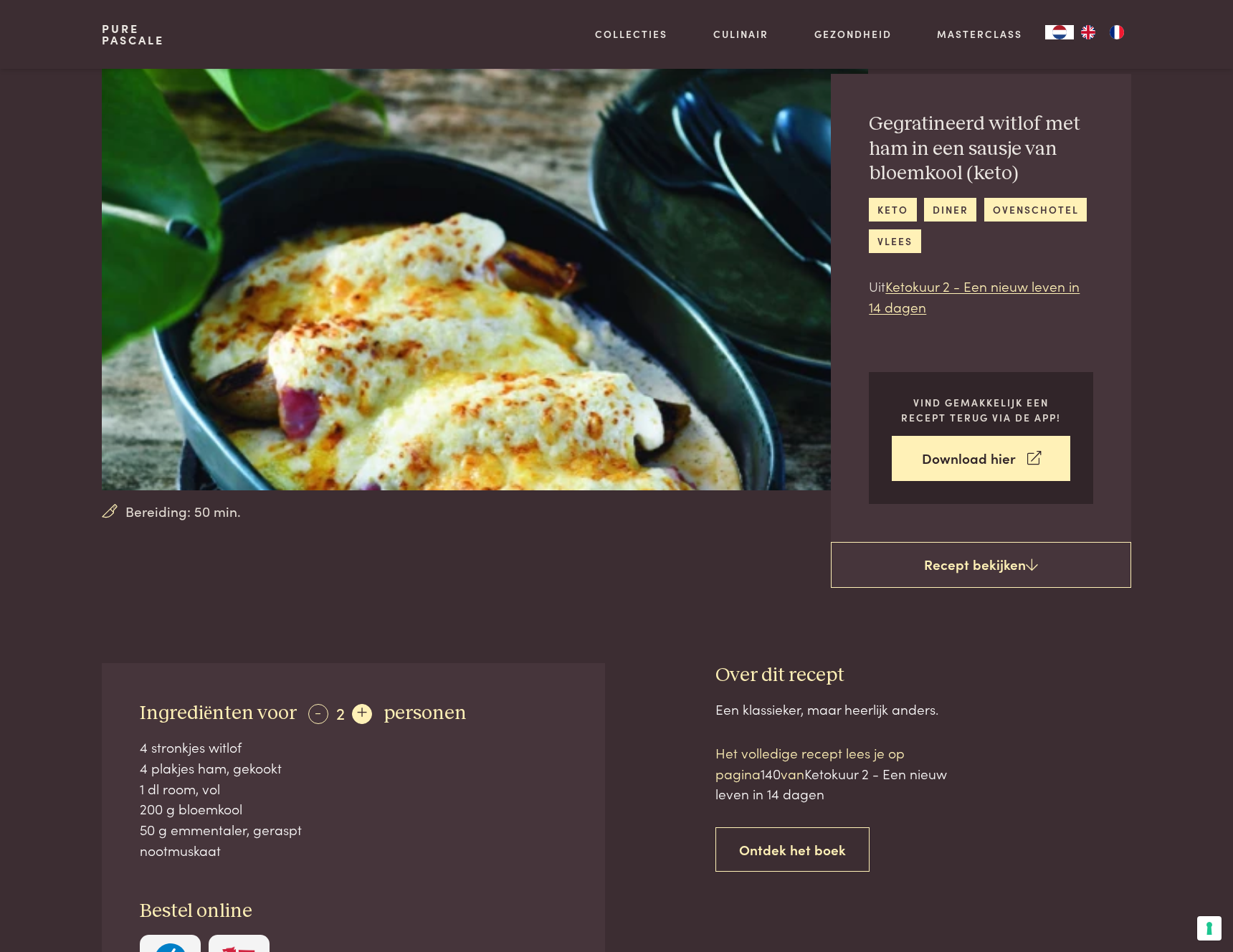
click at [360, 715] on div "+" at bounding box center [362, 714] width 20 height 20
click at [360, 715] on div "+" at bounding box center [363, 714] width 20 height 20
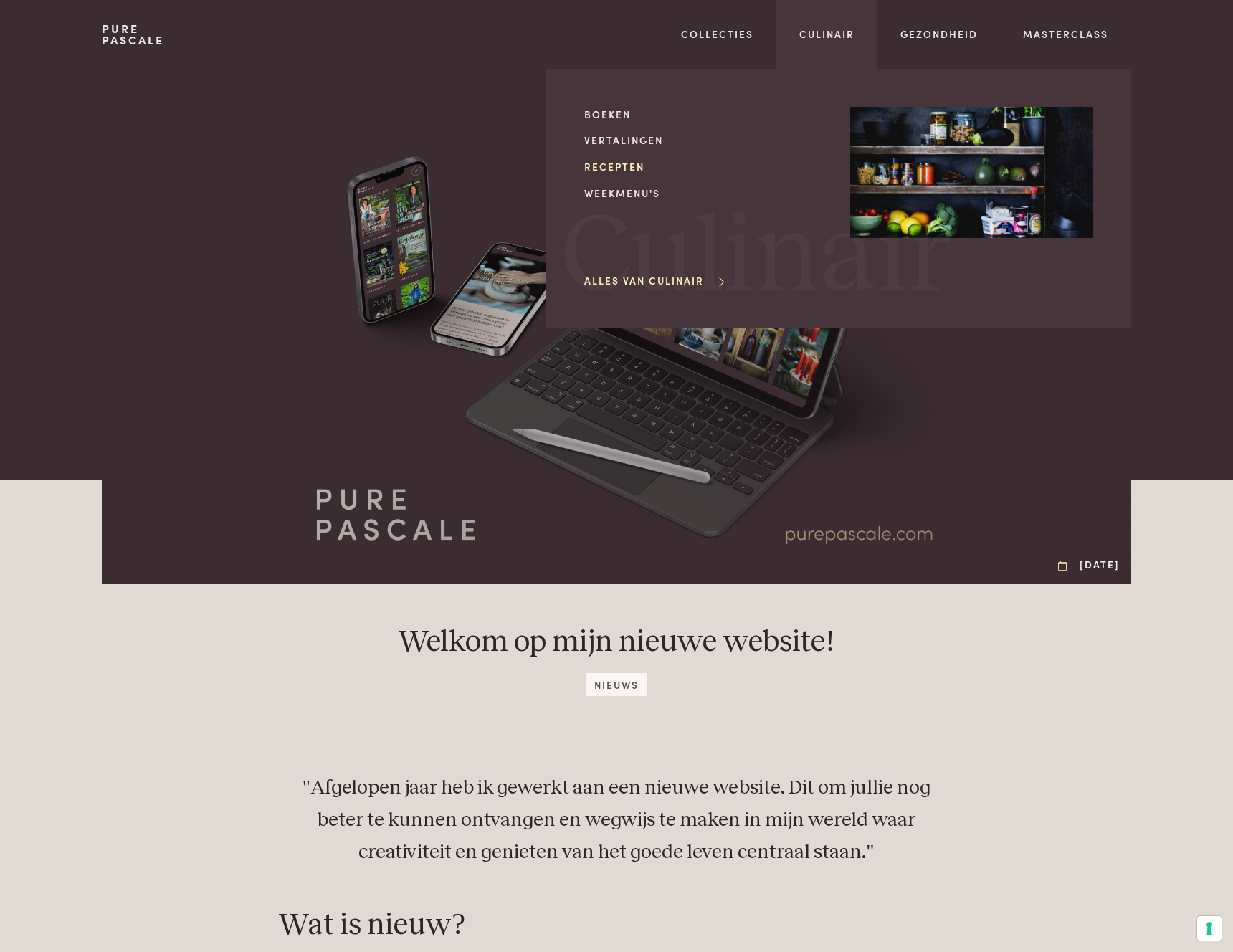
click at [631, 165] on link "Recepten" at bounding box center [706, 166] width 243 height 15
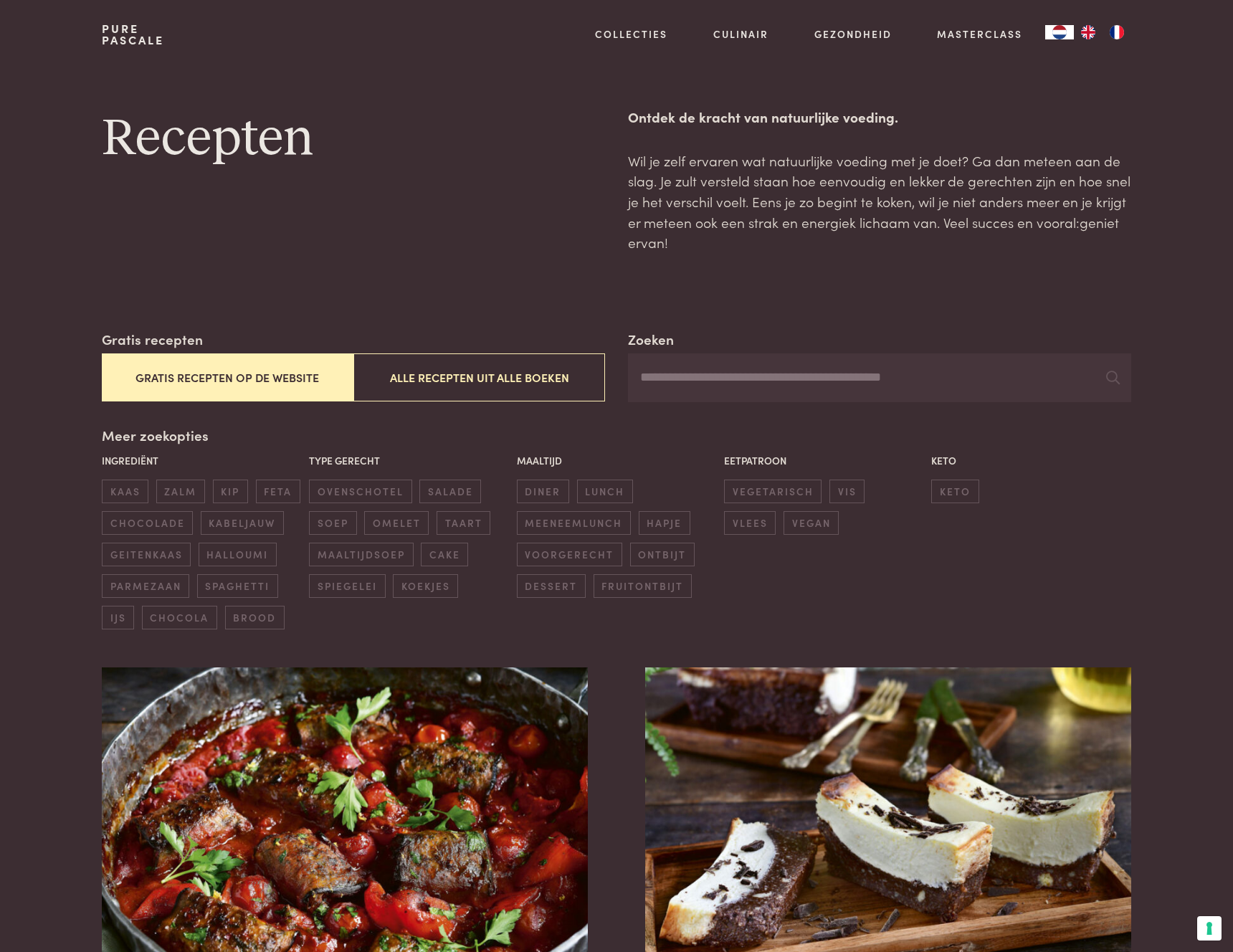
click at [694, 363] on input "Zoeken" at bounding box center [880, 377] width 503 height 48
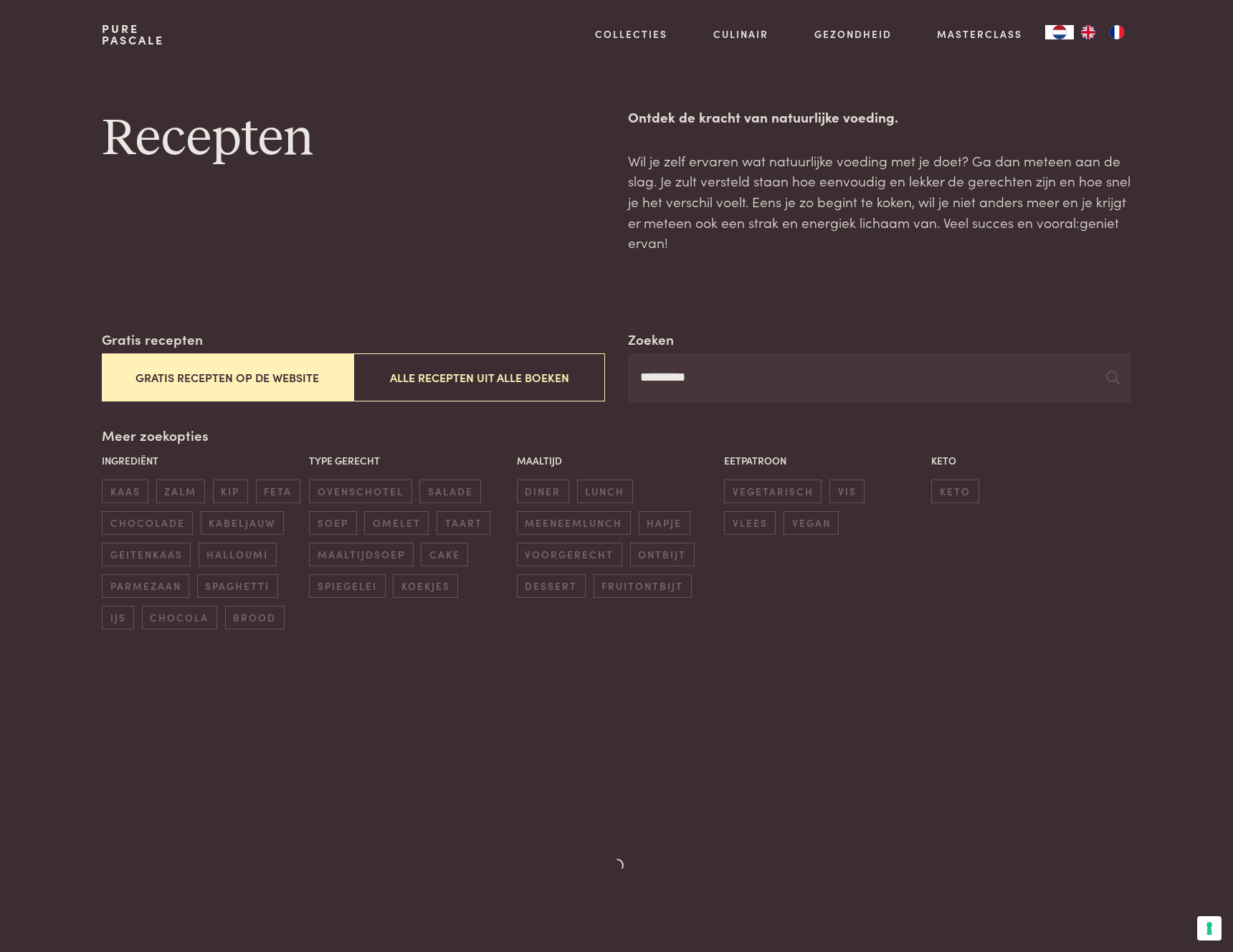
type input "*********"
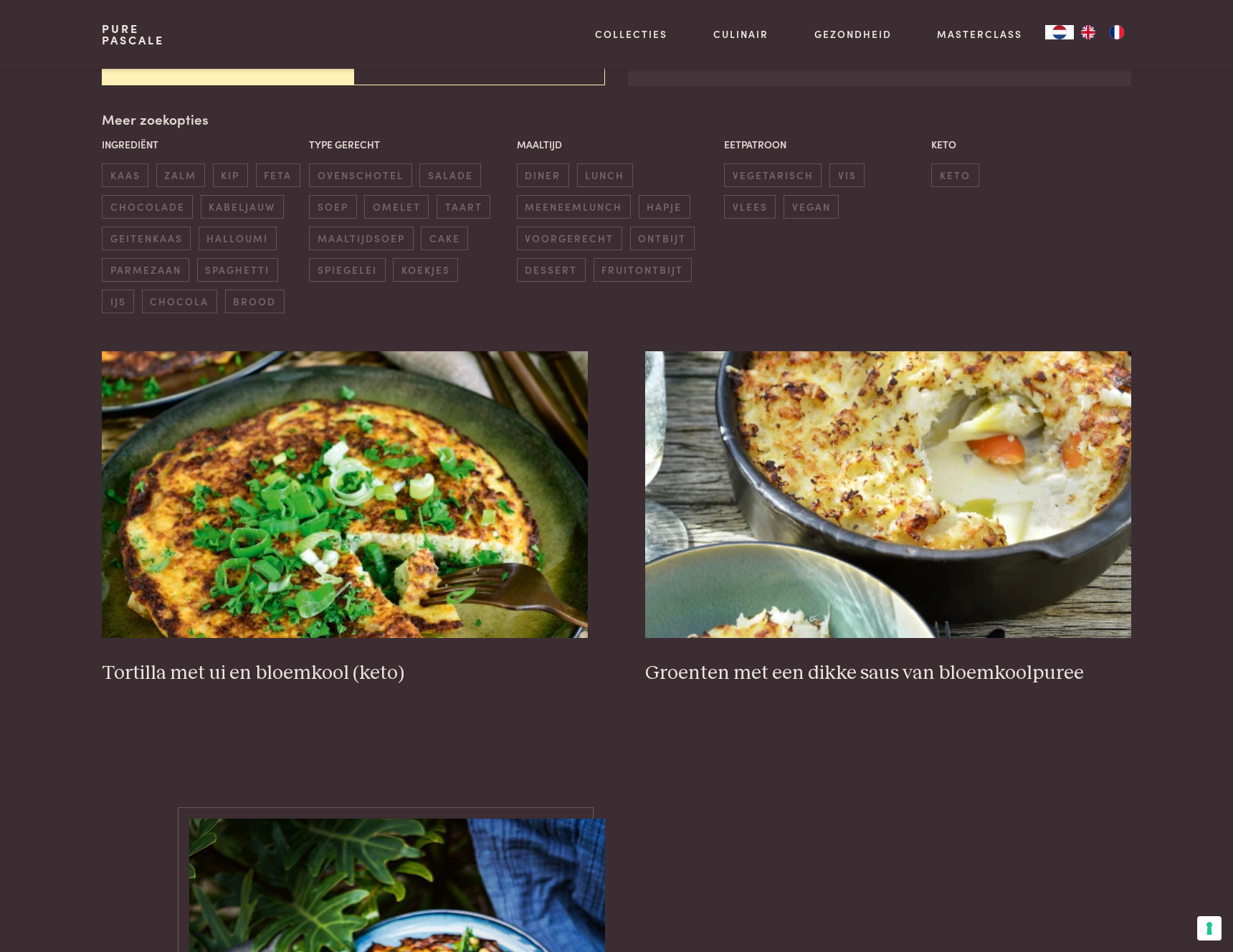
scroll to position [342, 0]
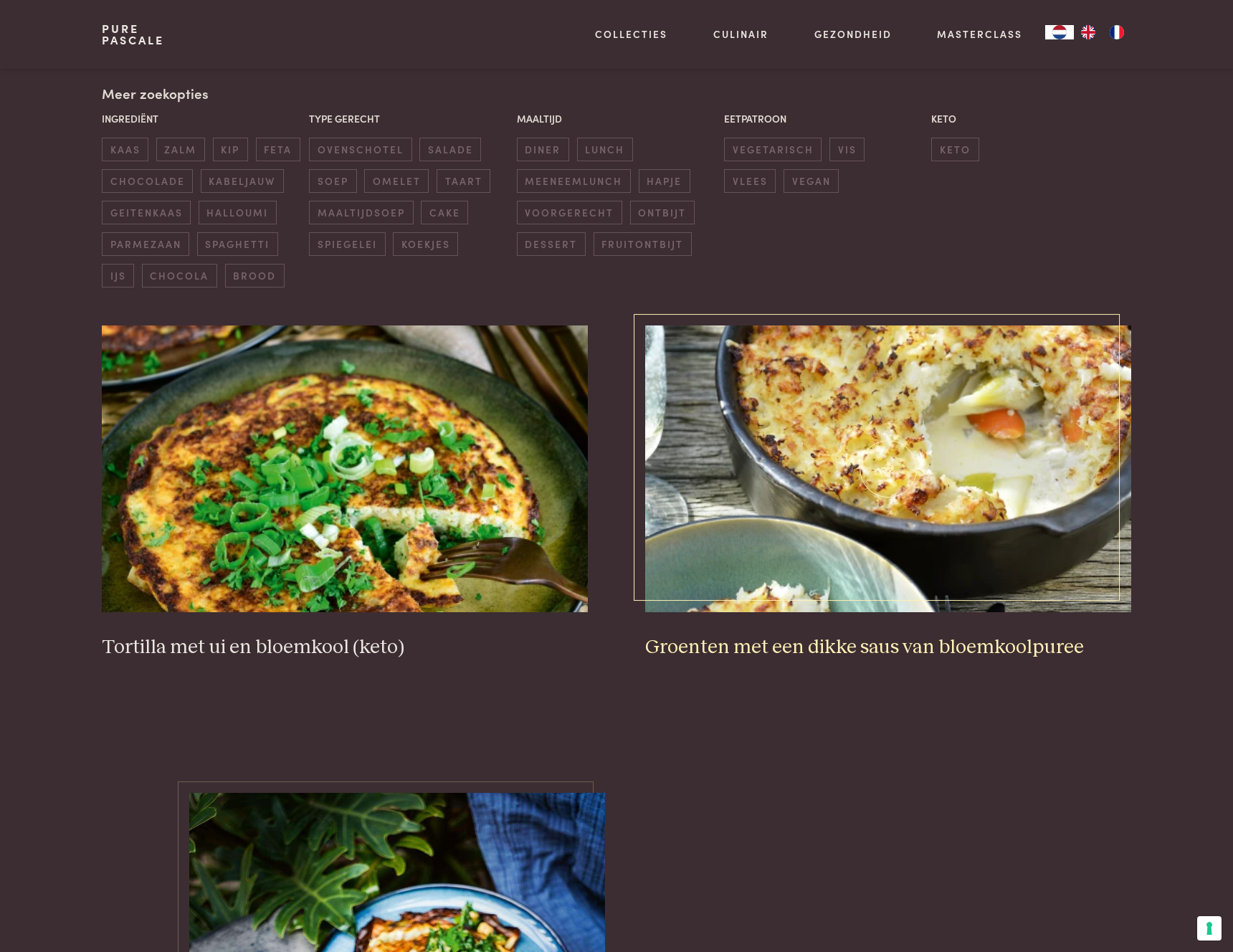
click at [831, 648] on h3 "Groenten met een dikke saus van bloemkoolpuree" at bounding box center [888, 647] width 486 height 25
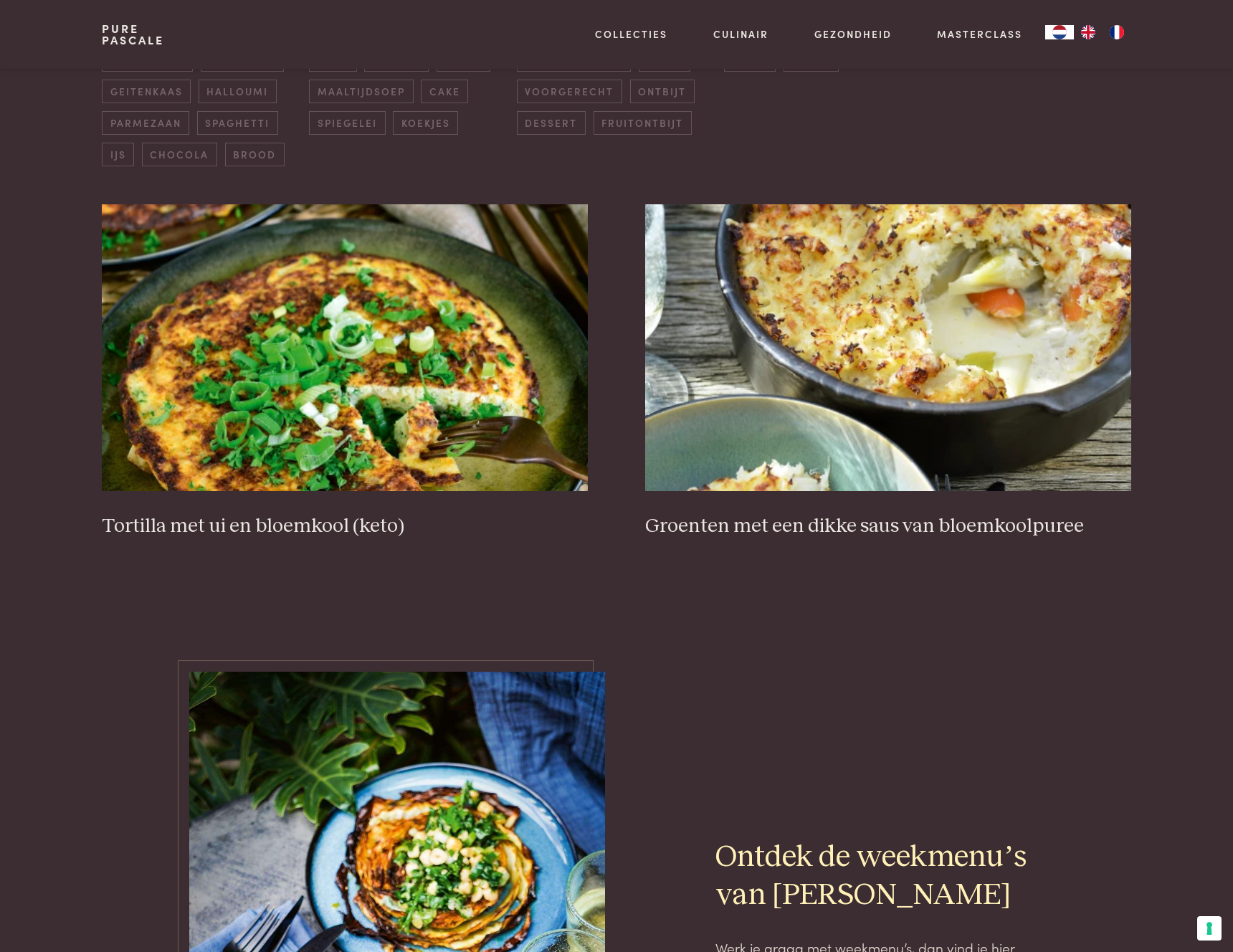
scroll to position [145, 0]
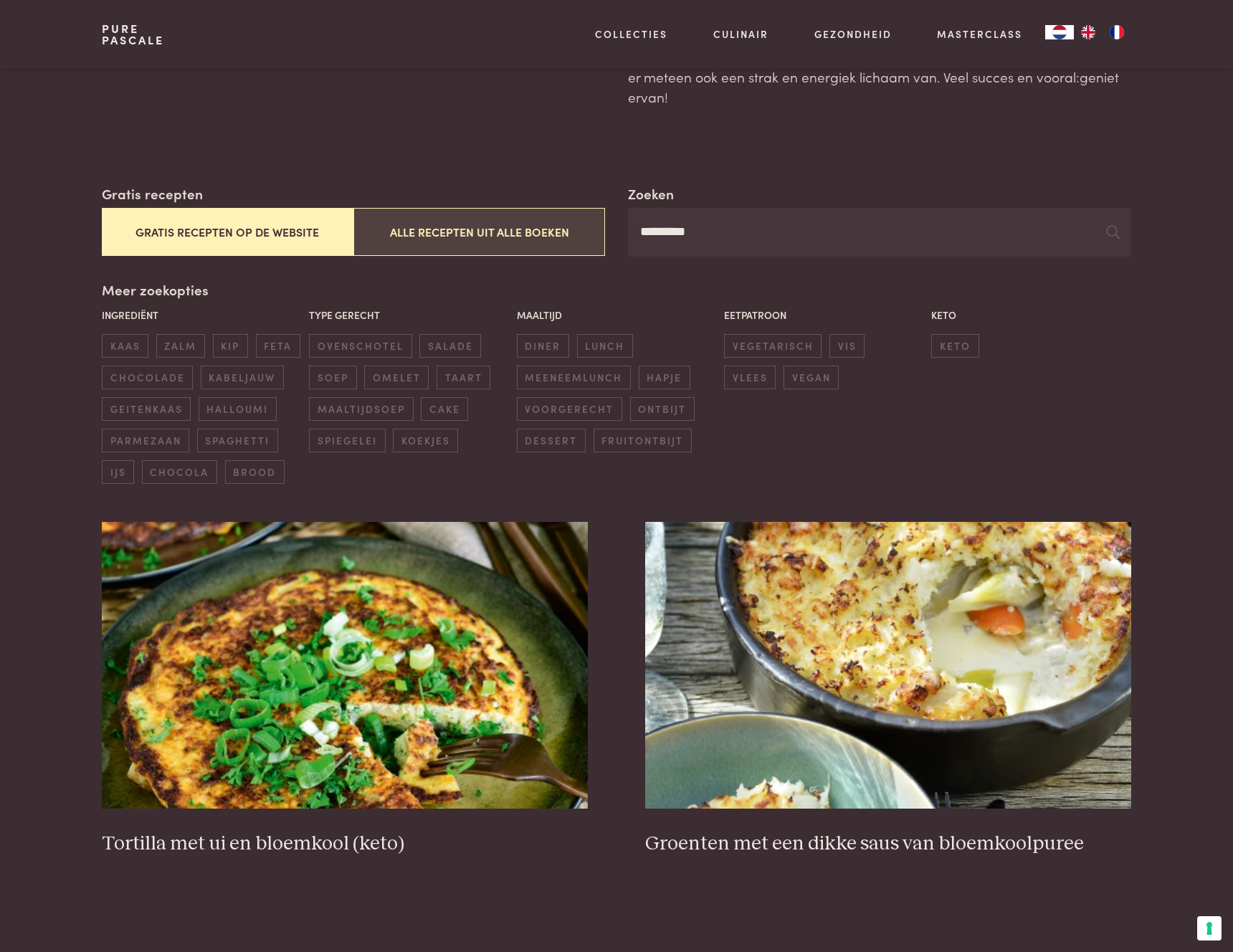
click at [450, 236] on button "Alle recepten uit alle boeken" at bounding box center [478, 231] width 252 height 48
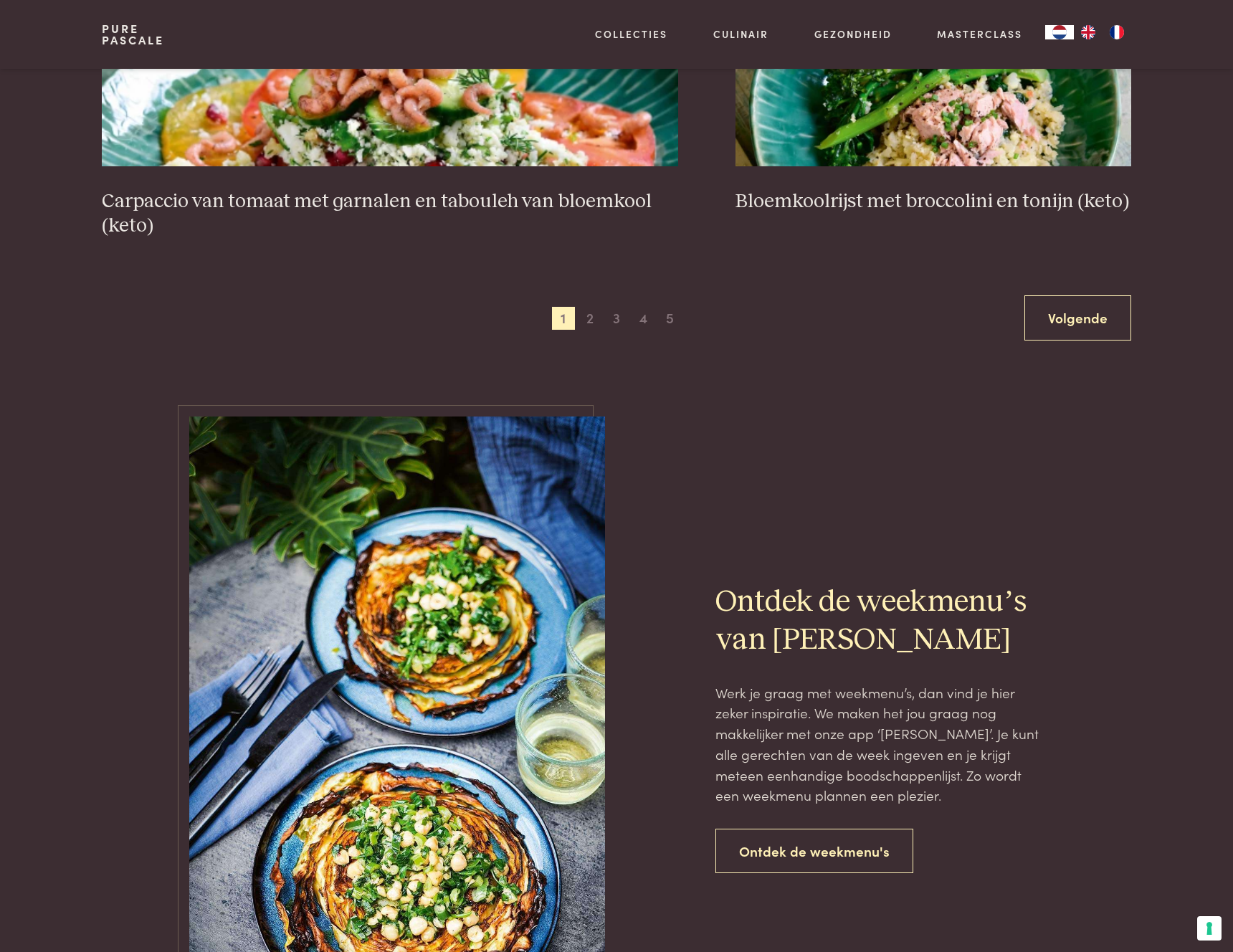
scroll to position [2872, 0]
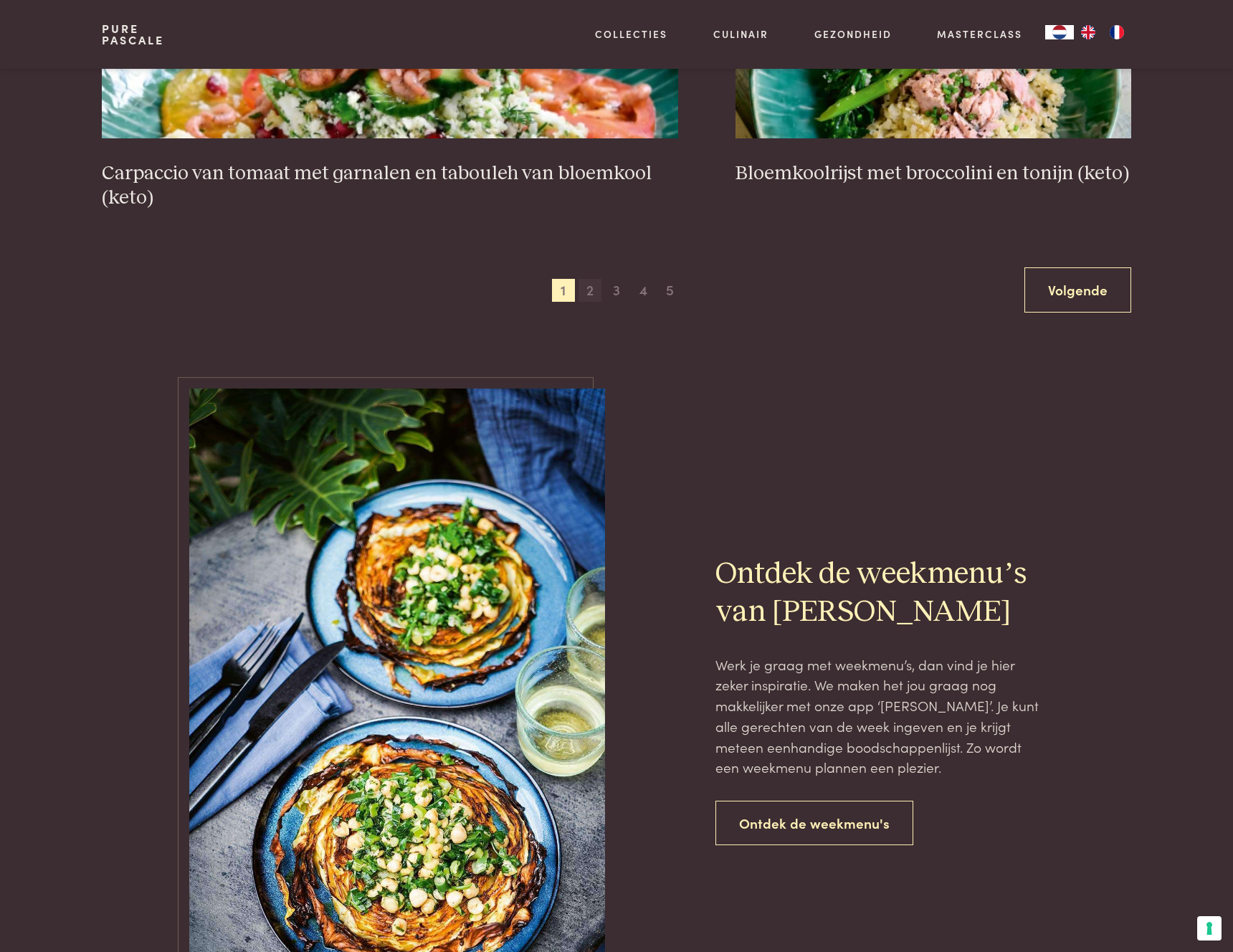
click at [589, 291] on span "2" at bounding box center [590, 290] width 23 height 23
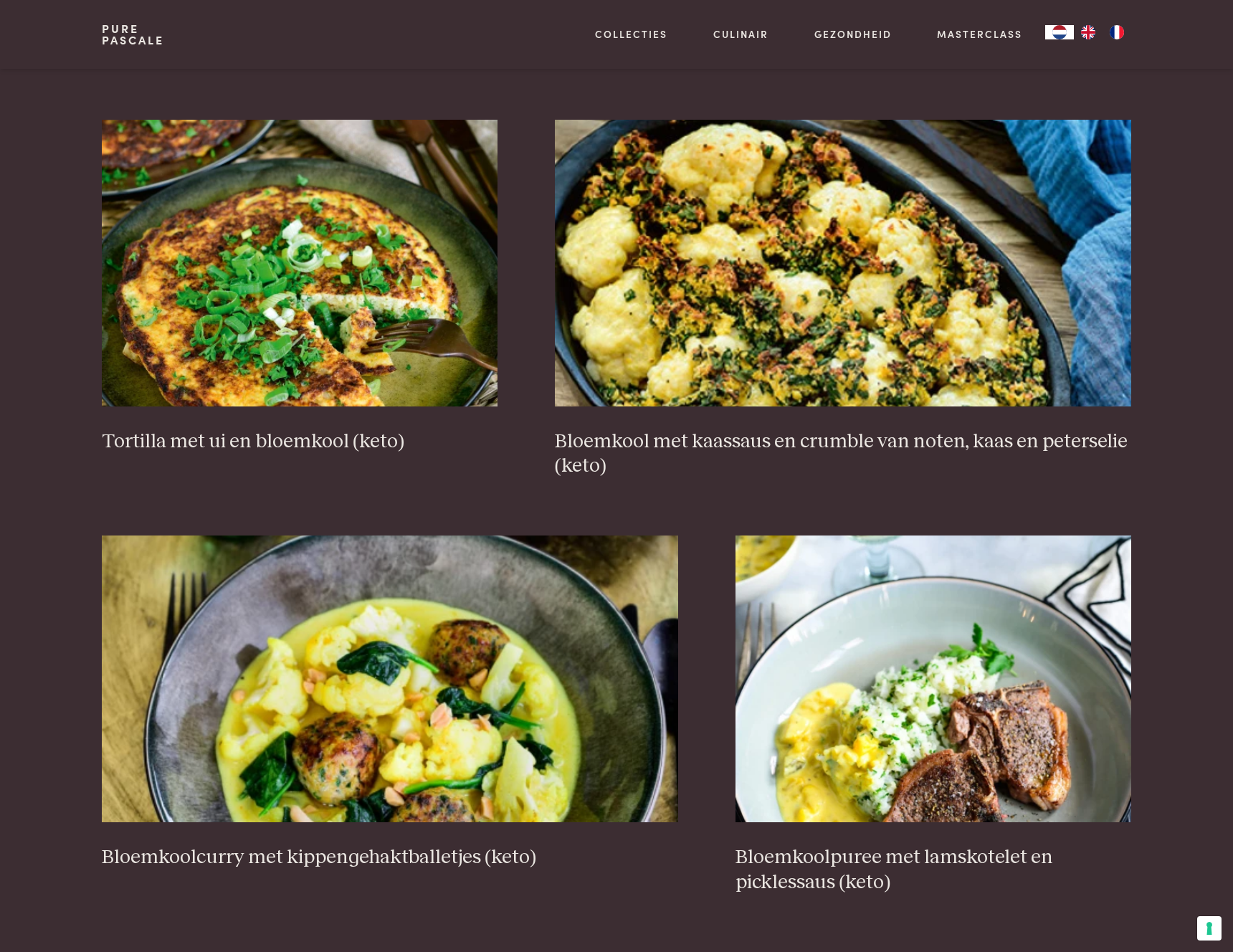
scroll to position [1053, 0]
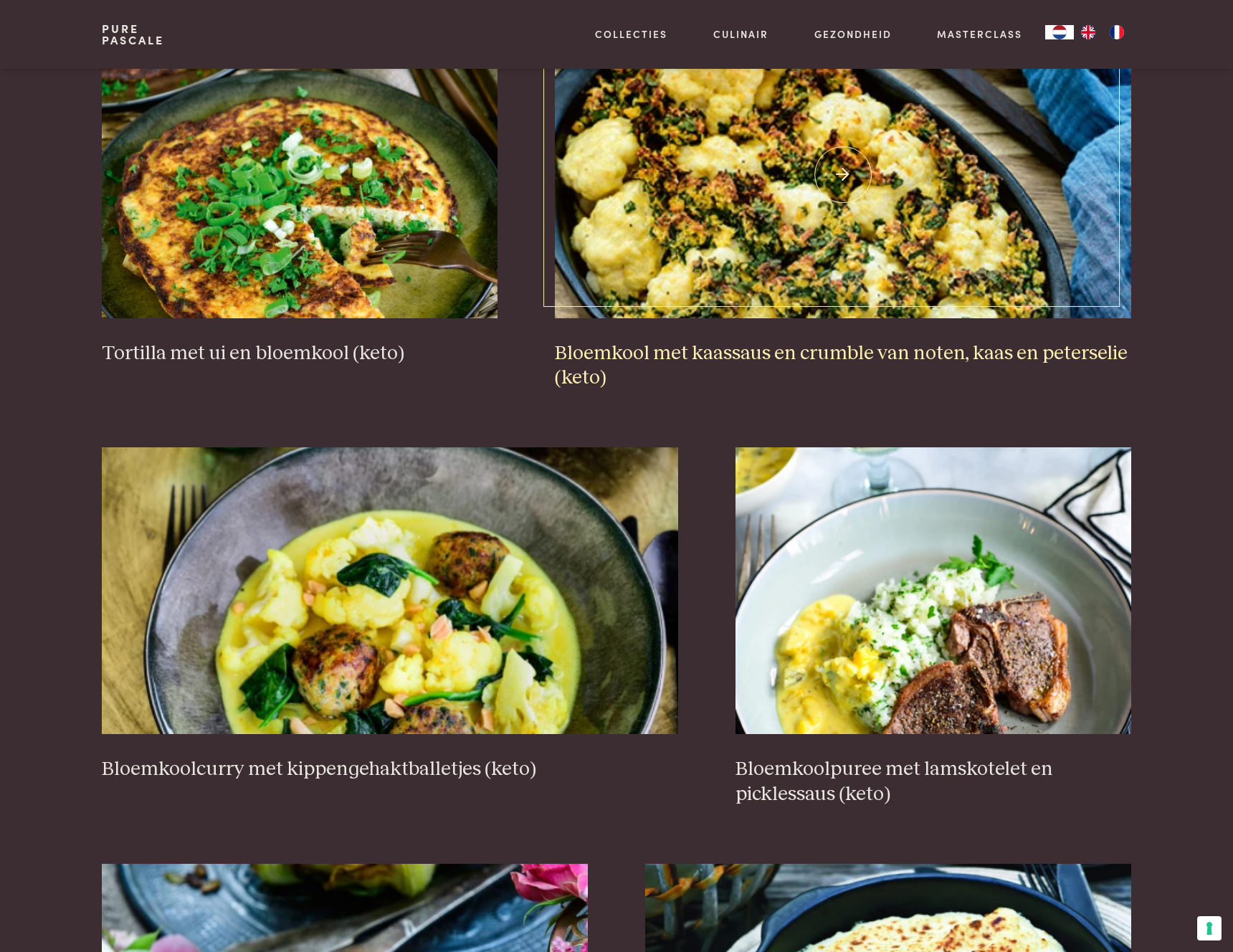
click at [760, 353] on h3 "Bloemkool met kaassaus en crumble van noten, kaas en peterselie (keto)" at bounding box center [843, 366] width 577 height 49
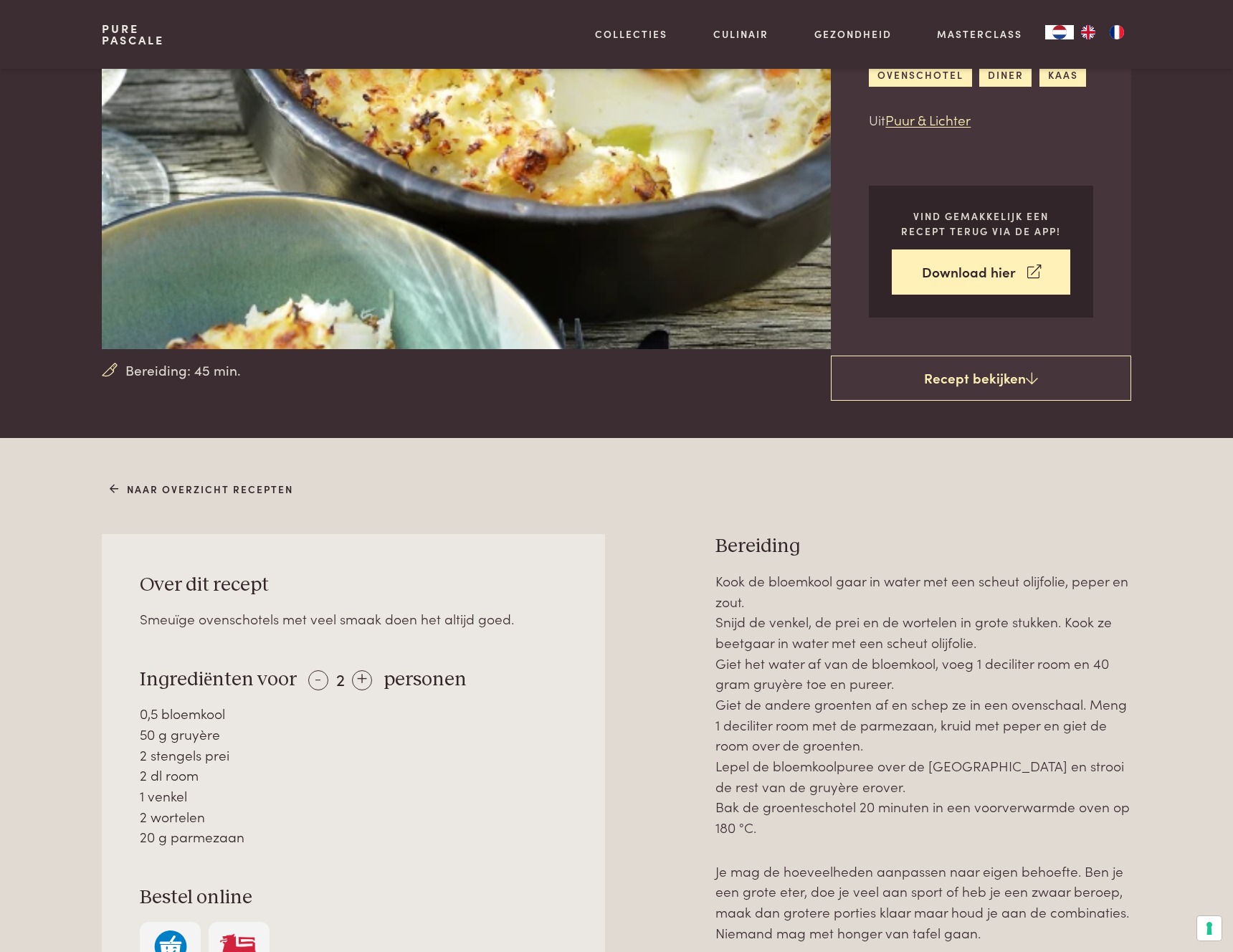
scroll to position [176, 0]
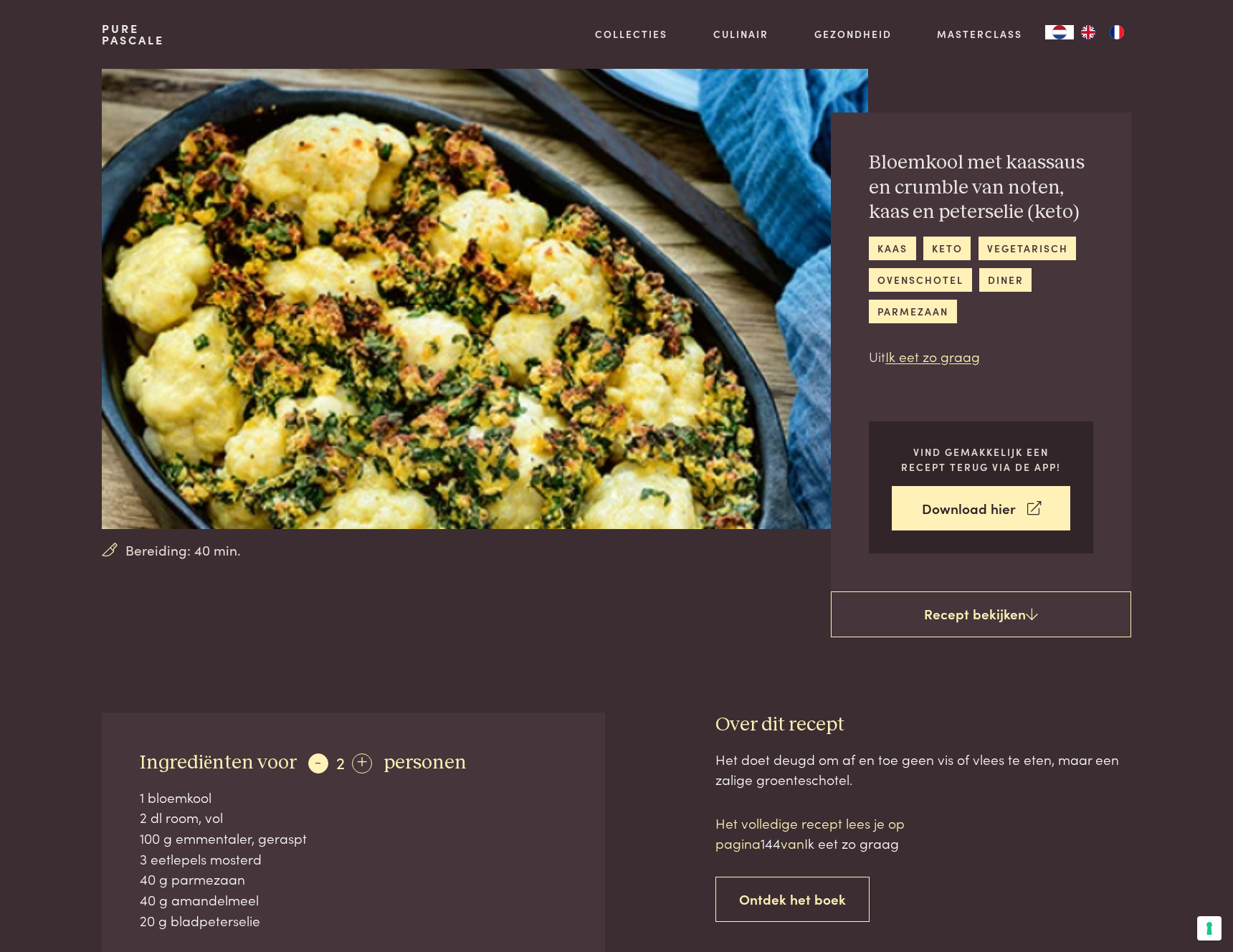
click at [314, 769] on div "-" at bounding box center [318, 764] width 20 height 20
